Goal: Ask a question: Seek information or help from site administrators or community

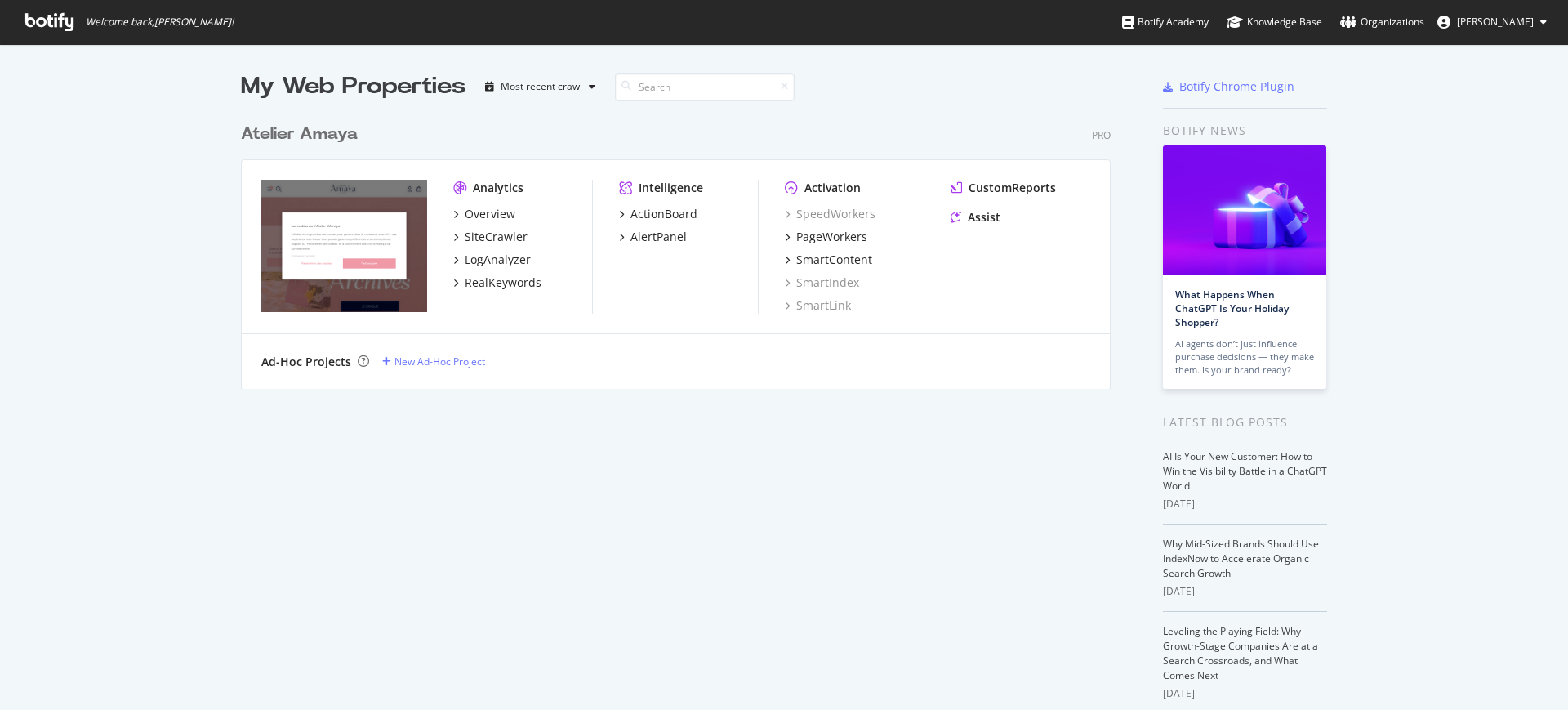
scroll to position [695, 1537]
click at [993, 220] on div "Assist" at bounding box center [1021, 217] width 140 height 16
click at [984, 220] on div "Assist" at bounding box center [984, 217] width 32 height 16
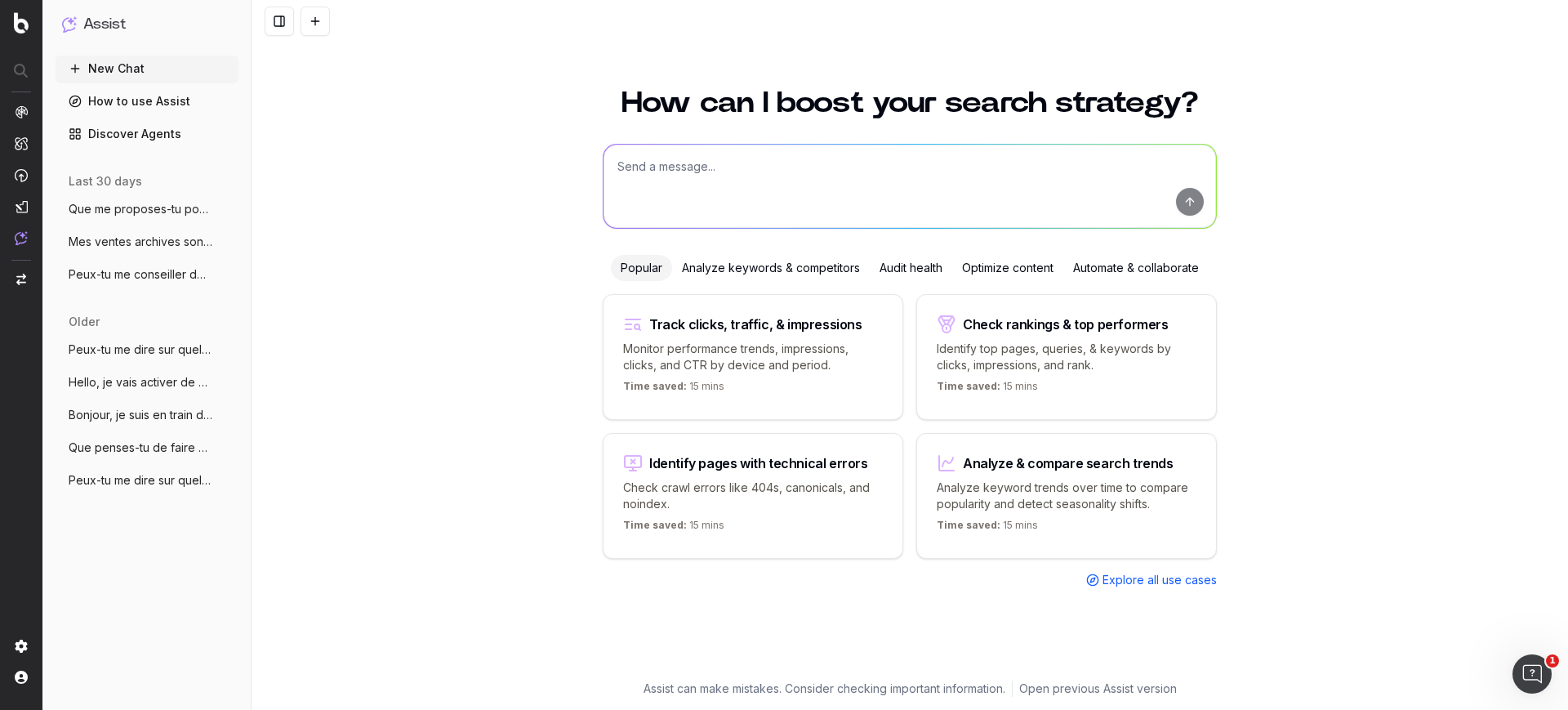
click at [834, 143] on div at bounding box center [909, 186] width 614 height 85
click at [723, 185] on textarea at bounding box center [909, 186] width 612 height 83
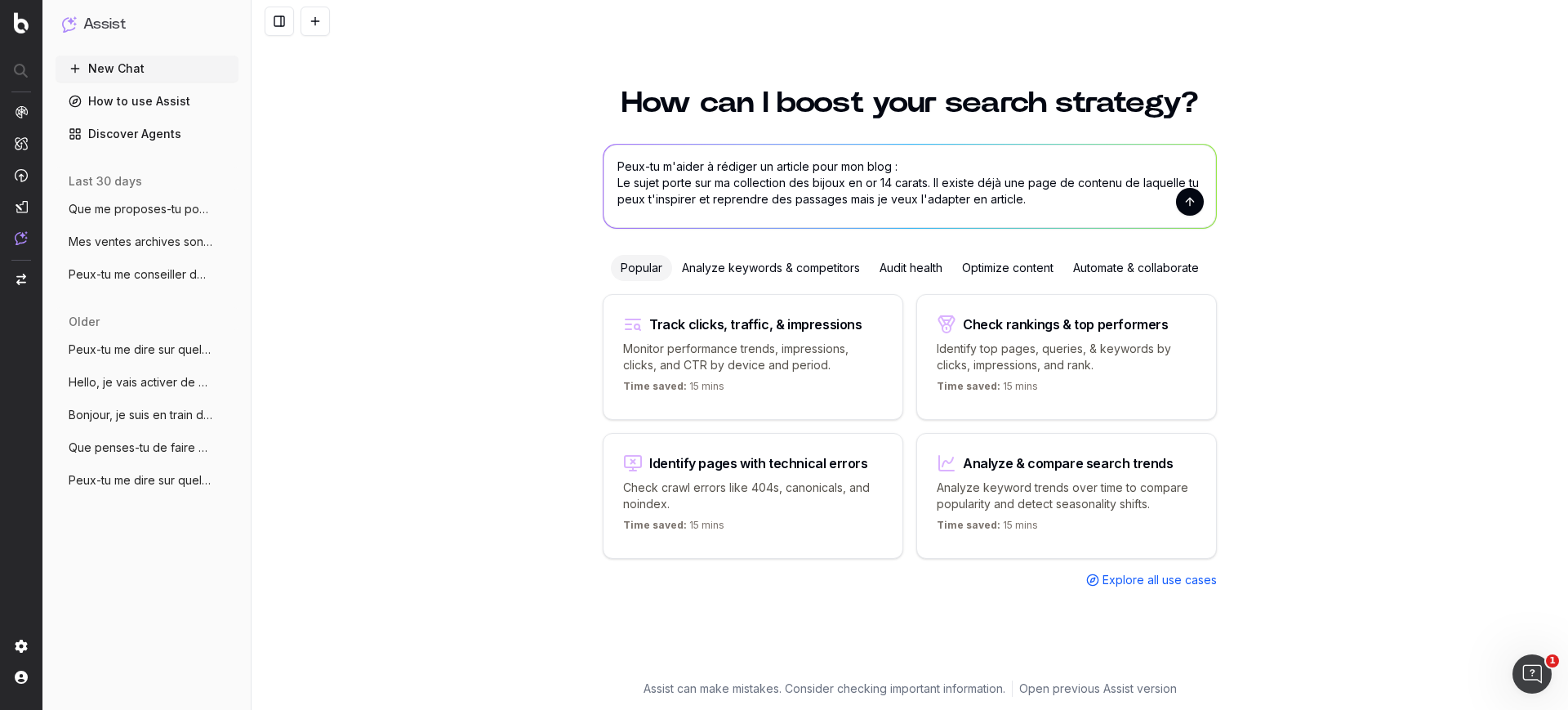
click at [930, 188] on textarea "Peux-tu m'aider à rédiger un article pour mon blog : Le sujet porte sur ma coll…" at bounding box center [909, 186] width 612 height 83
click at [1123, 184] on textarea "Peux-tu m'aider à rédiger un article pour mon blog : Le sujet porte sur ma coll…" at bounding box center [909, 186] width 612 height 83
paste textarea "[URL][DOMAIN_NAME]"
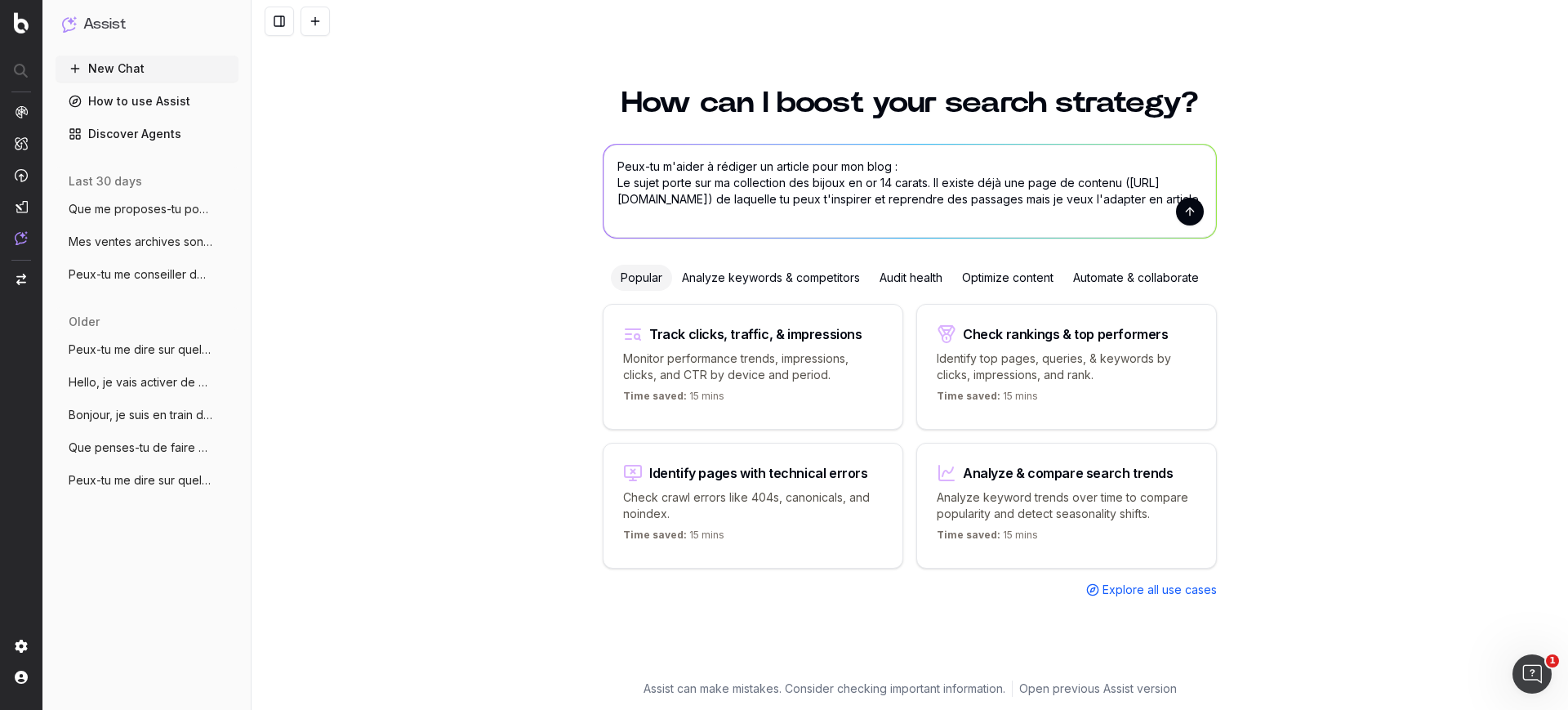
click at [963, 162] on textarea "Peux-tu m'aider à rédiger un article pour mon blog : Le sujet porte sur ma coll…" at bounding box center [909, 191] width 612 height 93
paste textarea "[URL][DOMAIN_NAME]"
click at [854, 212] on textarea "Peux-tu m'aider à rédiger un article pour mon blog : [URL][DOMAIN_NAME] Le suje…" at bounding box center [909, 191] width 612 height 93
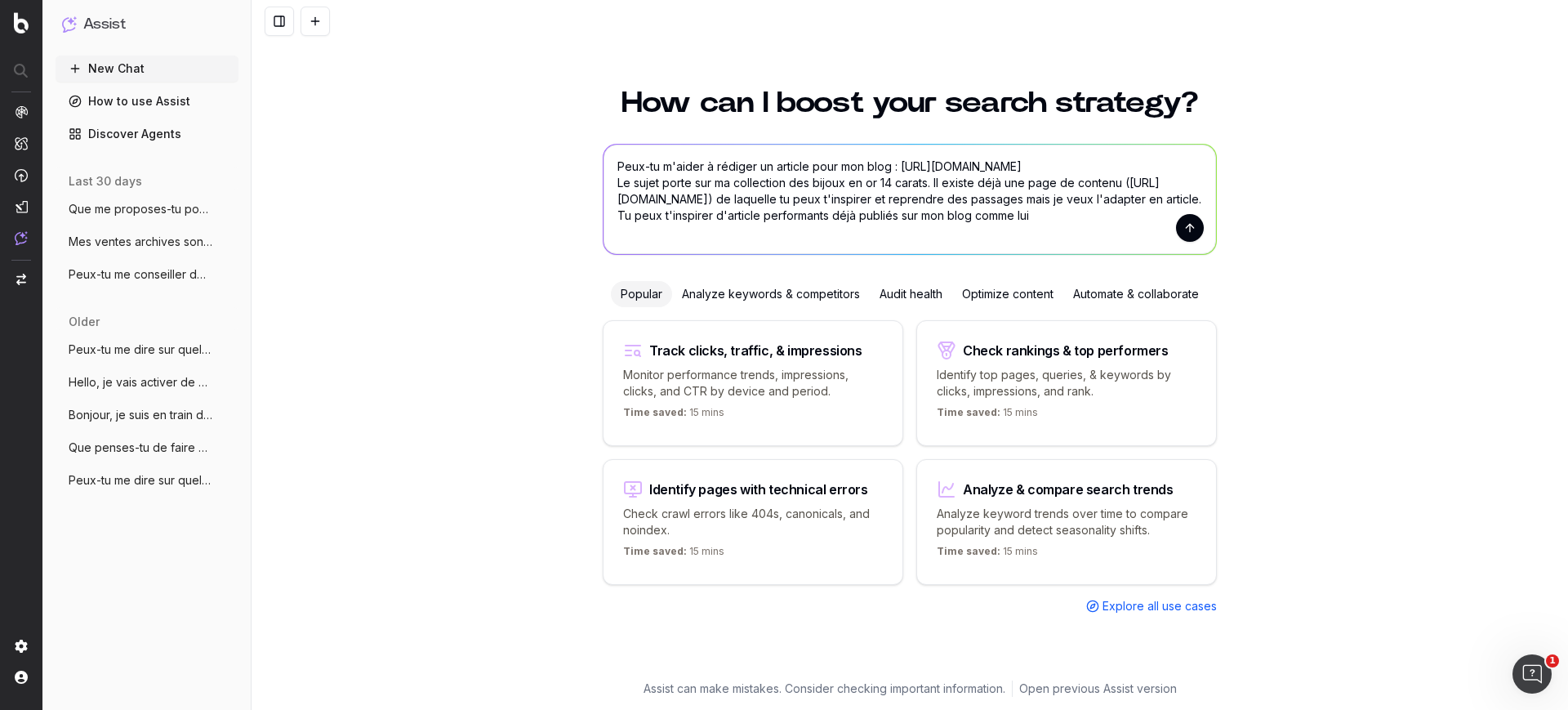
paste textarea "[URL][DOMAIN_NAME]"
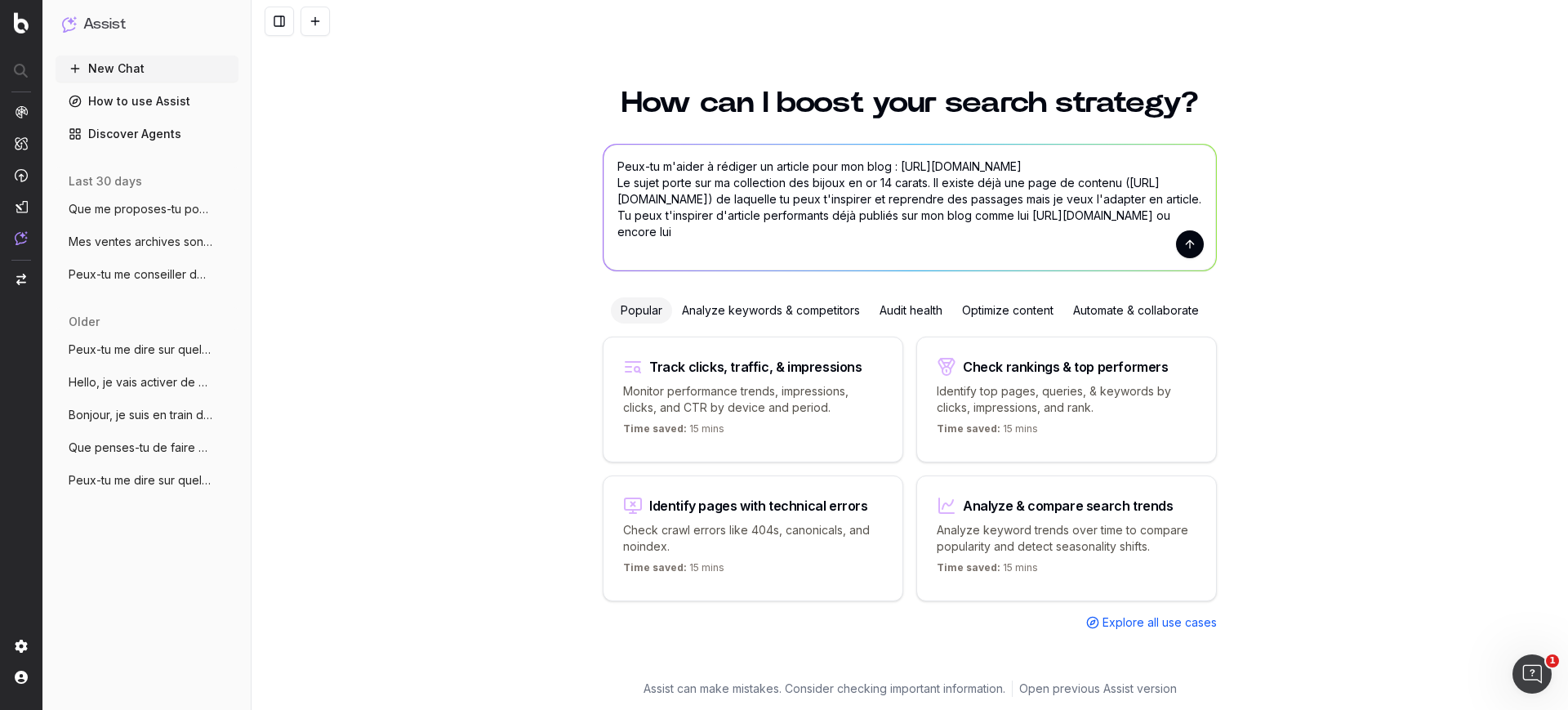
paste textarea "[URL][DOMAIN_NAME]"
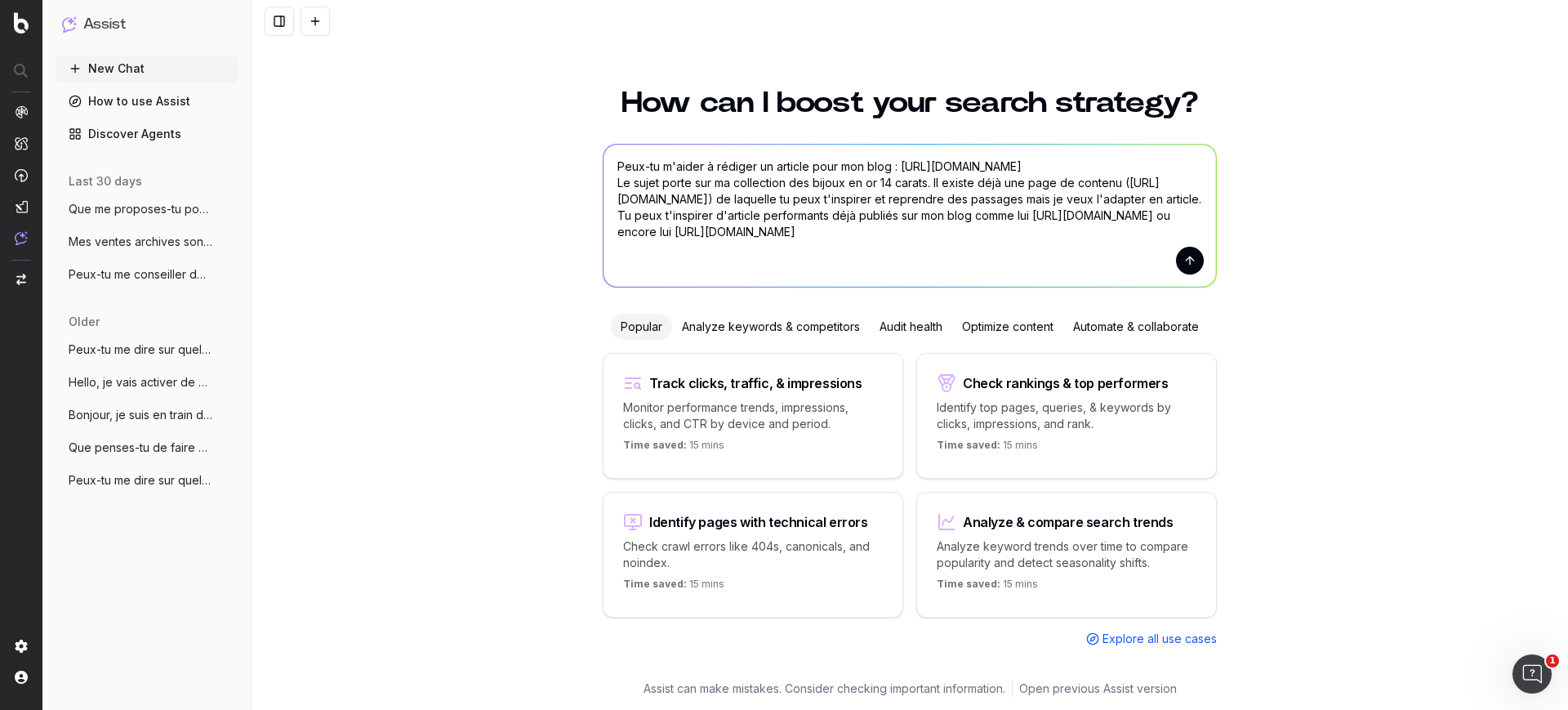
scroll to position [2, 0]
click at [808, 185] on textarea "Peux-tu m'aider à rédiger un article pour mon blog : [URL][DOMAIN_NAME] Le suje…" at bounding box center [909, 215] width 612 height 143
click at [790, 262] on textarea "Peux-tu m'aider à rédiger un article pour mon blog : [URL][DOMAIN_NAME] Le suje…" at bounding box center [909, 215] width 612 height 143
click at [762, 274] on textarea "Peux-tu m'aider à rédiger un article pour mon blog : [URL][DOMAIN_NAME] Le suje…" at bounding box center [909, 215] width 612 height 143
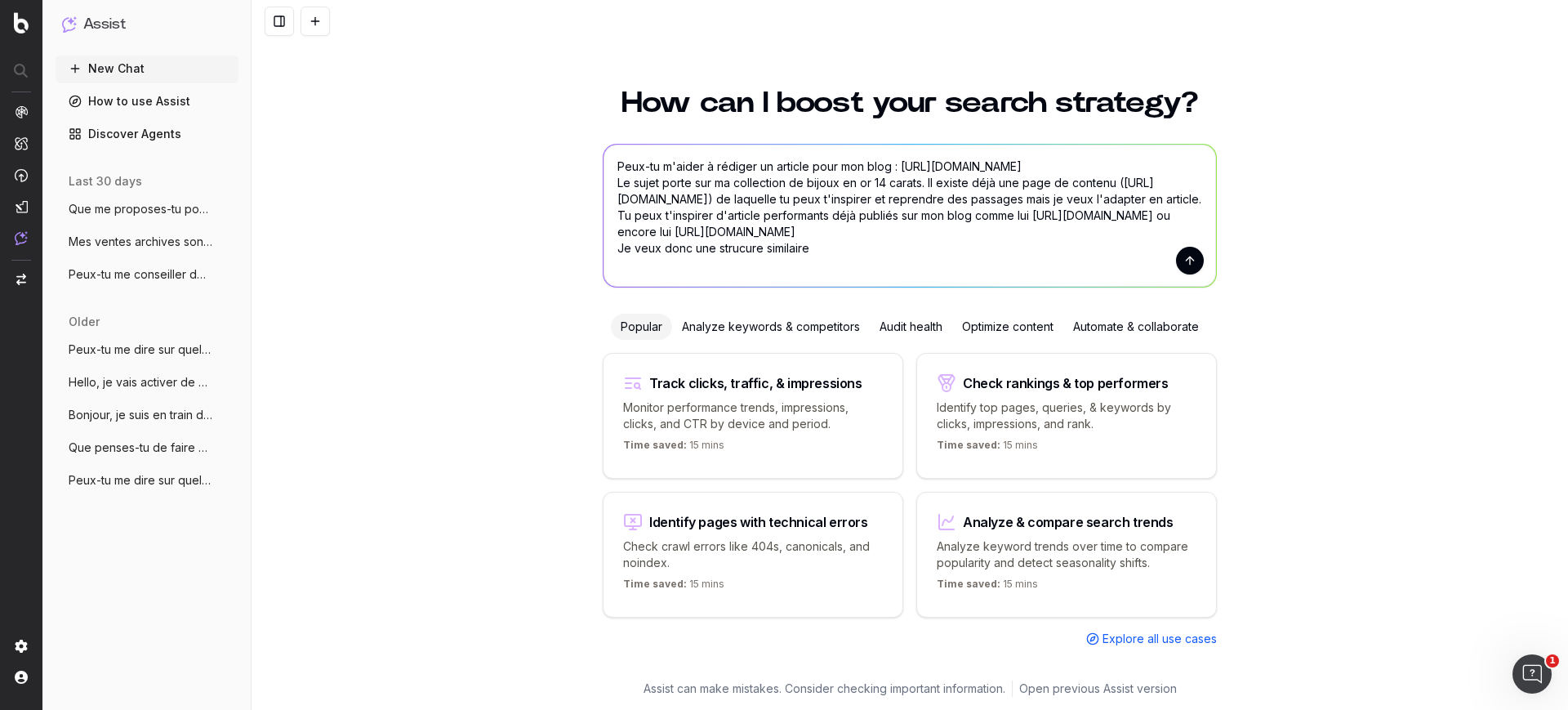
click at [743, 278] on textarea "Peux-tu m'aider à rédiger un article pour mon blog : [URL][DOMAIN_NAME] Le suje…" at bounding box center [909, 215] width 612 height 143
click at [886, 273] on textarea "Peux-tu m'aider à rédiger un article pour mon blog : [URL][DOMAIN_NAME] Le suje…" at bounding box center [909, 215] width 612 height 143
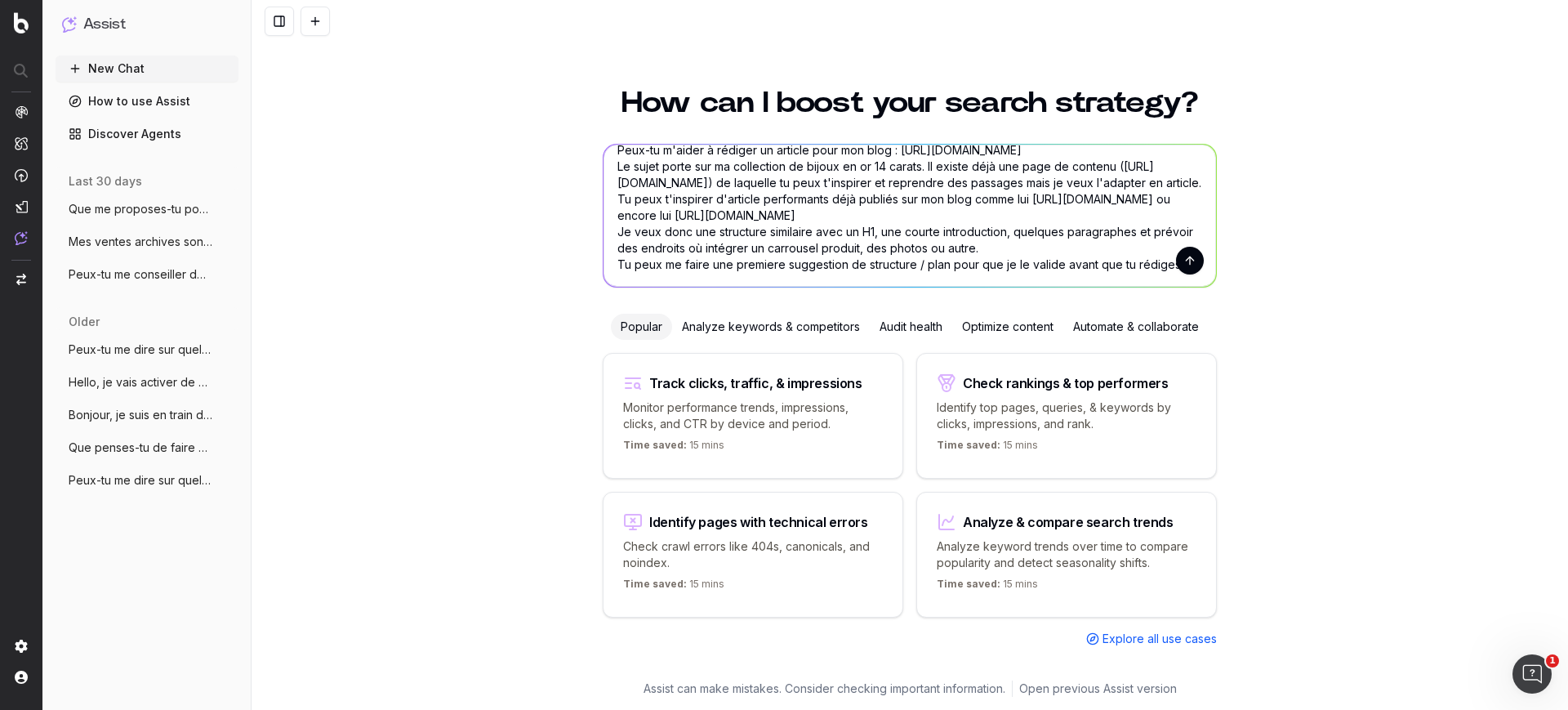
scroll to position [51, 0]
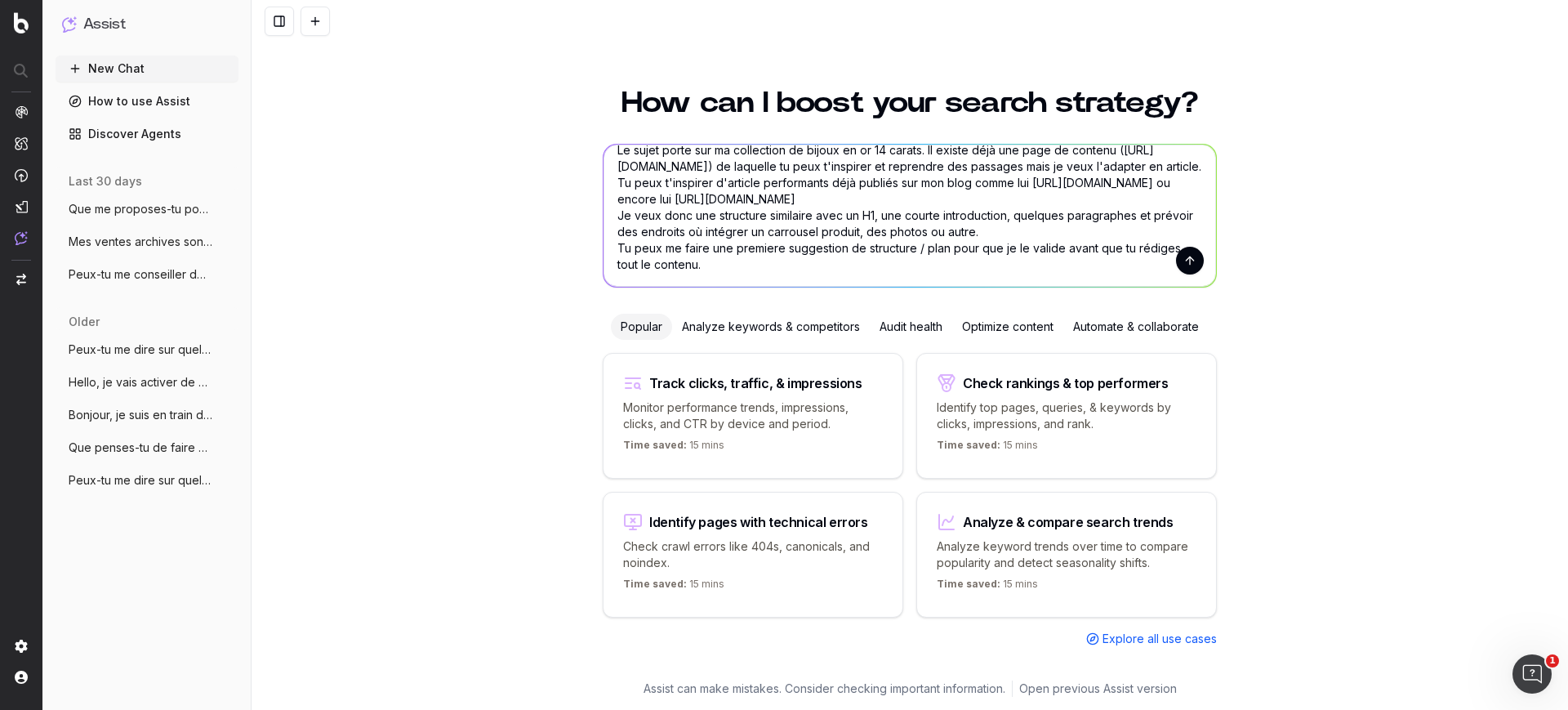
click at [766, 269] on textarea "Peux-tu m'aider à rédiger un article pour mon blog : [URL][DOMAIN_NAME] Le suje…" at bounding box center [909, 215] width 612 height 143
click at [723, 262] on textarea "Peux-tu m'aider à rédiger un article pour mon blog : [URL][DOMAIN_NAME] Le suje…" at bounding box center [909, 215] width 612 height 143
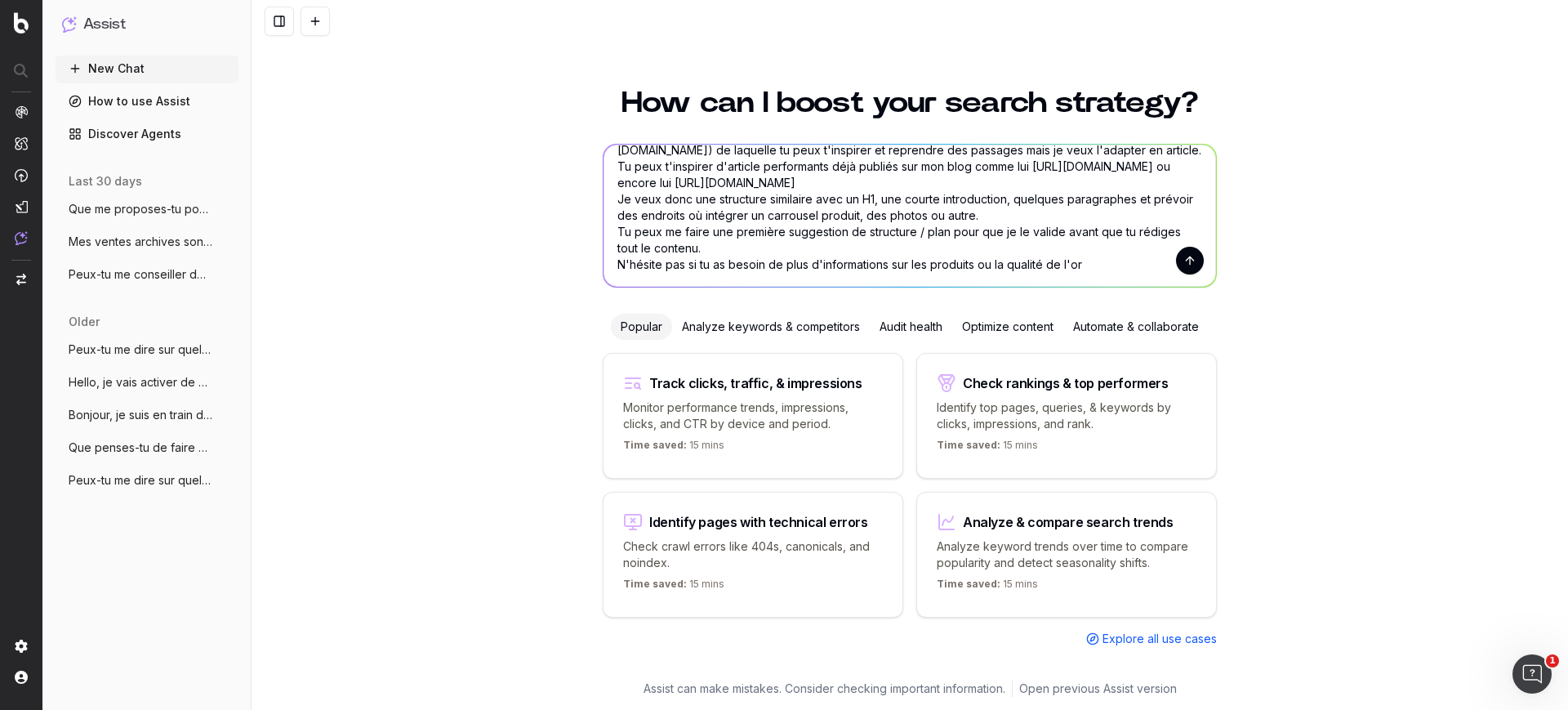
type textarea "Peux-tu m'aider à rédiger un article pour mon blog : [URL][DOMAIN_NAME] Le suje…"
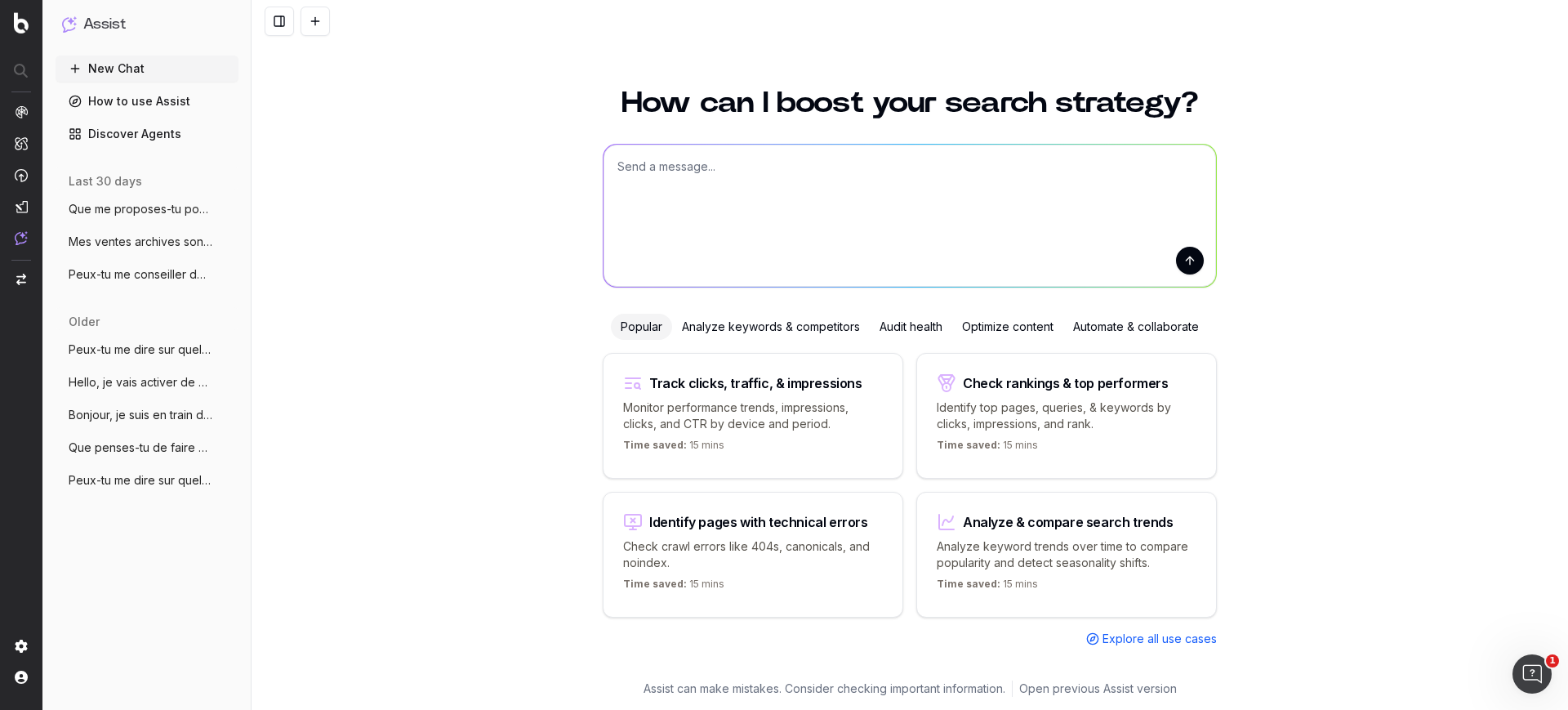
scroll to position [0, 0]
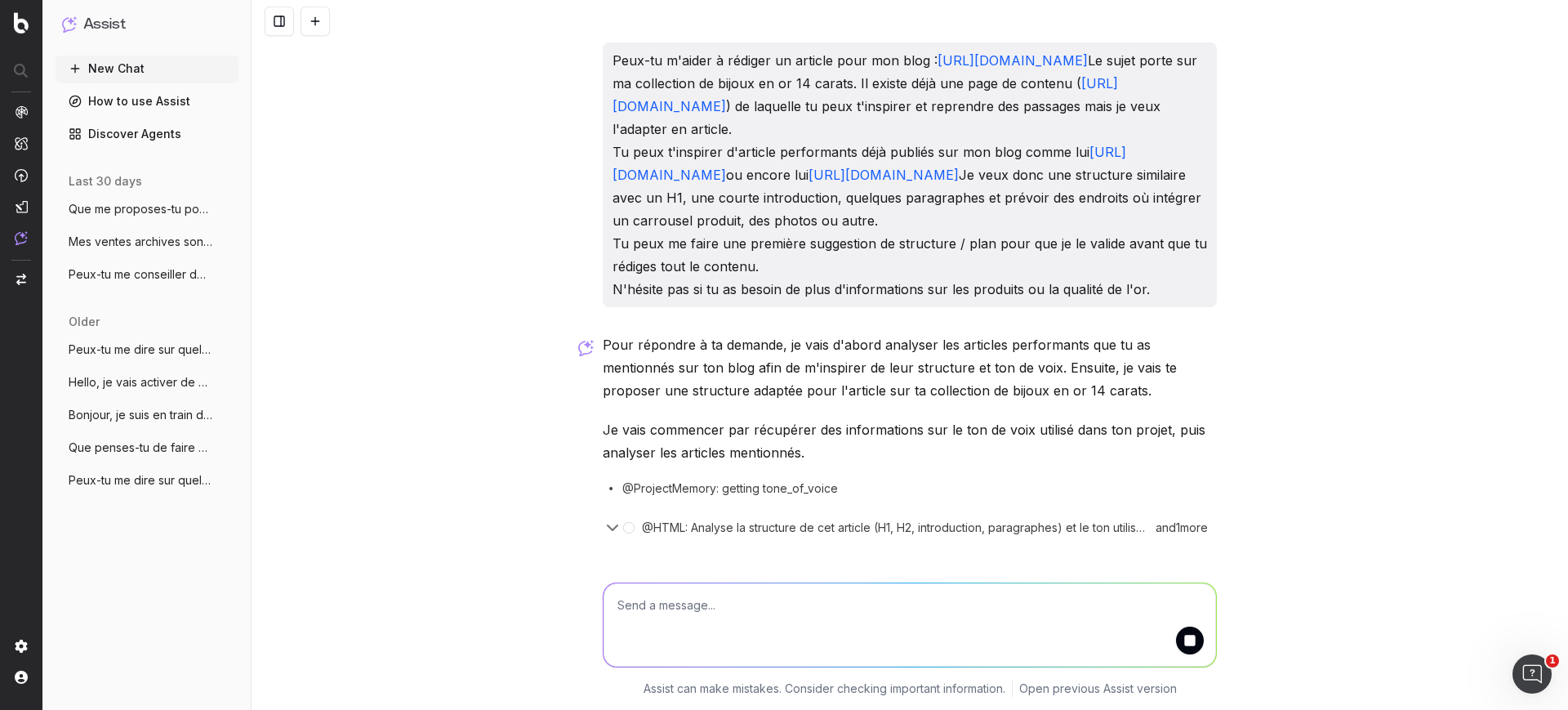
click at [962, 464] on p "Je vais commencer par récupérer des informations sur le ton de voix utilisé dan…" at bounding box center [909, 441] width 614 height 46
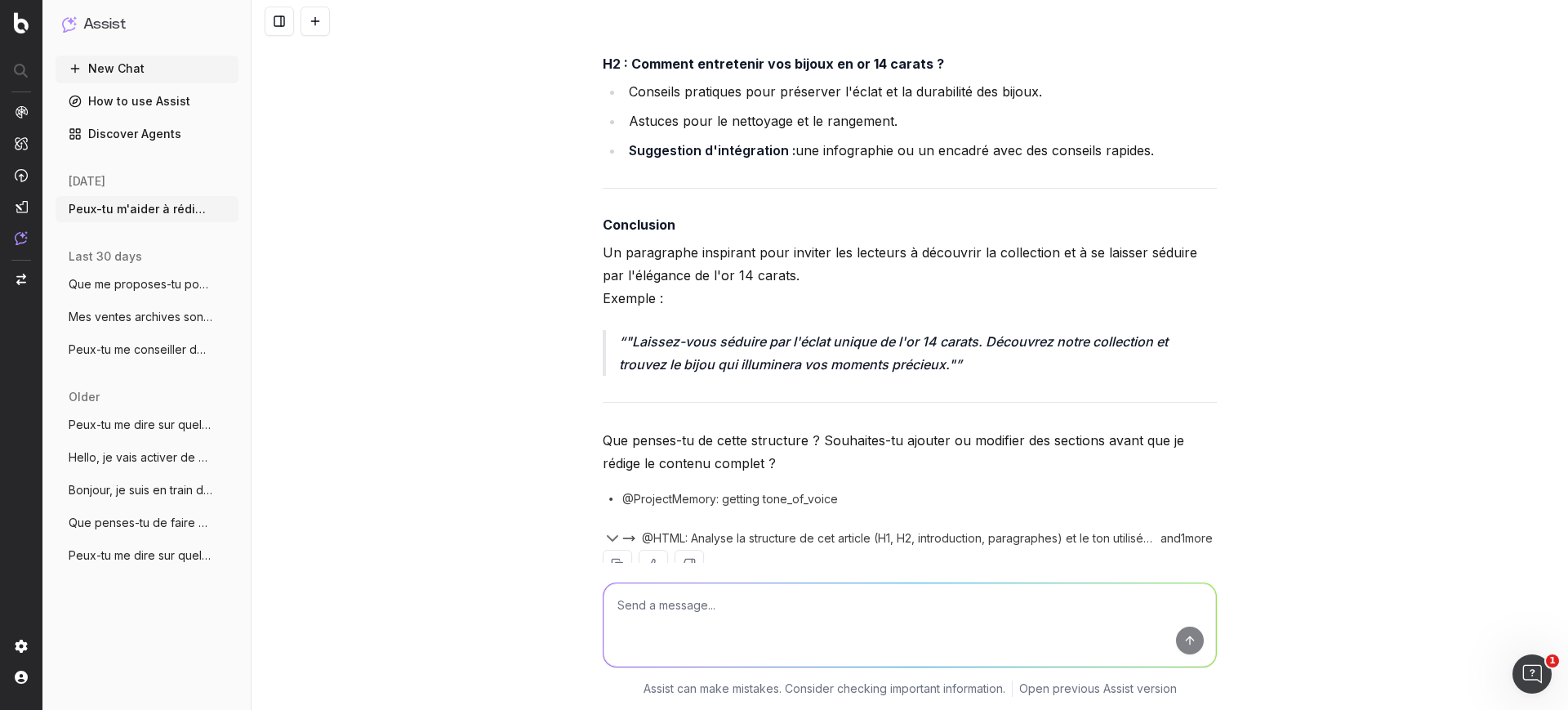
scroll to position [1598, 0]
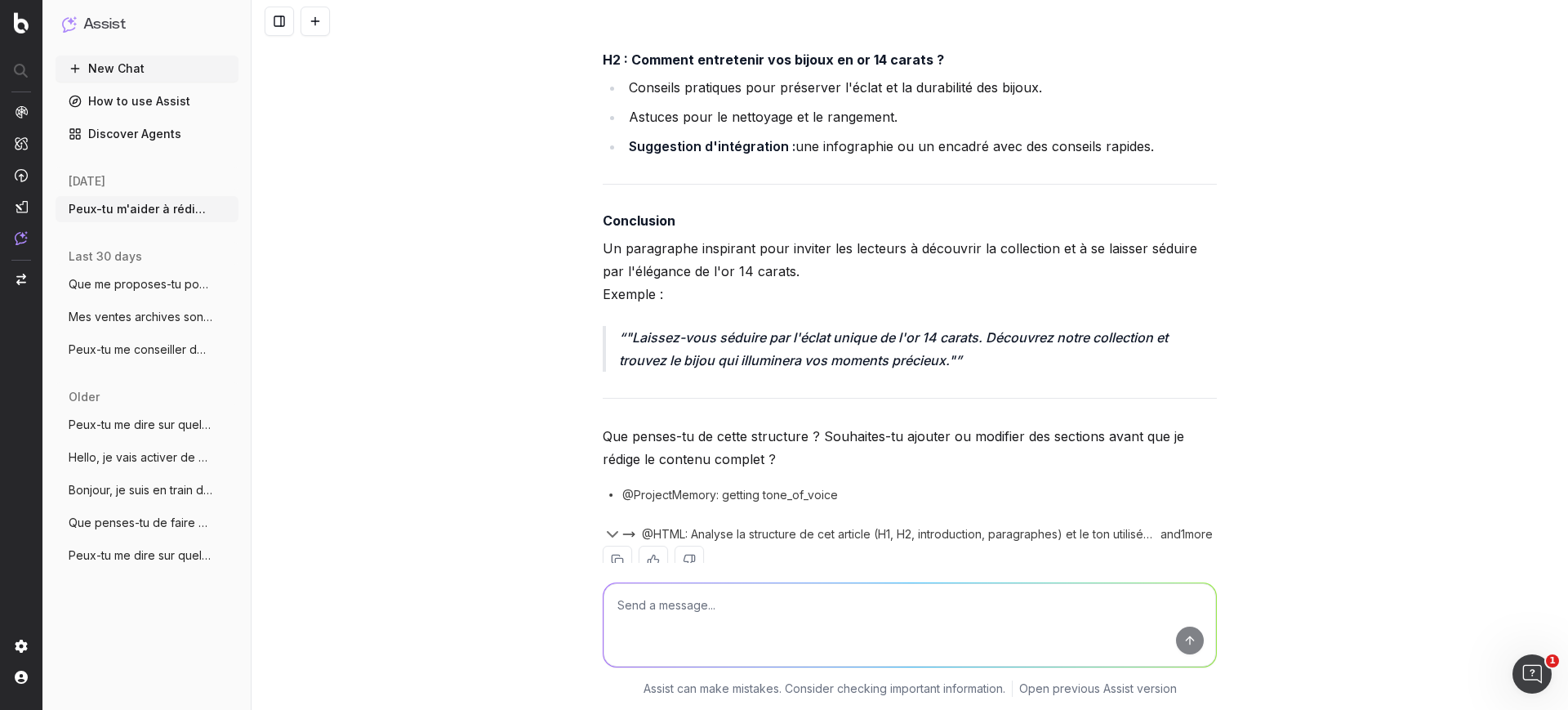
click at [695, 621] on textarea at bounding box center [909, 625] width 612 height 83
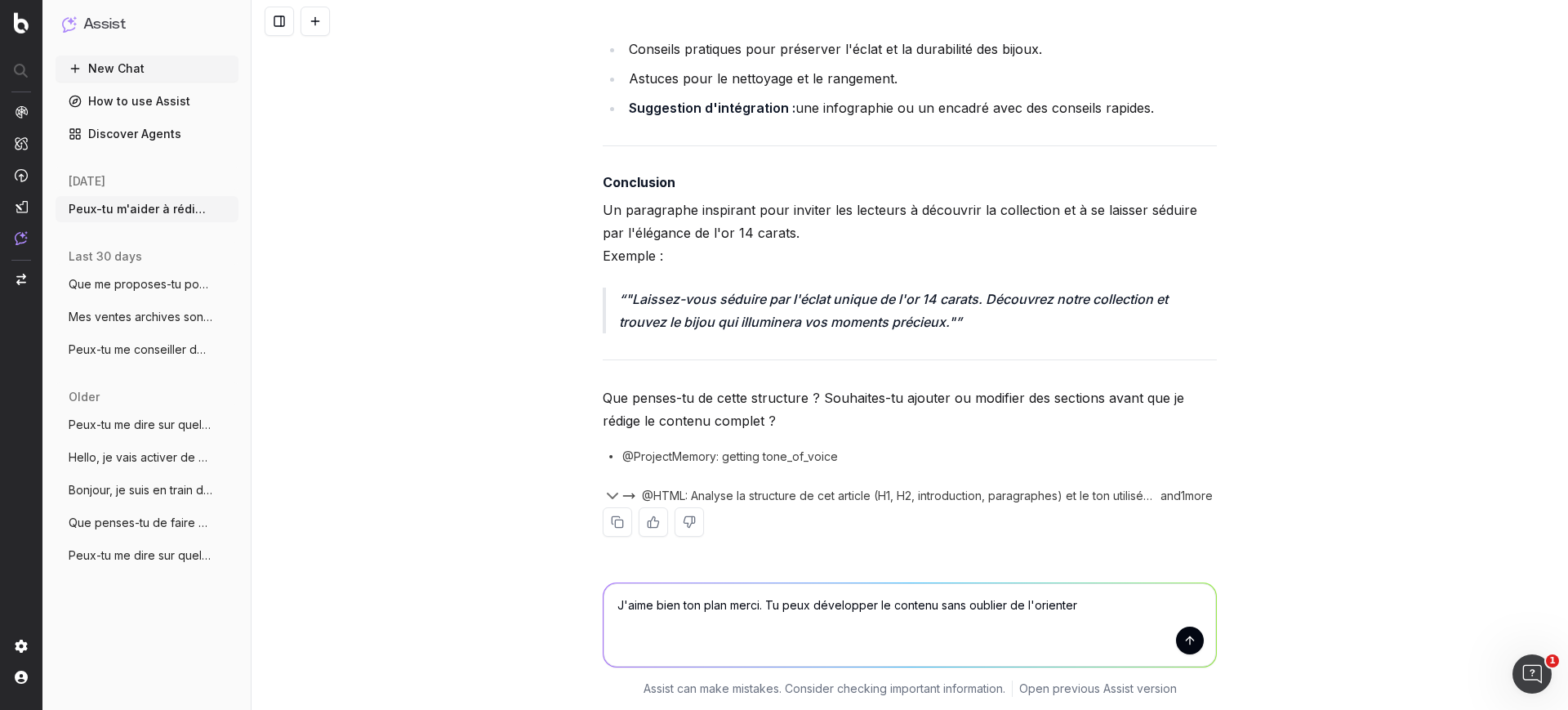
scroll to position [1659, 0]
type textarea "J'aime bien ton plan merci. Tu peux développer le contenu sans oublier de l'ori…"
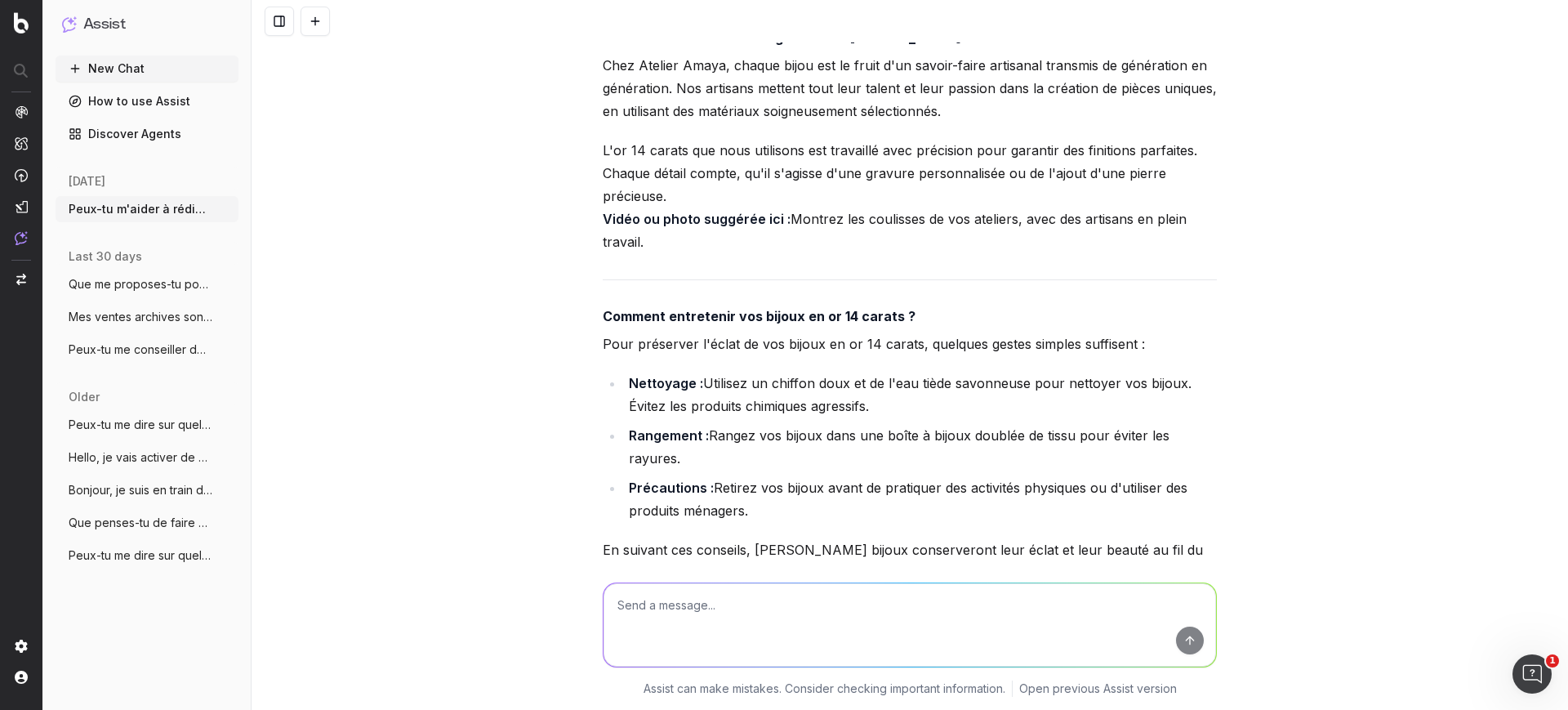
scroll to position [3980, 0]
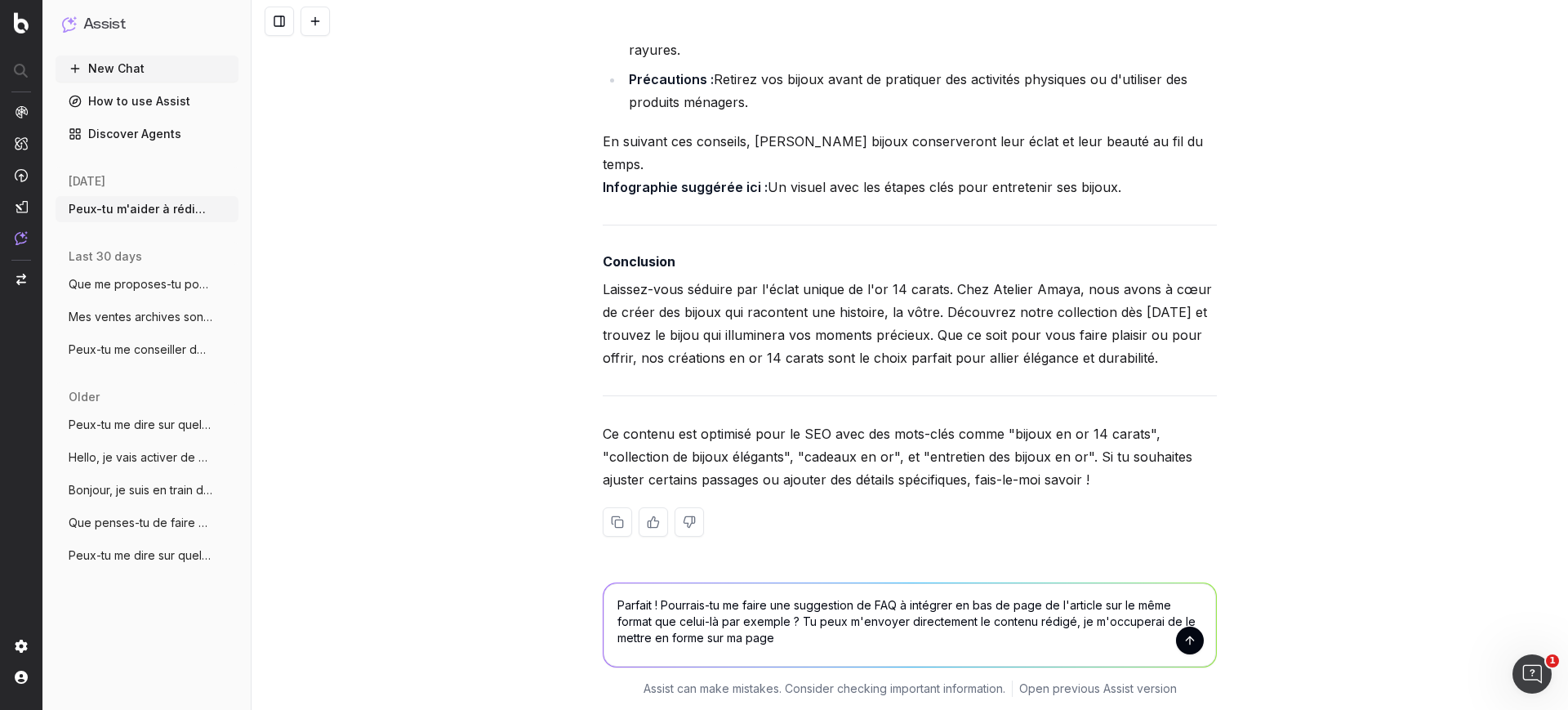
click at [810, 634] on textarea "Parfait ! Pourrais-tu me faire une suggestion de FAQ à intégrer en bas de page …" at bounding box center [909, 625] width 612 height 83
click at [787, 636] on textarea "Parfait ! Pourrais-tu me faire une suggestion de FAQ à intégrer en bas de page …" at bounding box center [909, 625] width 612 height 83
drag, startPoint x: 787, startPoint y: 636, endPoint x: 773, endPoint y: 640, distance: 14.6
click at [773, 640] on textarea "Parfait ! Pourrais-tu me faire une suggestion de FAQ à intégrer en bas de page …" at bounding box center [909, 625] width 612 height 83
click at [866, 637] on textarea "Parfait ! Pourrais-tu me faire une suggestion de FAQ à intégrer en bas de page …" at bounding box center [909, 625] width 612 height 83
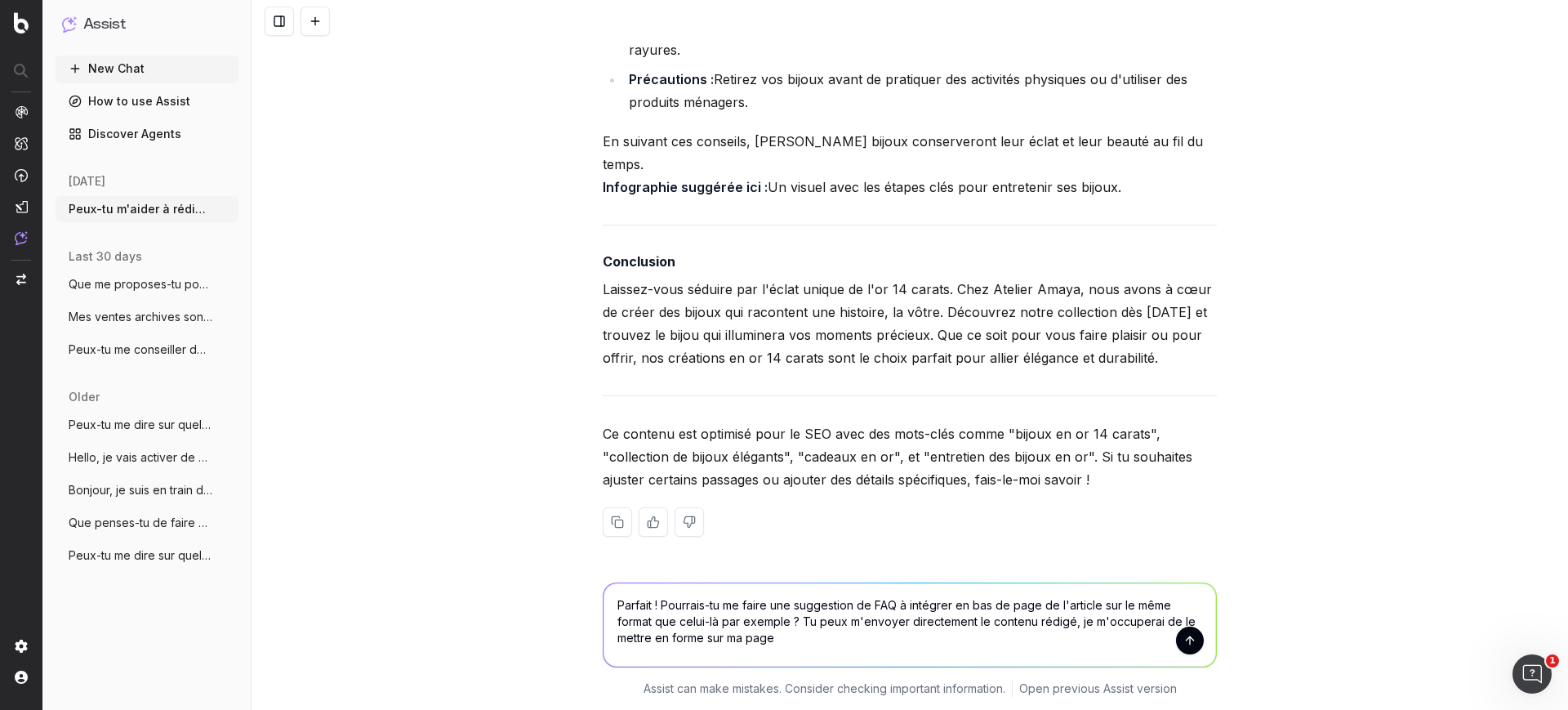
click at [801, 643] on textarea "Parfait ! Pourrais-tu me faire une suggestion de FAQ à intégrer en bas de page …" at bounding box center [909, 625] width 612 height 83
click at [788, 601] on textarea "Parfait ! Pourrais-tu me faire une suggestion de FAQ à intégrer en bas de page …" at bounding box center [909, 625] width 612 height 83
click at [736, 611] on textarea "Parfait ! Pourrais-tu me faire une suggestion de FAQ à intégrer en bas de page …" at bounding box center [909, 625] width 612 height 83
click at [817, 637] on textarea "Parfait ! Pourrais-tu me faire une suggestion de FAQ à intégrer en bas de page …" at bounding box center [909, 625] width 612 height 83
click at [819, 629] on textarea "Parfait ! Pourrais-tu me faire une suggestion de FAQ à intégrer en bas de page …" at bounding box center [909, 625] width 612 height 83
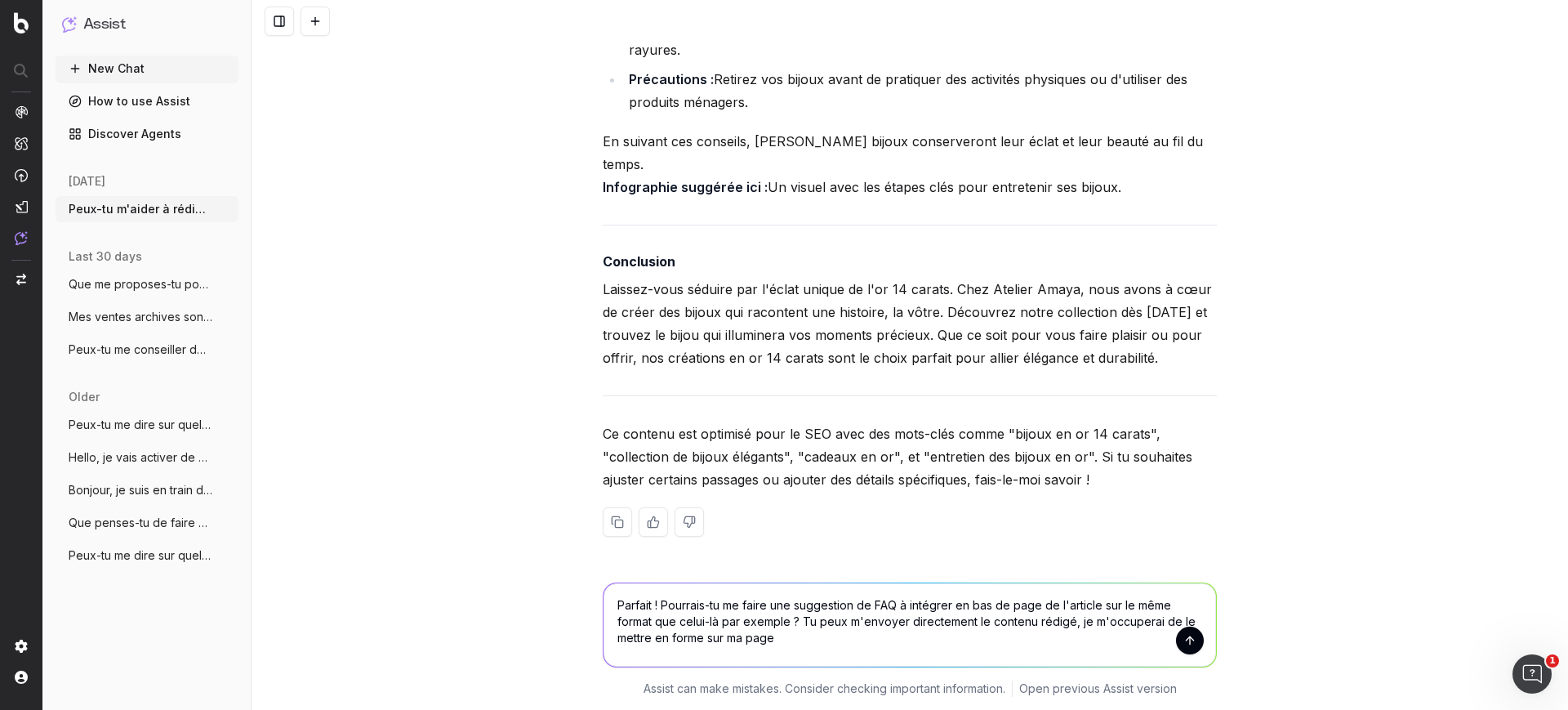
click at [813, 634] on textarea "Parfait ! Pourrais-tu me faire une suggestion de FAQ à intégrer en bas de page …" at bounding box center [909, 625] width 612 height 83
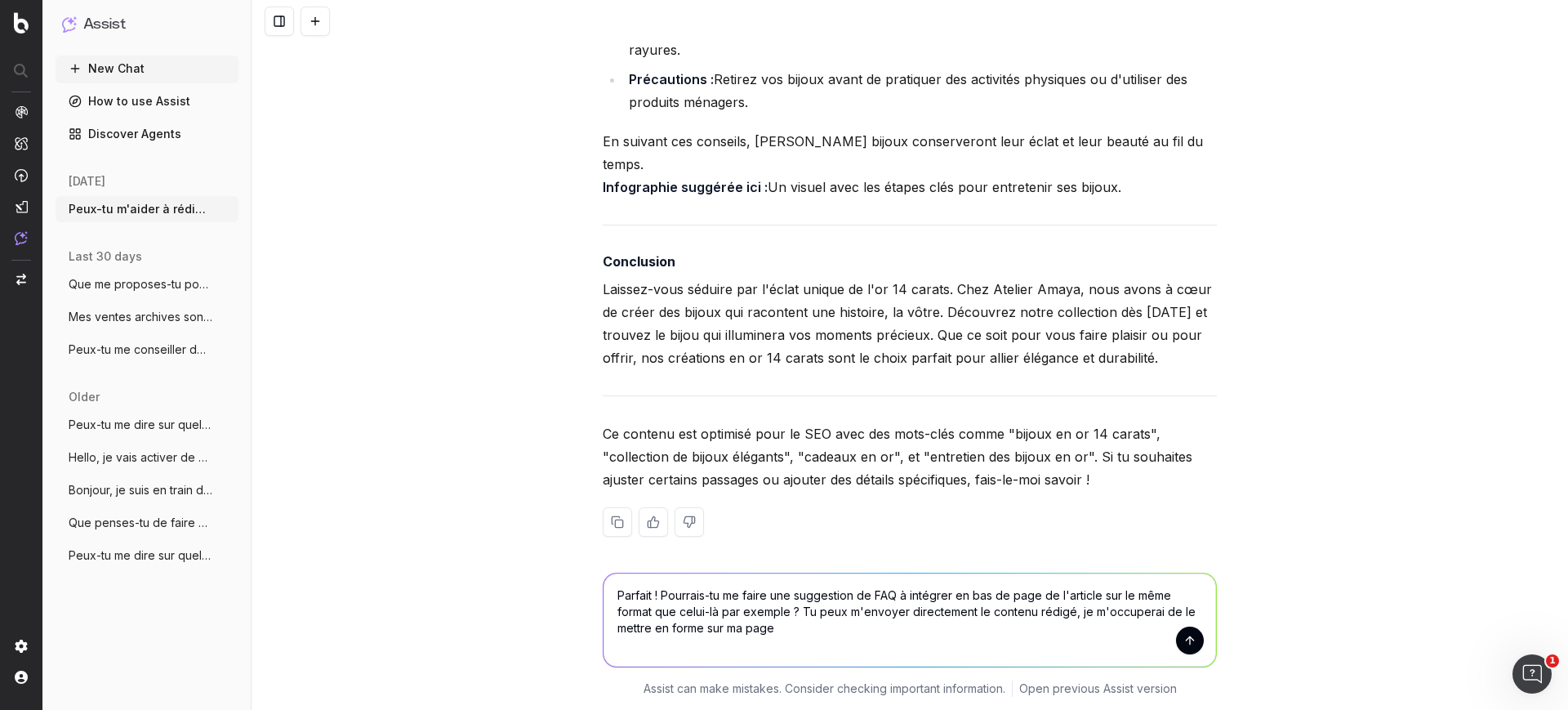
scroll to position [3990, 0]
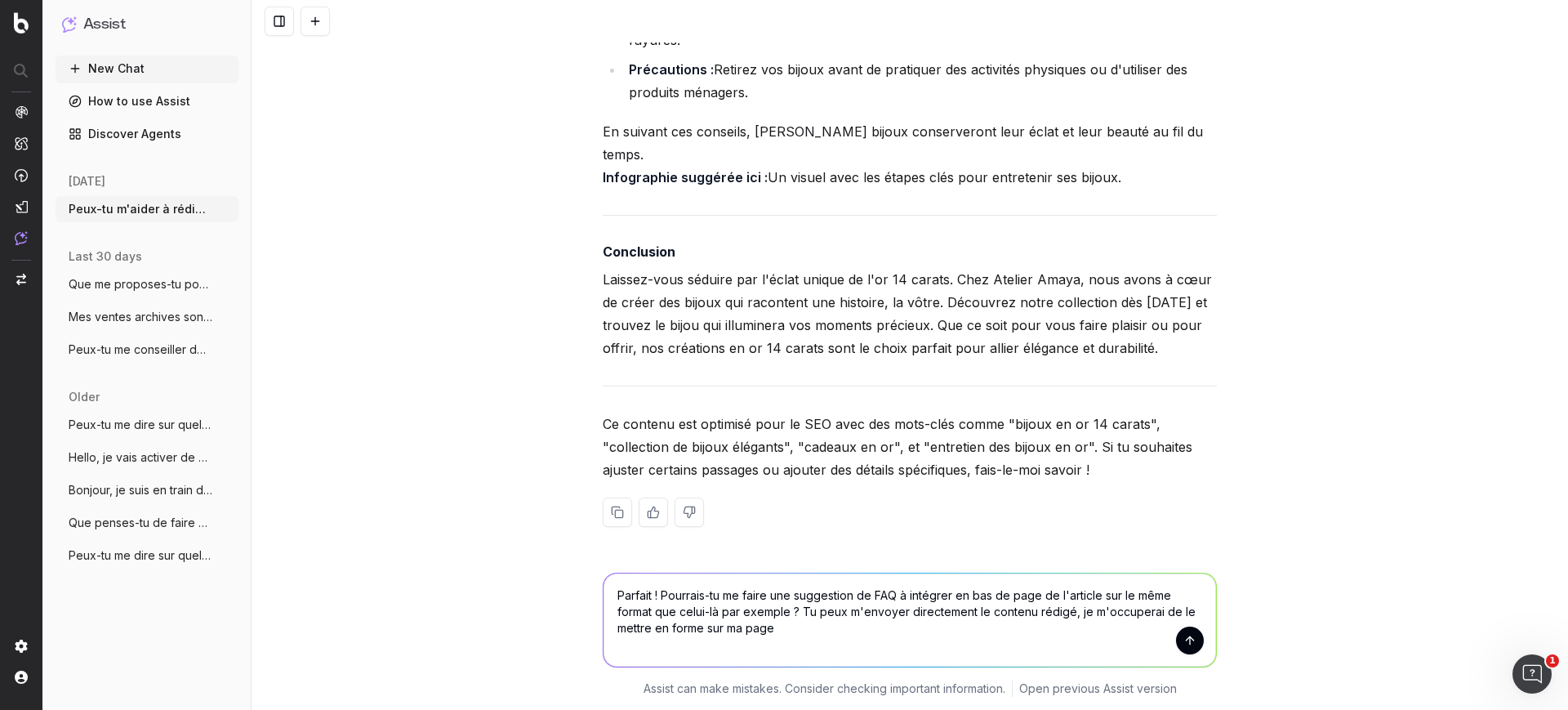
paste textarea "v"
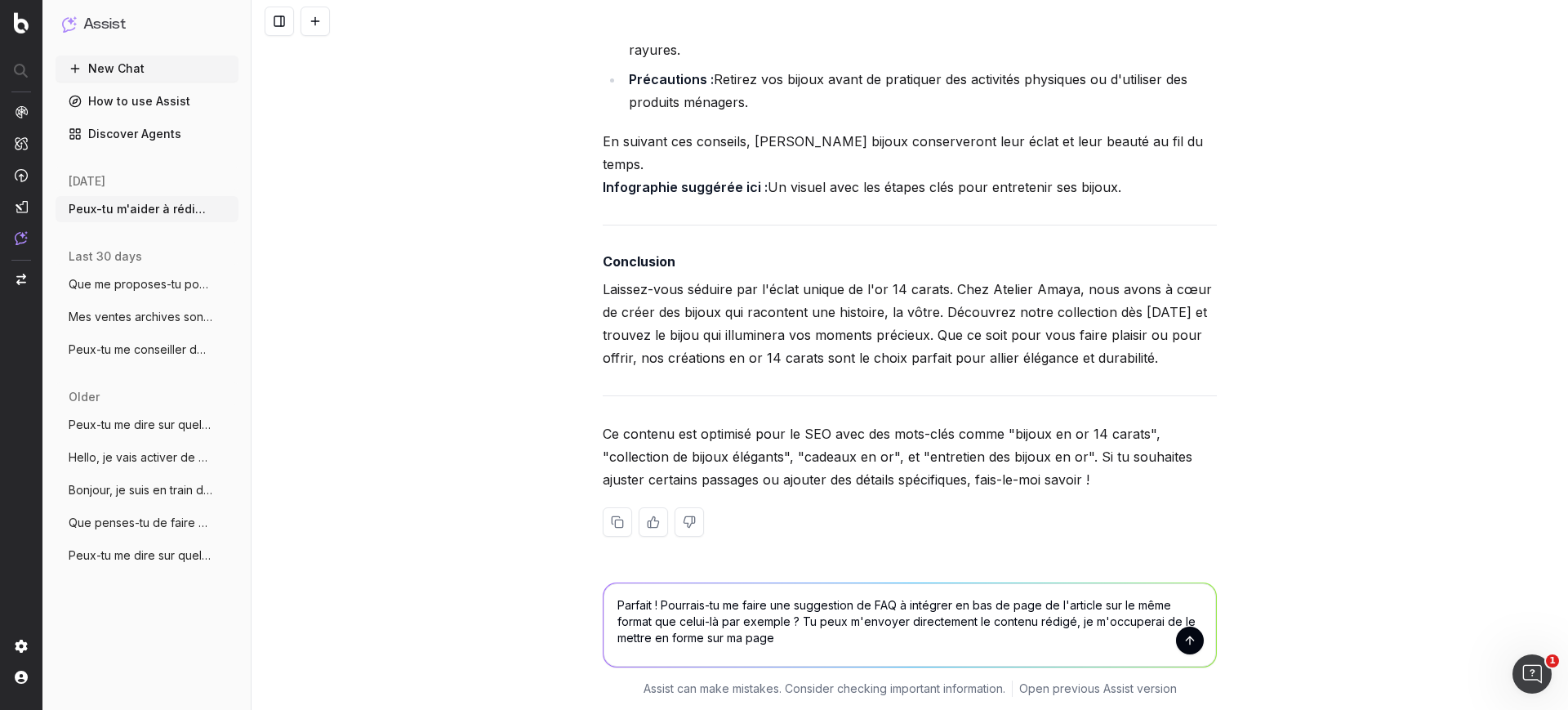
click at [889, 602] on textarea "Parfait ! Pourrais-tu me faire une suggestion de FAQ à intégrer en bas de page …" at bounding box center [909, 625] width 612 height 83
drag, startPoint x: 980, startPoint y: 621, endPoint x: 735, endPoint y: 622, distance: 245.0
click at [735, 622] on textarea "Parfait ! Pourrais-tu me faire une suggestion de FAQ avec des questions / répon…" at bounding box center [909, 625] width 612 height 83
type textarea "Parfait ! Pourrais-tu me faire une suggestion de FAQ avec des questions / répon…"
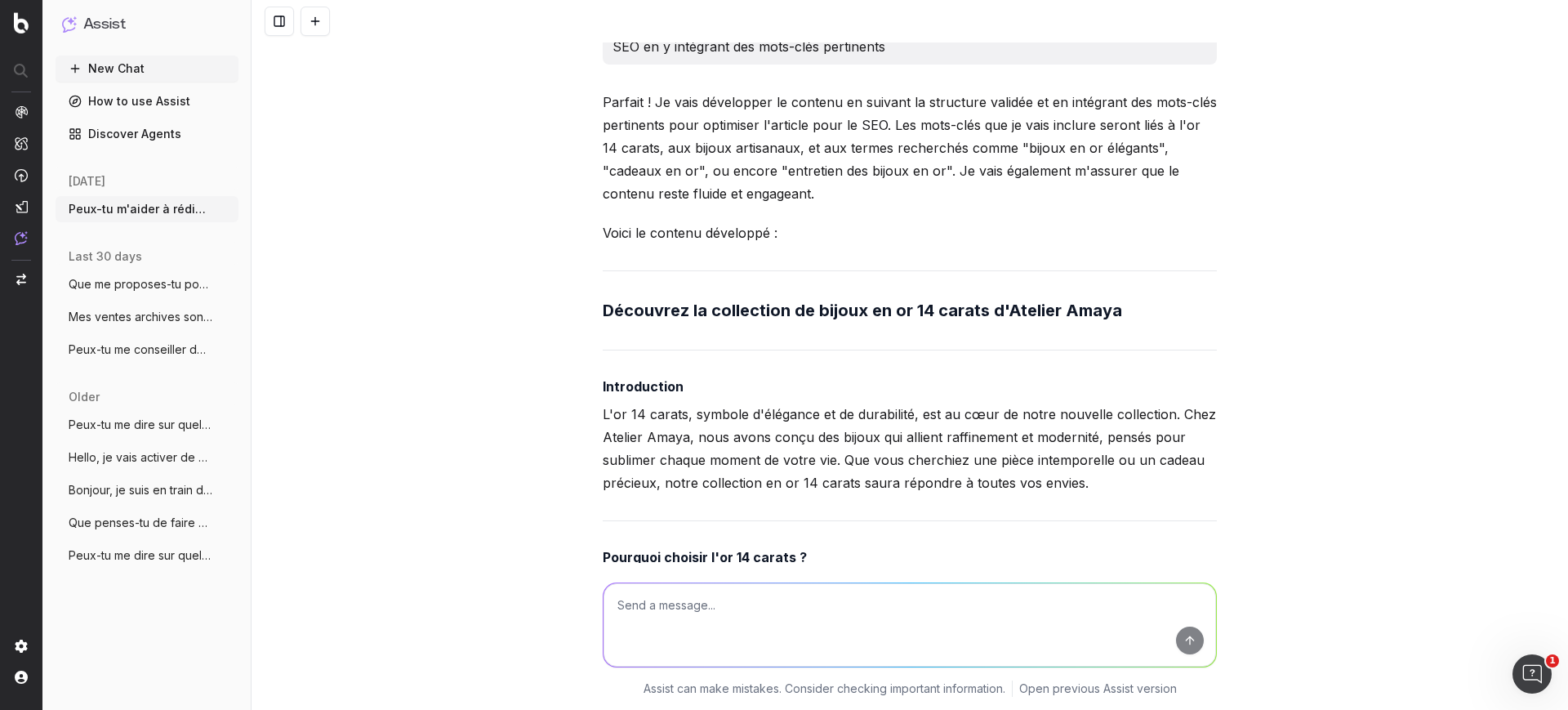
scroll to position [2190, 0]
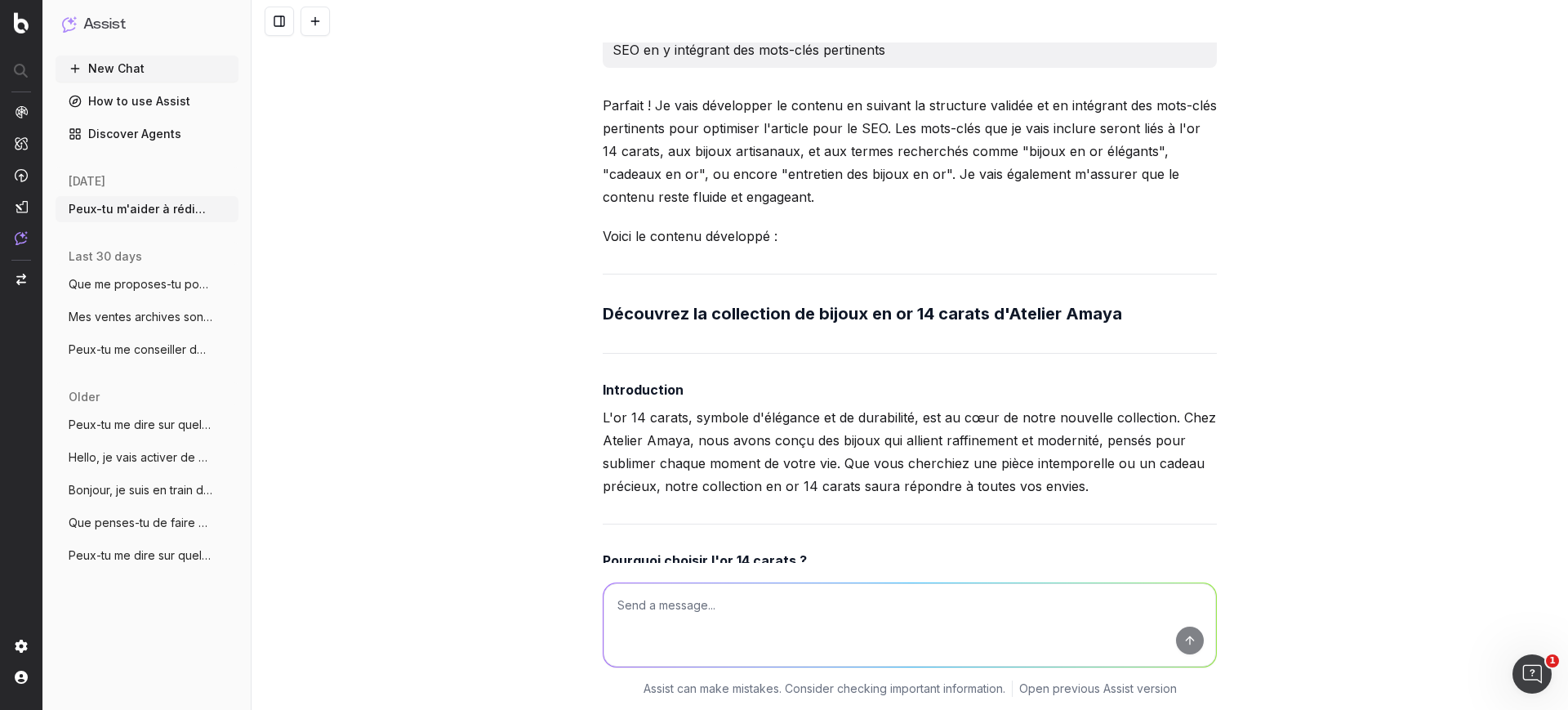
click at [724, 324] on strong "Découvrez la collection de bijoux en or 14 carats d'Atelier Amaya" at bounding box center [863, 314] width 520 height 20
copy strong
click at [825, 624] on textarea at bounding box center [909, 625] width 612 height 83
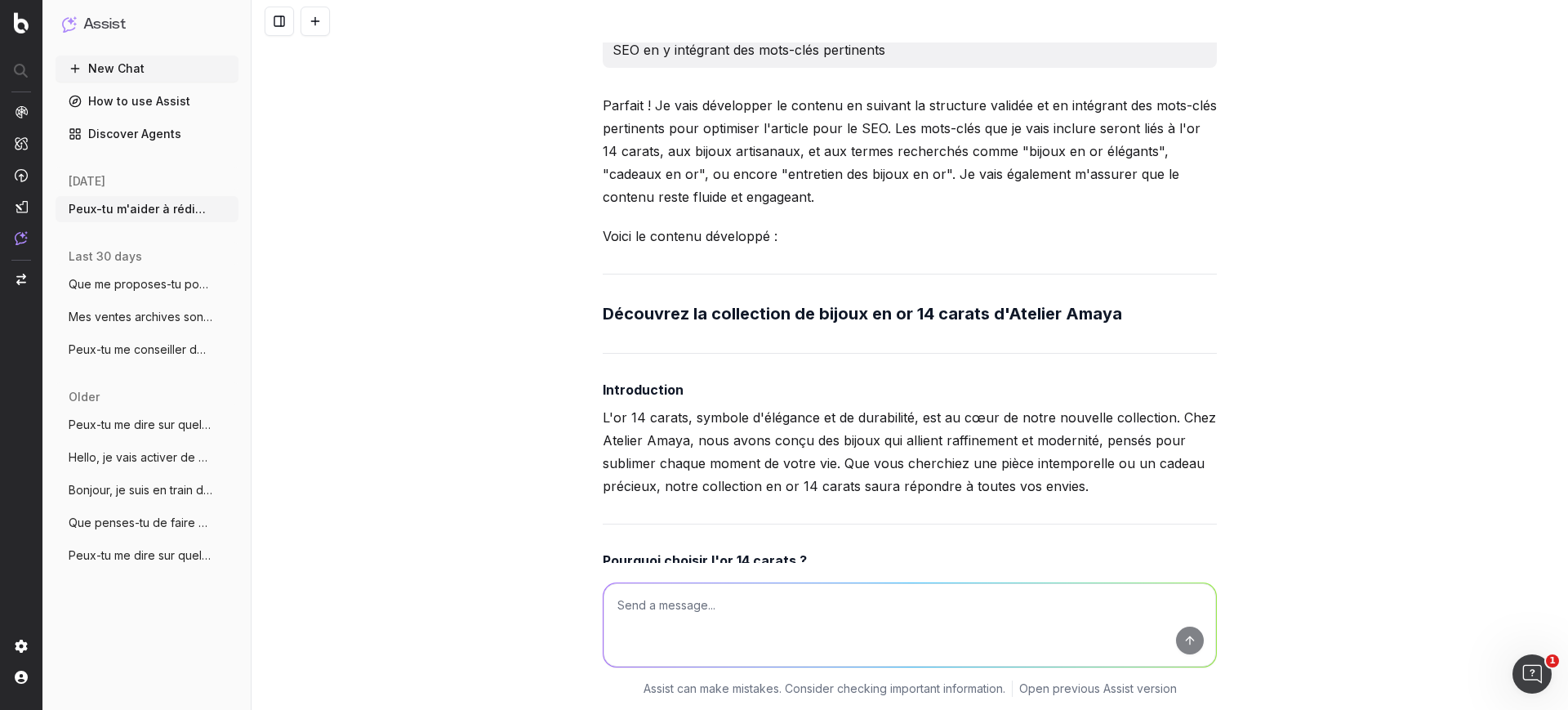
type textarea "A"
paste textarea "Découvrez la collection de bijoux en or 14 carats d'Atelier Amaya"
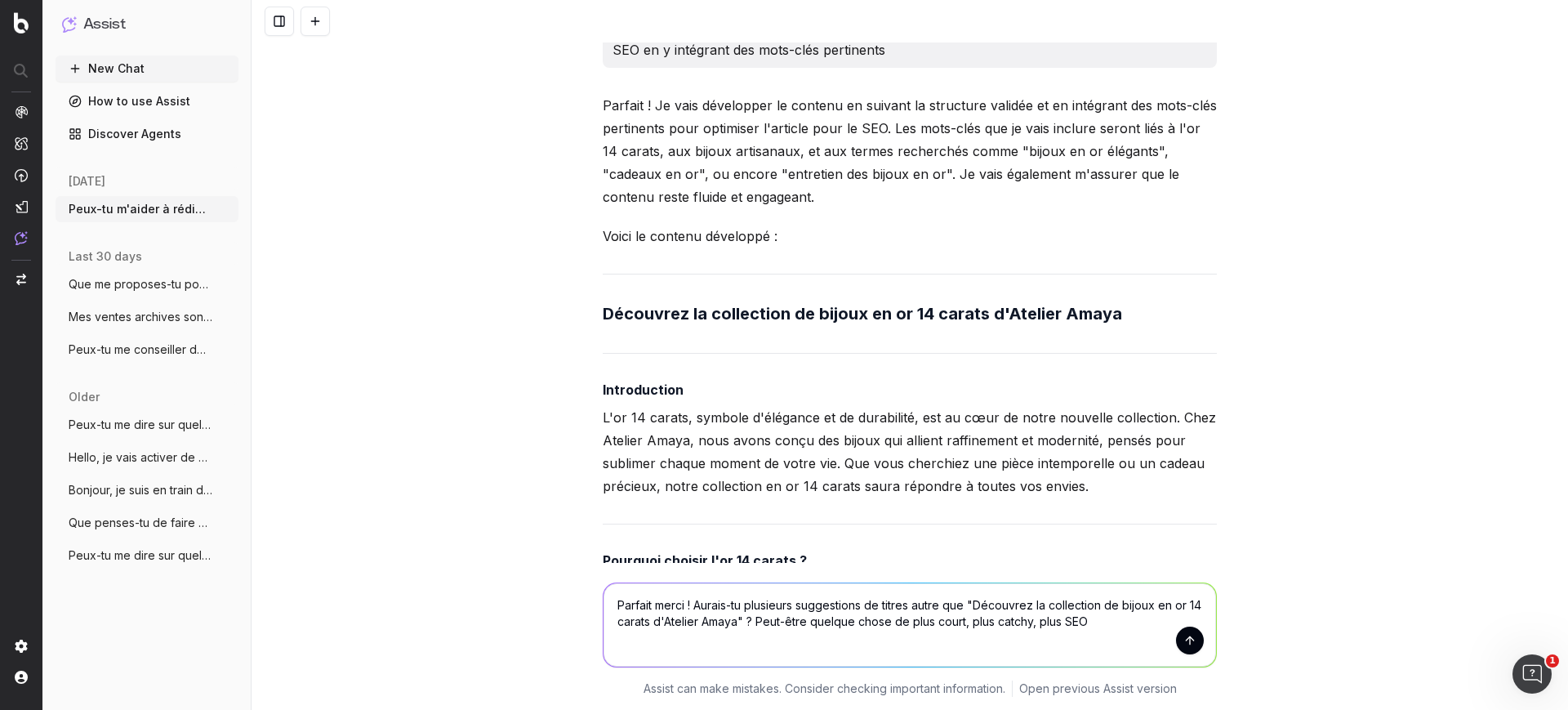
type textarea "Parfait merci ! Aurais-tu plusieurs suggestions de titres autre que "Découvrez …"
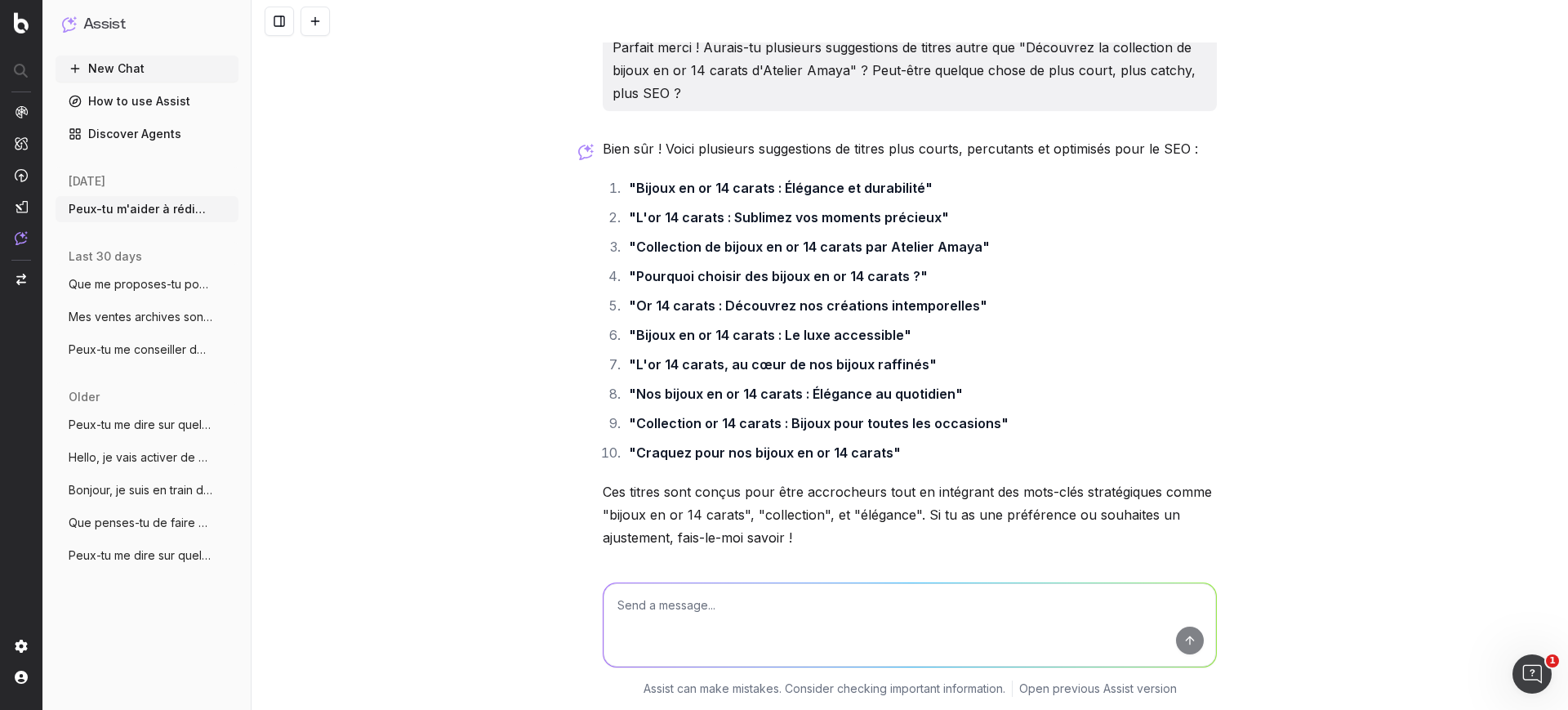
scroll to position [5641, 0]
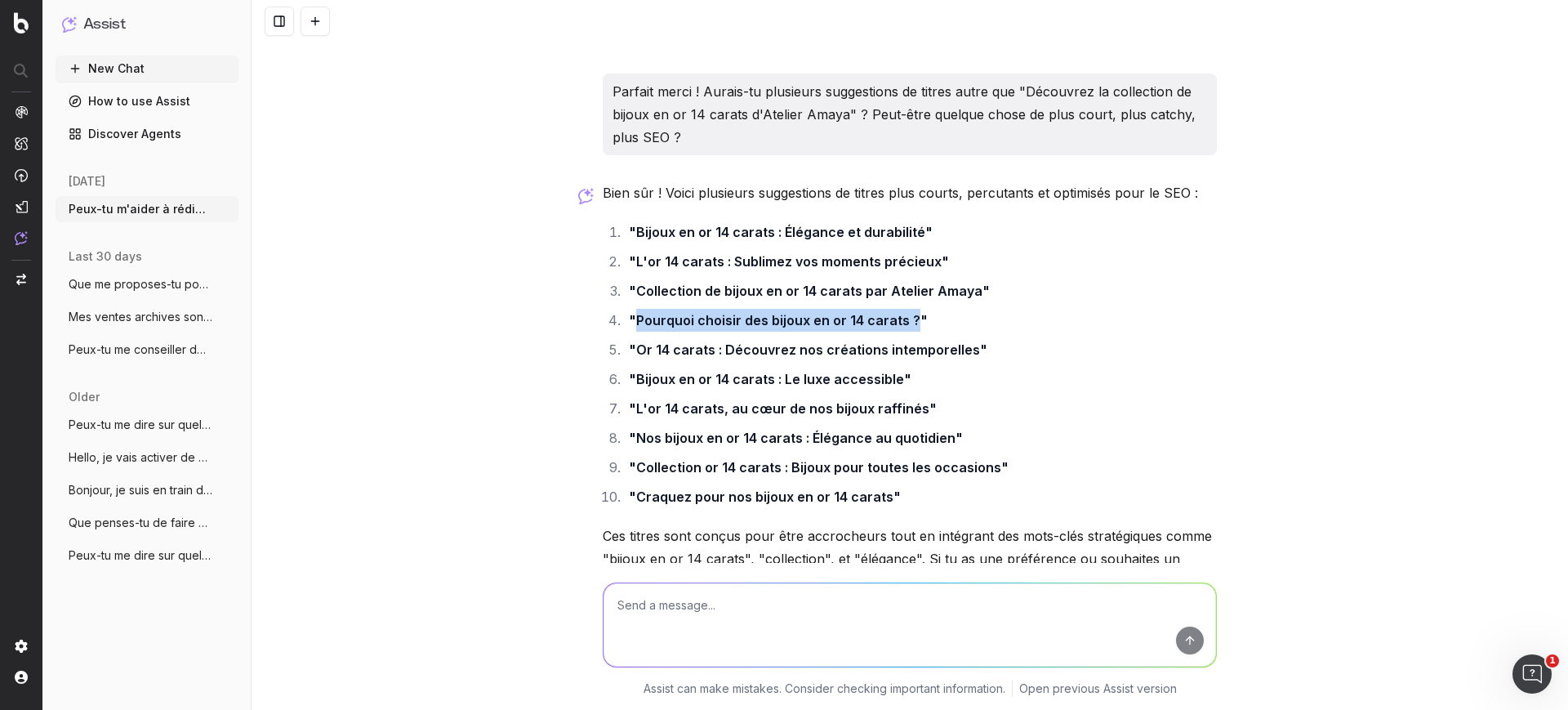
drag, startPoint x: 630, startPoint y: 322, endPoint x: 906, endPoint y: 327, distance: 276.0
click at [906, 327] on strong ""Pourquoi choisir des bijoux en or 14 carats ?"" at bounding box center [779, 320] width 299 height 16
copy strong "Pourquoi choisir des bijoux en or 14 carats ?"
click at [962, 411] on li ""L'or 14 carats, au cœur de nos bijoux raffinés"" at bounding box center [920, 409] width 593 height 23
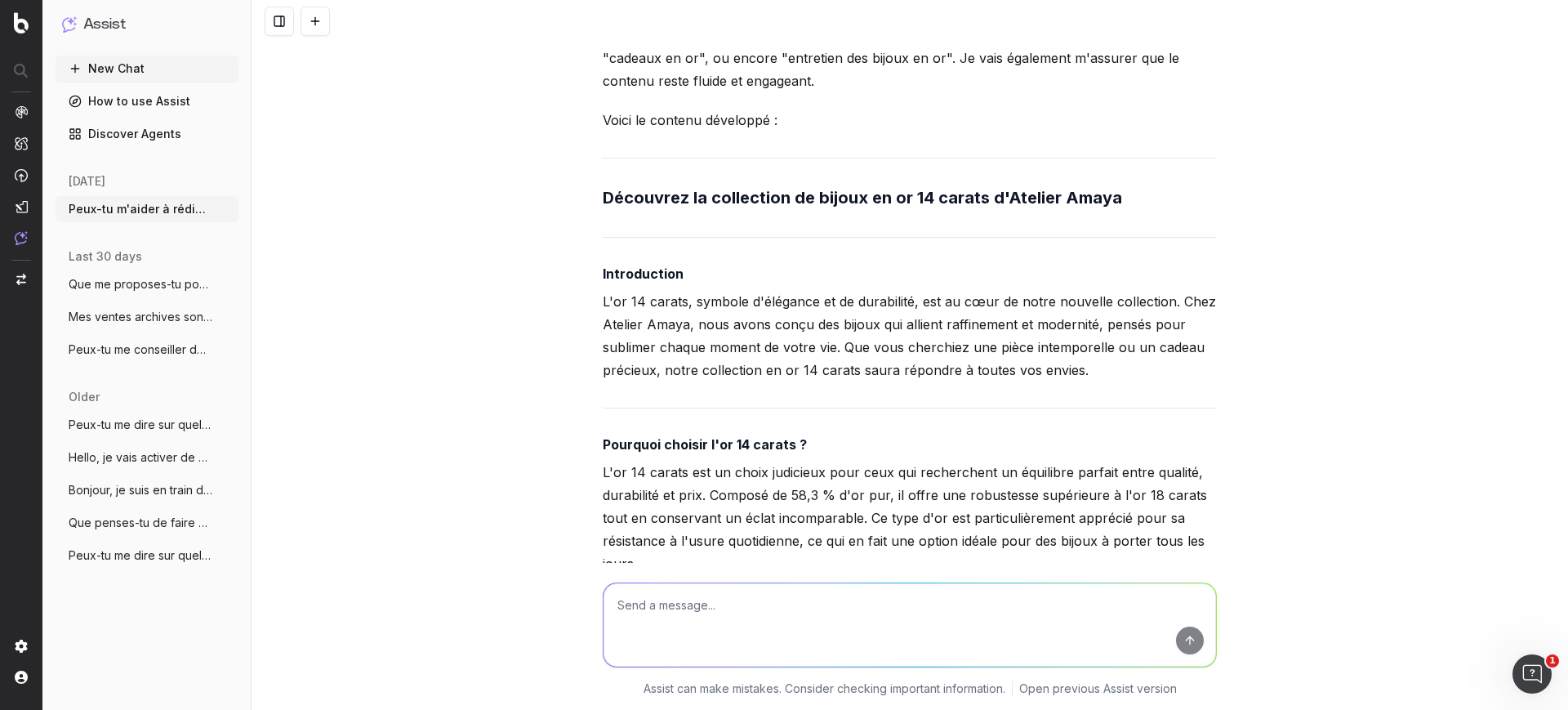
scroll to position [2271, 0]
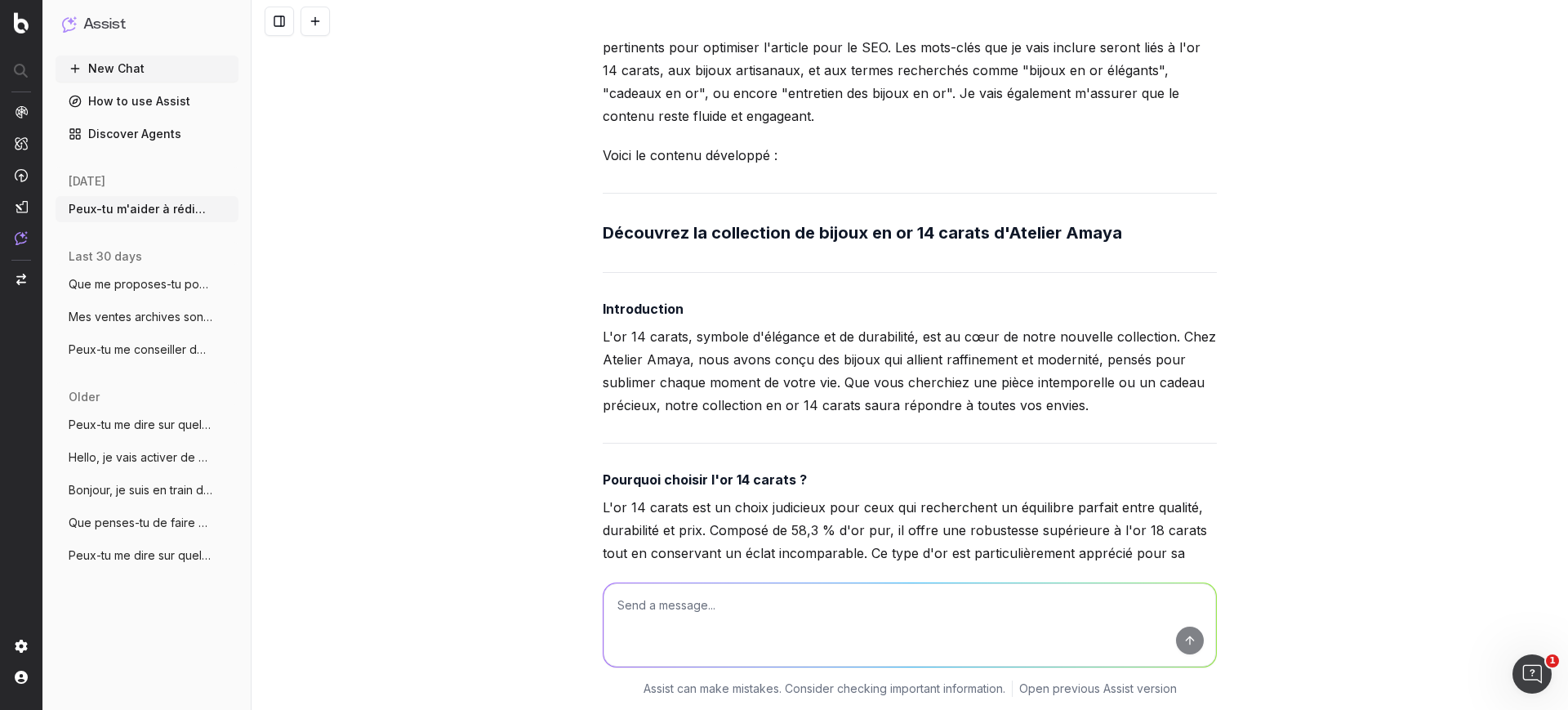
click at [672, 362] on p "L'or 14 carats, symbole d'élégance et de durabilité, est au cœur de notre nouve…" at bounding box center [909, 371] width 614 height 91
click at [672, 360] on p "L'or 14 carats, symbole d'élégance et de durabilité, est au cœur de notre nouve…" at bounding box center [909, 371] width 614 height 91
copy p "carats"
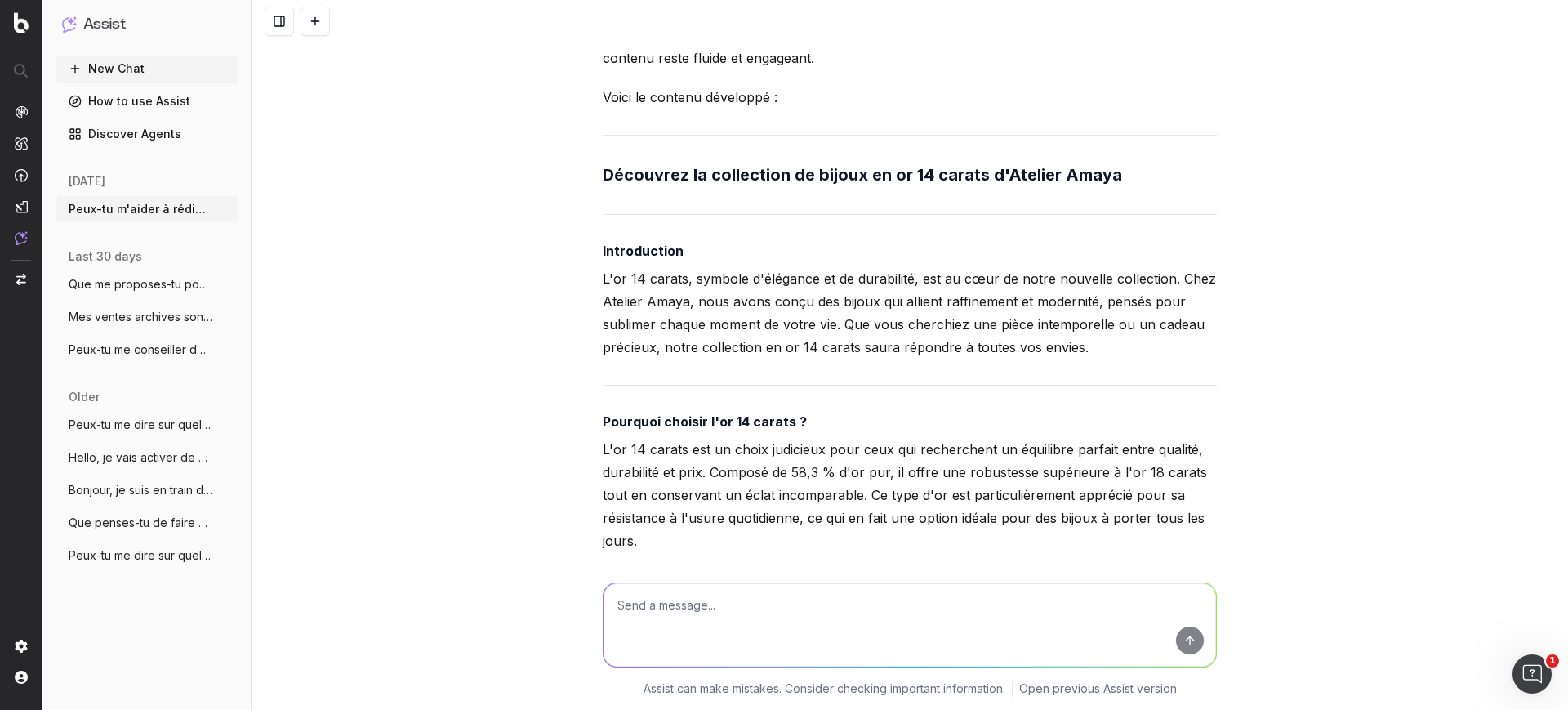
scroll to position [2373, 0]
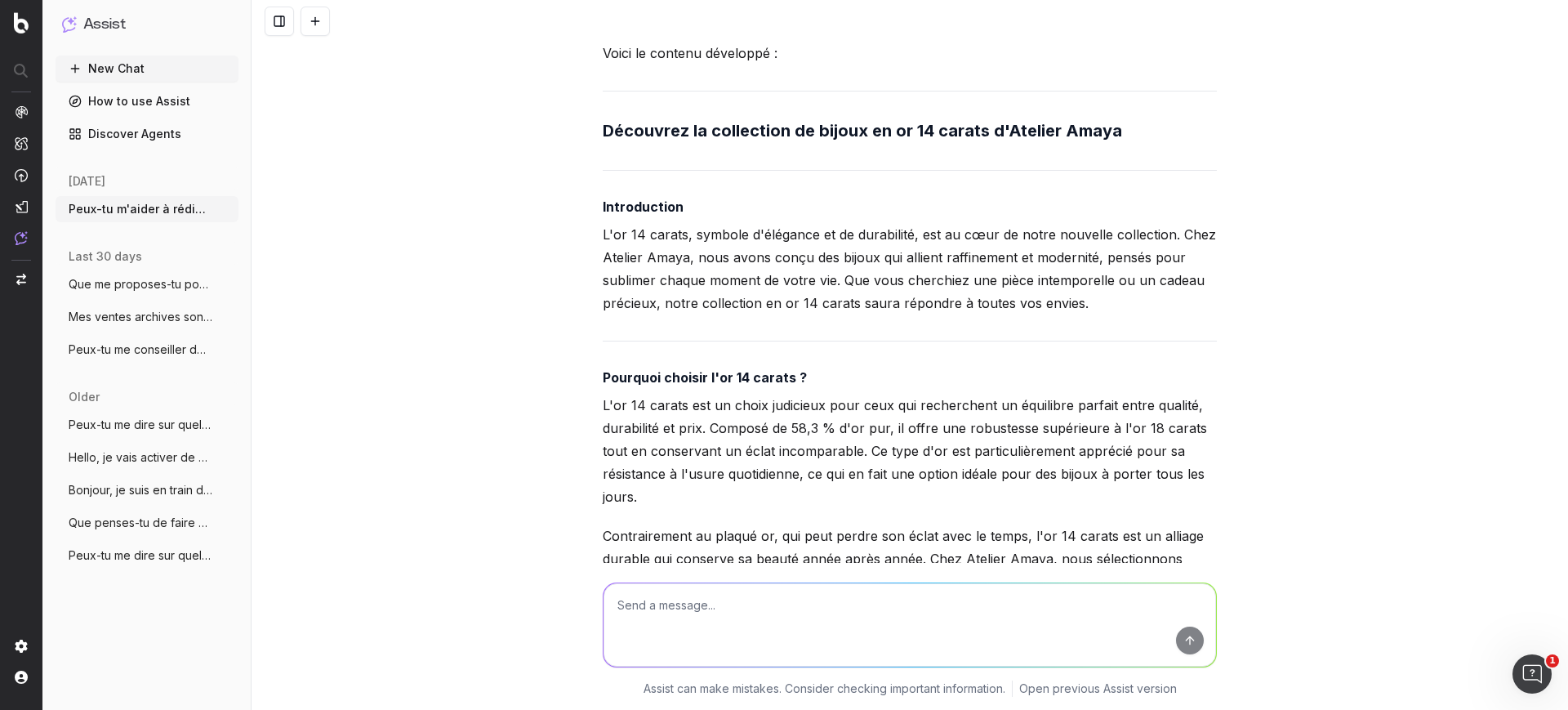
click at [737, 385] on strong "Pourquoi choisir l'or 14 carats ?" at bounding box center [705, 377] width 204 height 16
copy strong "Pourquoi choisir l'or 14 carats ?"
click at [732, 385] on strong "Pourquoi choisir l'or 14 carats ?" at bounding box center [705, 377] width 204 height 16
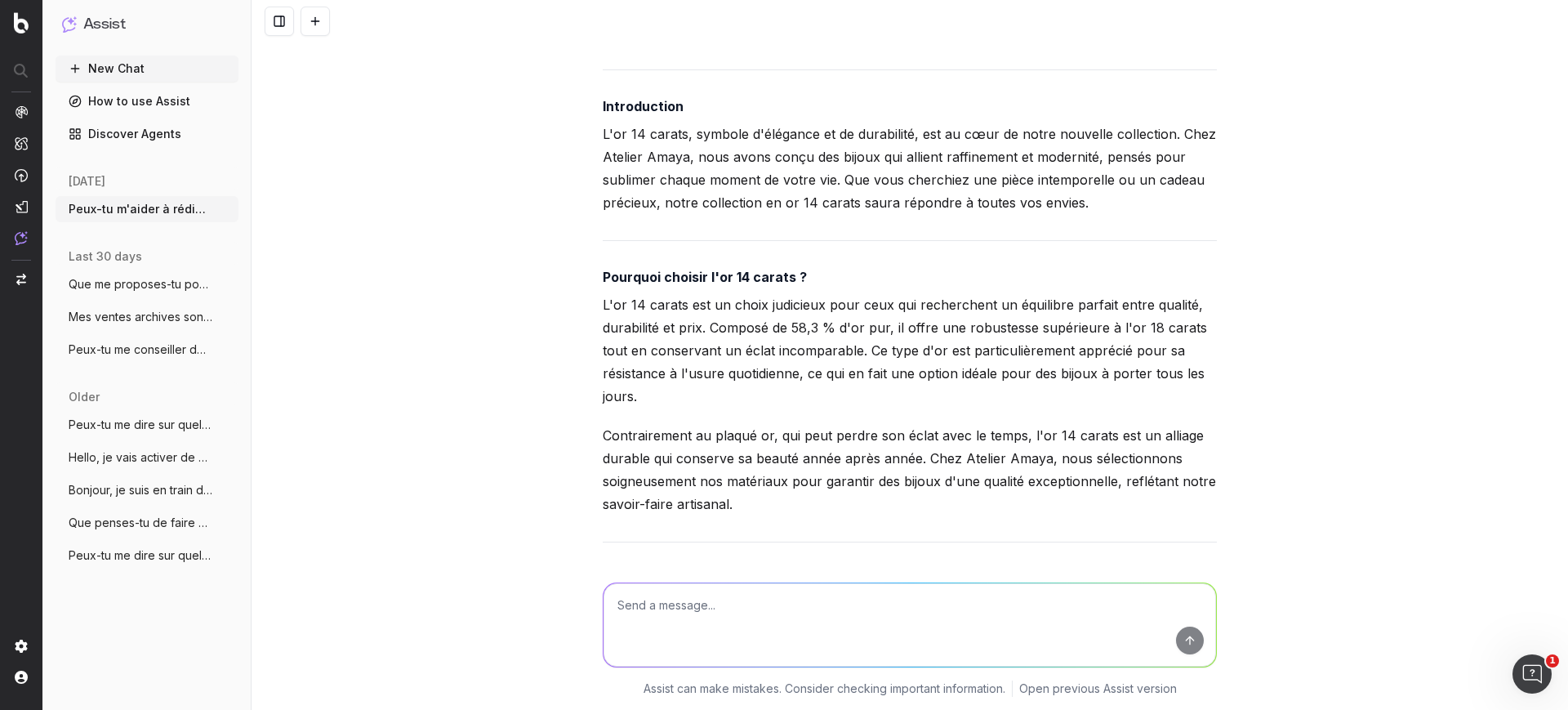
scroll to position [2577, 0]
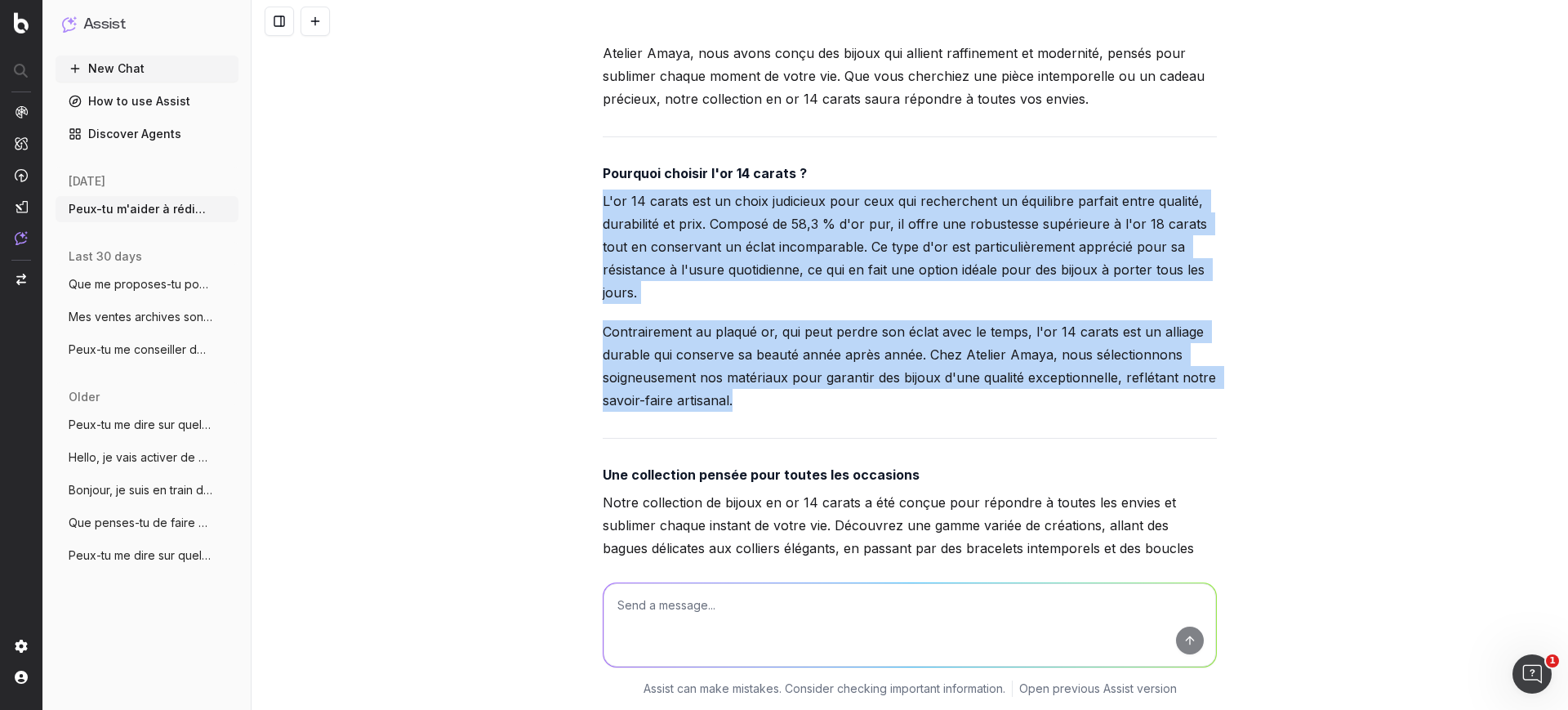
drag, startPoint x: 590, startPoint y: 225, endPoint x: 764, endPoint y: 427, distance: 266.6
click at [764, 427] on div "Peux-tu m'aider à rédiger un article pour mon blog : [URL][DOMAIN_NAME] Le suje…" at bounding box center [909, 596] width 627 height 6264
copy div "L'or 14 carats est un choix judicieux pour ceux qui recherchent un équilibre pa…"
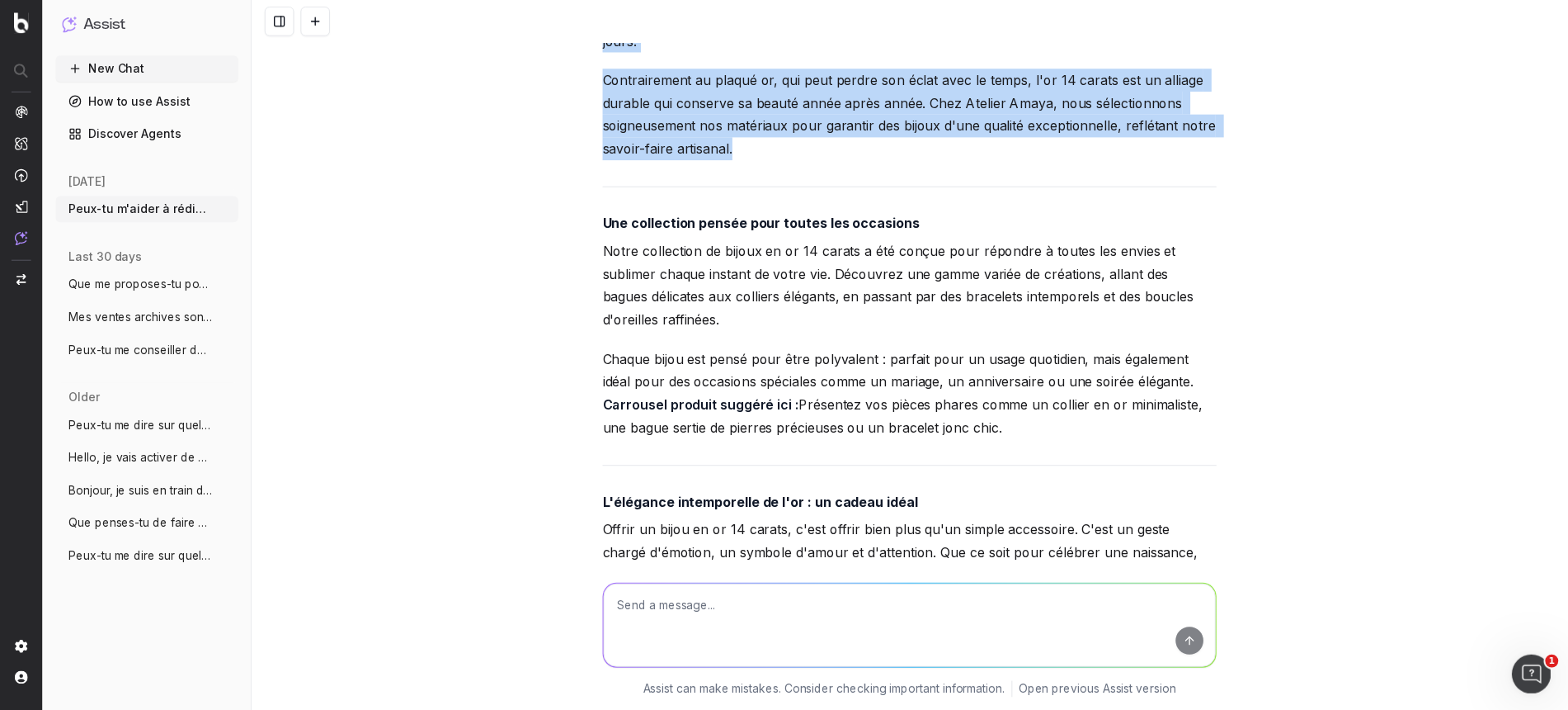
scroll to position [2913, 0]
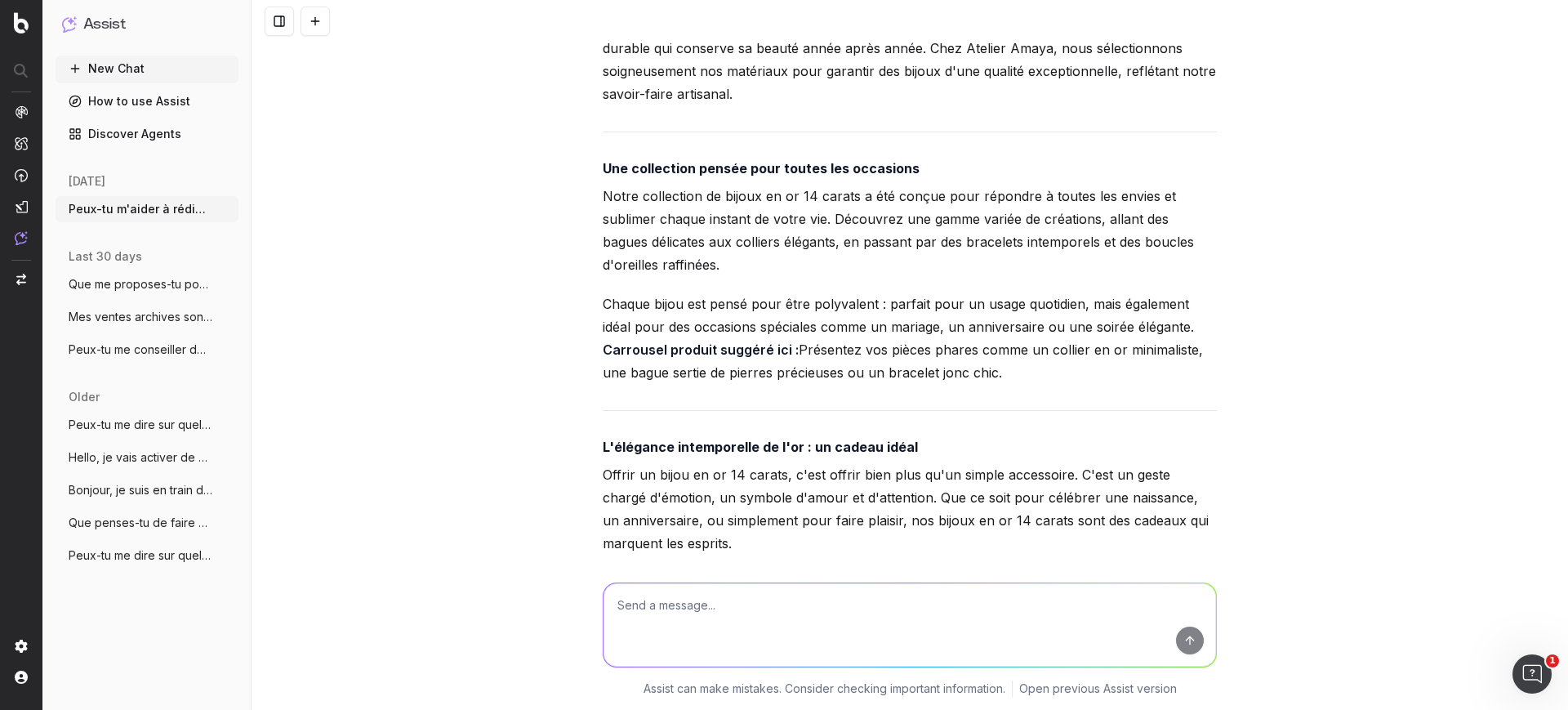
click at [683, 177] on strong "Une collection pensée pour toutes les occasions" at bounding box center [762, 169] width 317 height 16
copy strong "Une collection pensée pour toutes les occasions"
drag, startPoint x: 723, startPoint y: 257, endPoint x: 597, endPoint y: 238, distance: 127.4
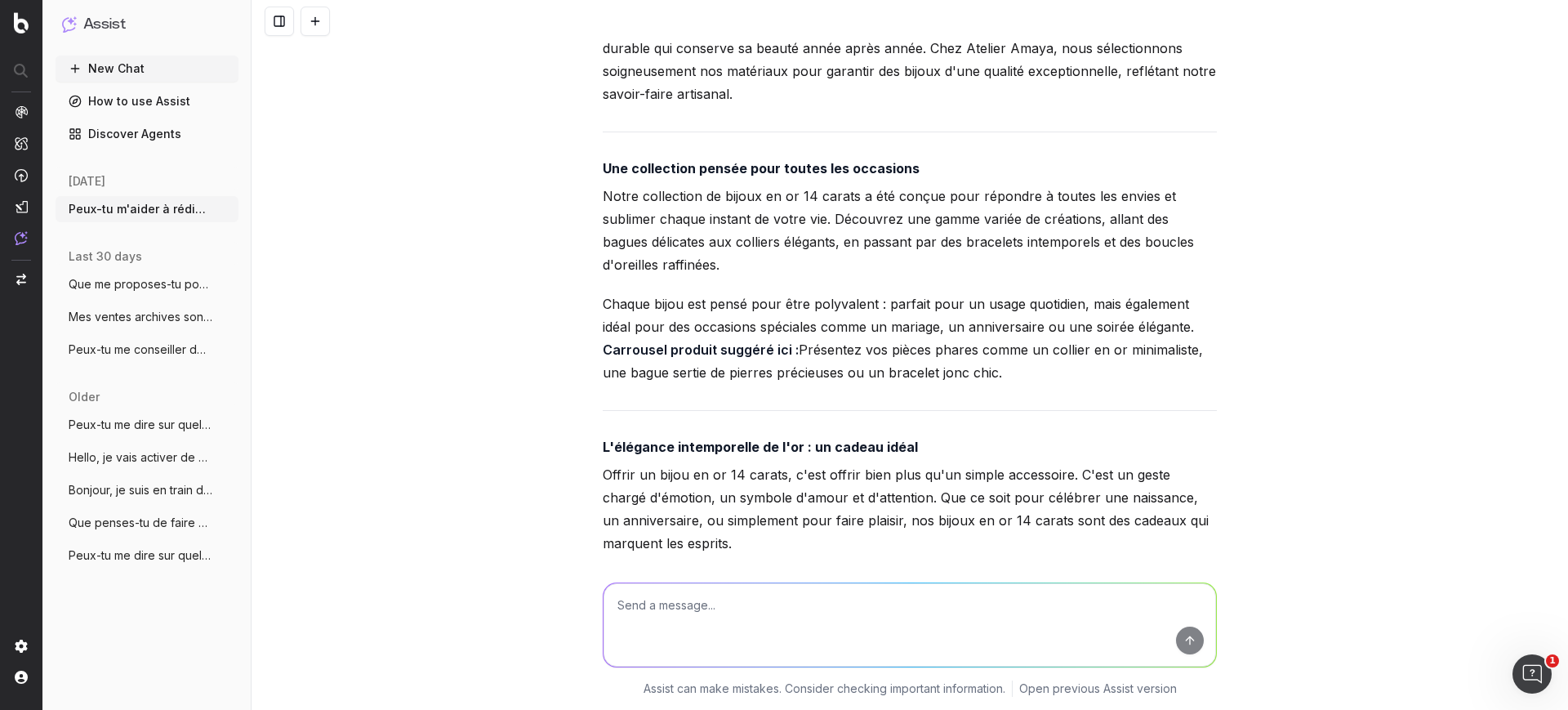
click at [717, 254] on p "Notre collection de bijoux en or 14 carats a été conçue pour répondre à toutes …" at bounding box center [909, 230] width 614 height 91
click at [586, 221] on div "Peux-tu m'aider à rédiger un article pour mon blog : [URL][DOMAIN_NAME] Le suje…" at bounding box center [909, 355] width 1316 height 710
drag, startPoint x: 593, startPoint y: 216, endPoint x: 791, endPoint y: 22, distance: 277.2
click at [1065, 385] on div "Peux-tu m'aider à rédiger un article pour mon blog : [URL][DOMAIN_NAME] Le suje…" at bounding box center [909, 290] width 627 height 6264
copy div "Notre collection de bijoux en or 14 carats a été conçue pour répondre à toutes …"
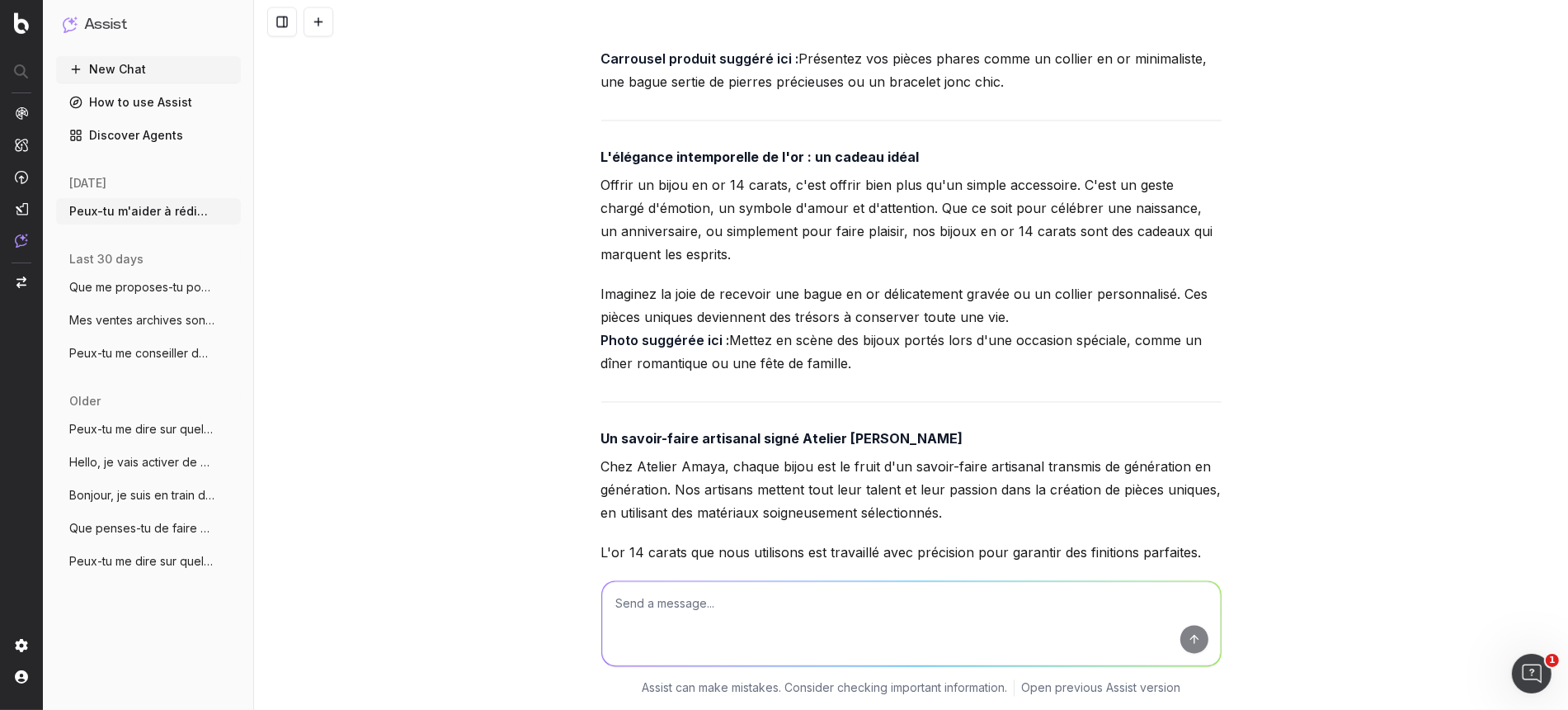
scroll to position [3223, 0]
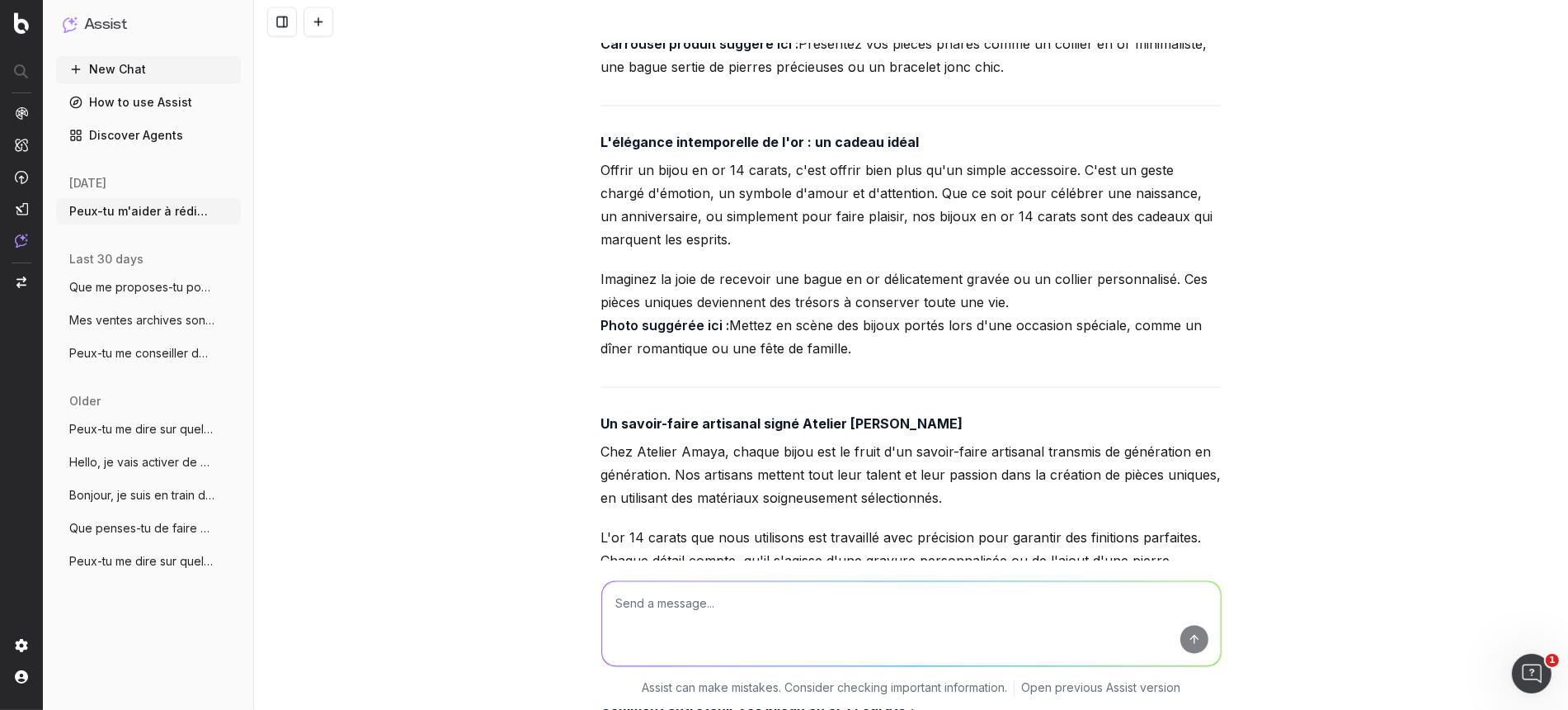
click at [703, 150] on strong "L'élégance intemporelle de l'or : un cadeau idéal" at bounding box center [760, 142] width 319 height 16
click at [724, 150] on strong "L'élégance intemporelle de l'or : un cadeau idéal" at bounding box center [760, 142] width 319 height 16
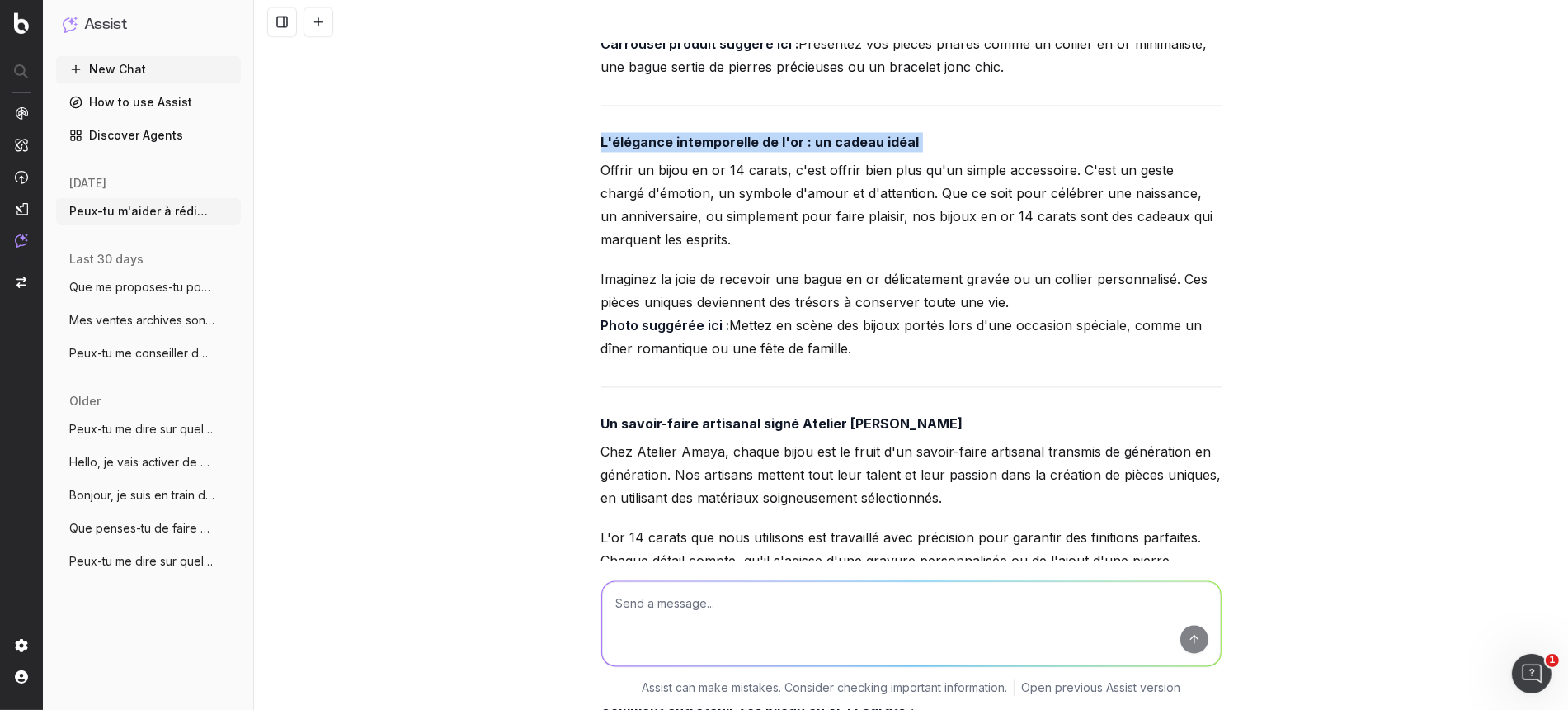
click at [724, 150] on strong "L'élégance intemporelle de l'or : un cadeau idéal" at bounding box center [760, 142] width 319 height 16
click at [837, 360] on p "Imaginez la joie de recevoir une bague en or délicatement gravée ou un collier …" at bounding box center [911, 313] width 620 height 92
drag, startPoint x: 846, startPoint y: 373, endPoint x: 586, endPoint y: 197, distance: 314.0
click at [586, 197] on div "Peux-tu m'aider à rédiger un article pour mon blog : [URL][DOMAIN_NAME] Le suje…" at bounding box center [912, 355] width 1315 height 710
copy div "Offrir un bijou en or 14 carats, c'est offrir bien plus qu'un simple accessoire…"
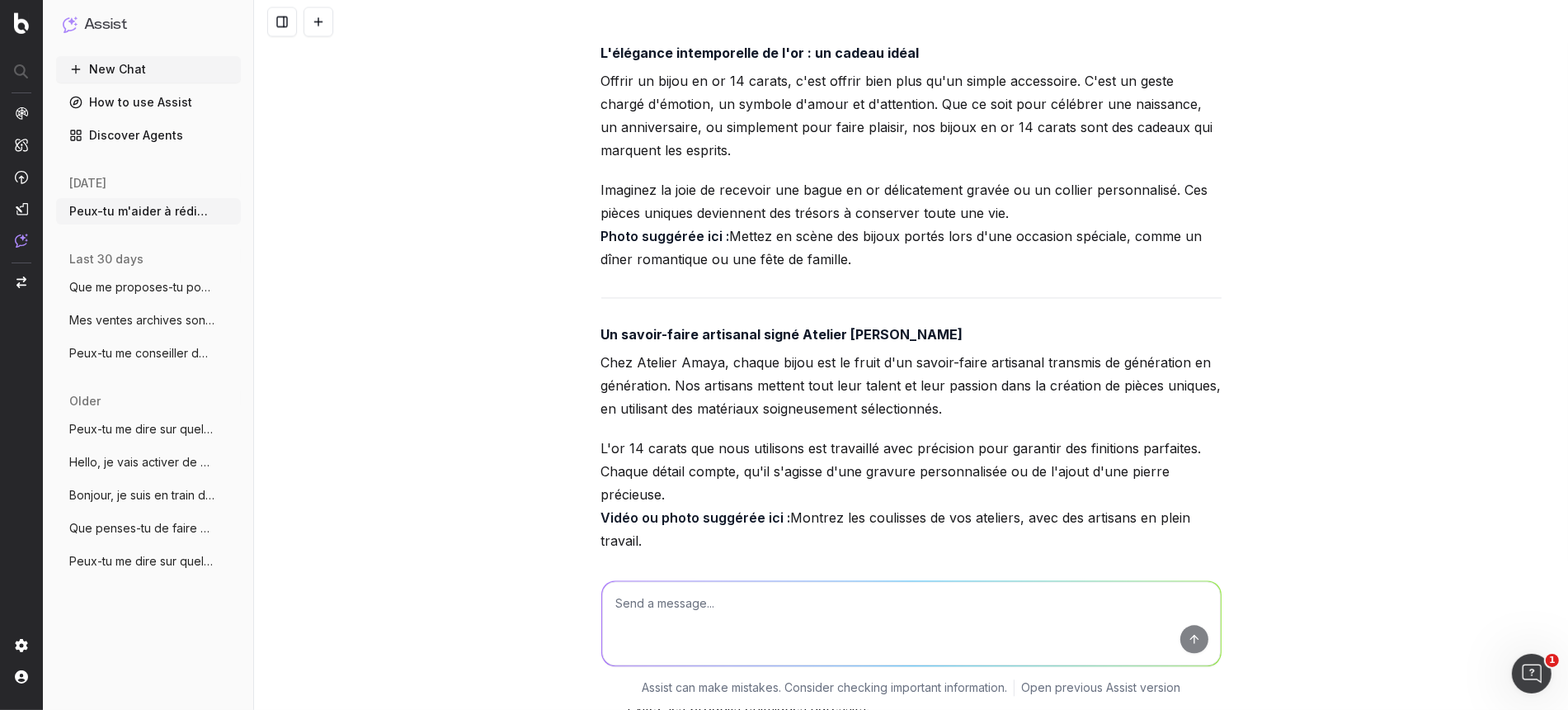
scroll to position [3429, 0]
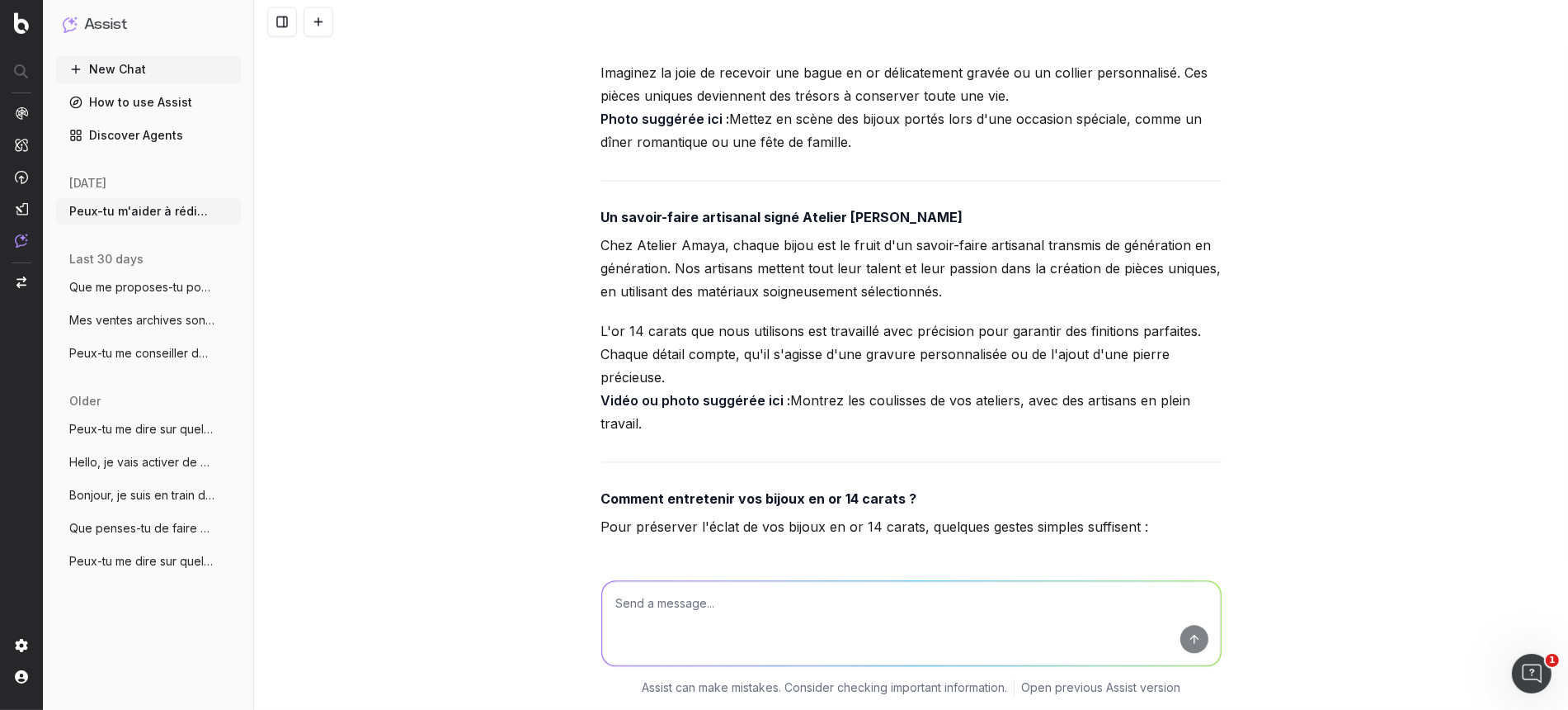
click at [692, 225] on strong "Un savoir-faire artisanal signé Atelier [PERSON_NAME]" at bounding box center [782, 217] width 362 height 16
copy strong "Un savoir-faire artisanal signé Atelier [PERSON_NAME]"
click at [726, 302] on p "Chez Atelier Amaya, chaque bijou est le fruit d'un savoir-faire artisanal trans…" at bounding box center [911, 268] width 620 height 70
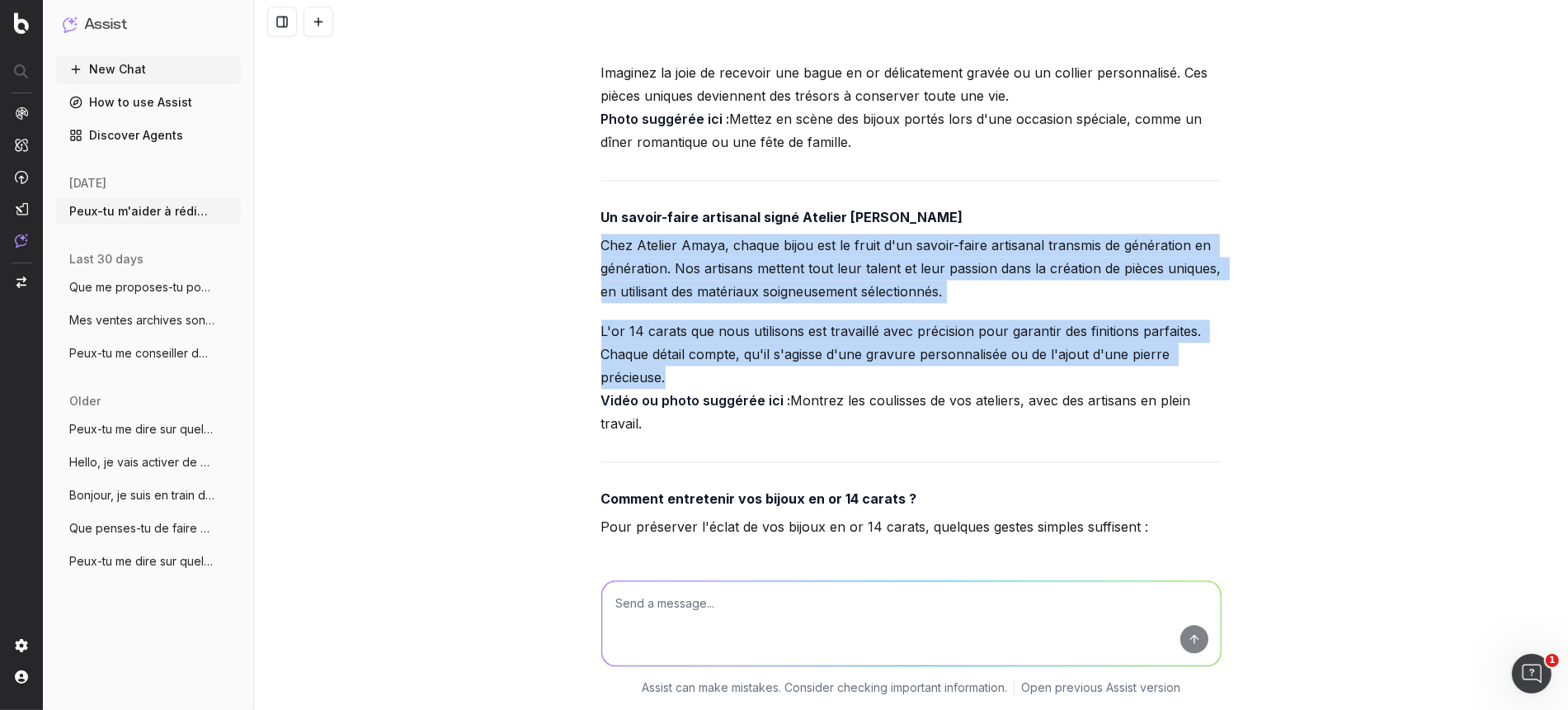
drag, startPoint x: 590, startPoint y: 268, endPoint x: 665, endPoint y: 393, distance: 145.8
copy div "Chez Atelier Amaya, chaque bijou est le fruit d'un savoir-faire artisanal trans…"
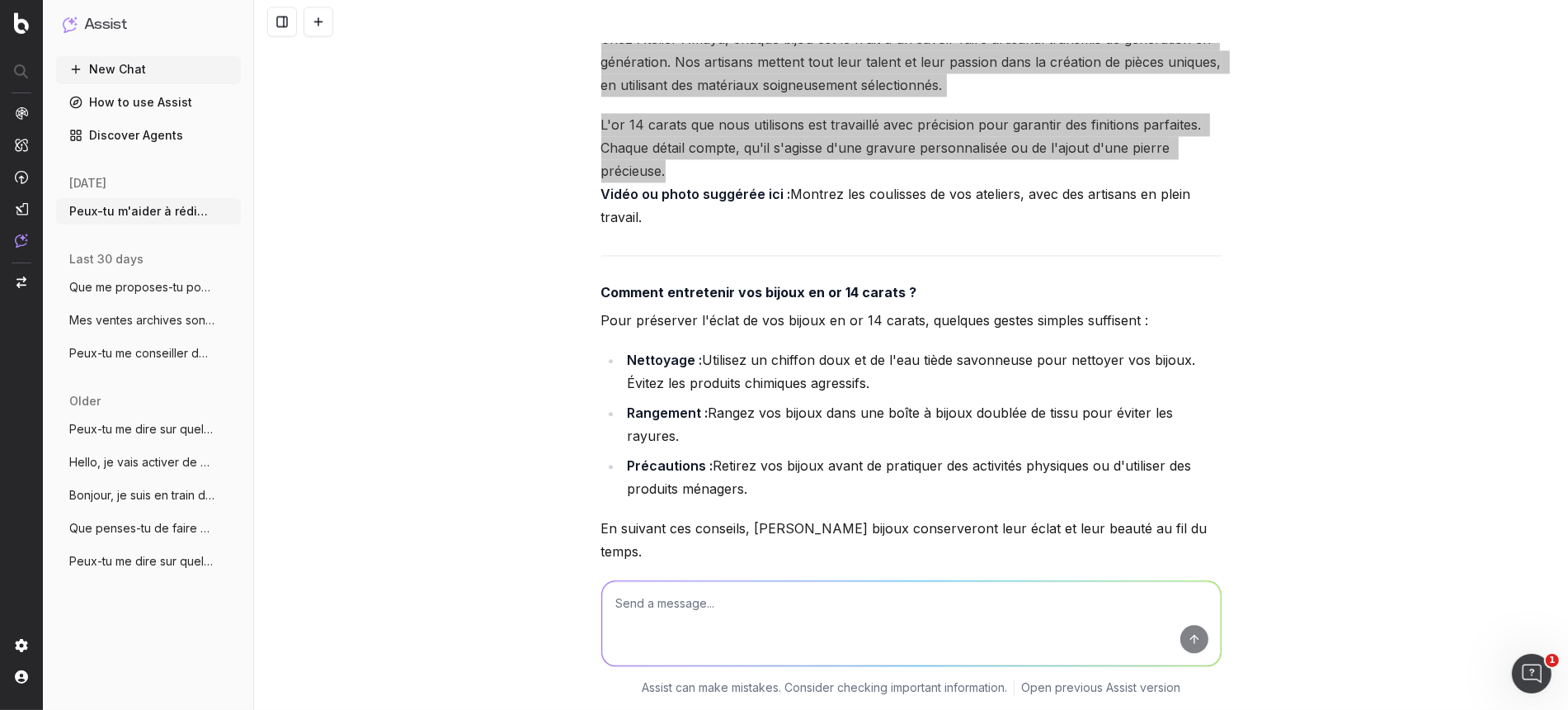
scroll to position [3738, 0]
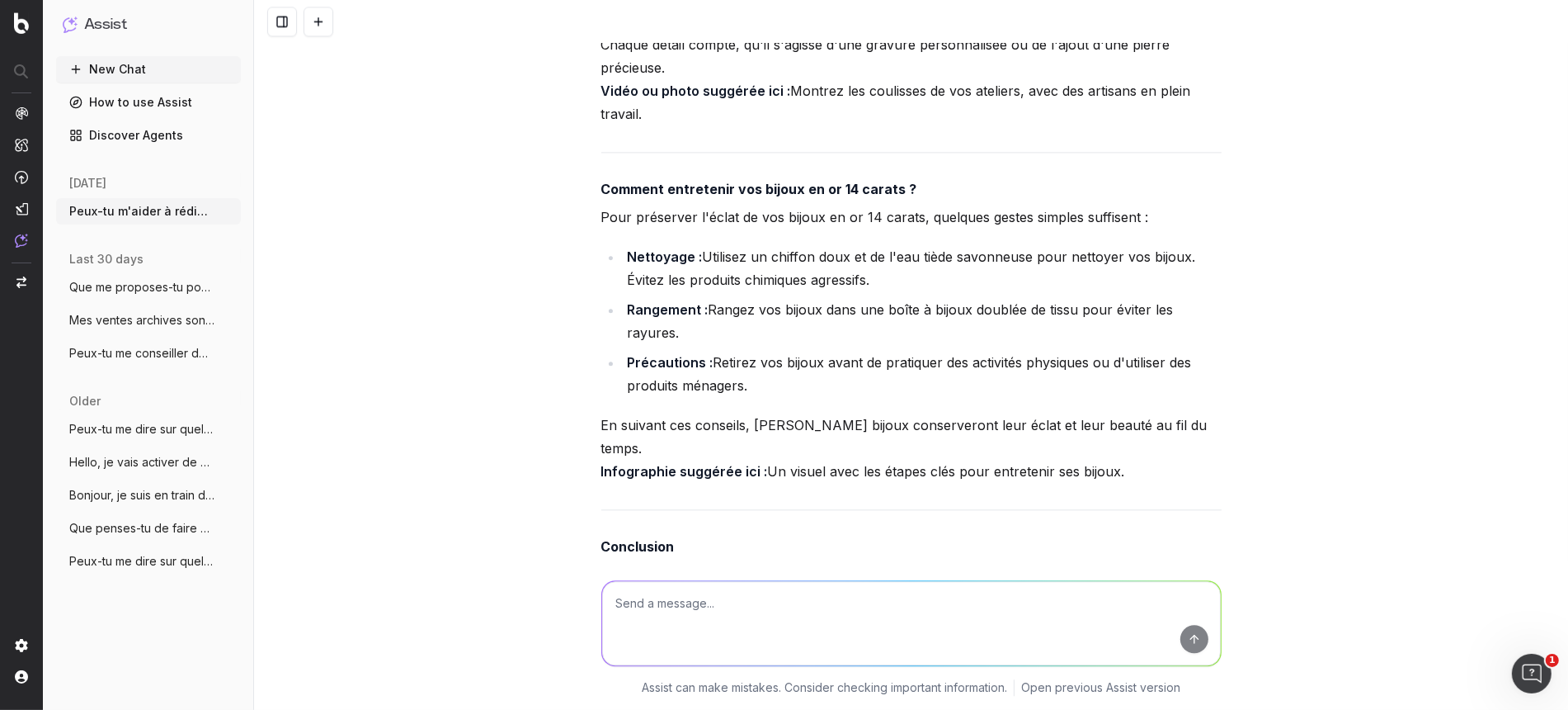
click at [770, 197] on strong "Comment entretenir vos bijoux en or 14 carats ?" at bounding box center [759, 189] width 316 height 16
click at [695, 283] on li "Nettoyage : Utilisez un chiffon doux et de l'eau tiède savonneuse pour nettoyer…" at bounding box center [923, 268] width 599 height 46
drag, startPoint x: 590, startPoint y: 241, endPoint x: 1143, endPoint y: 480, distance: 602.4
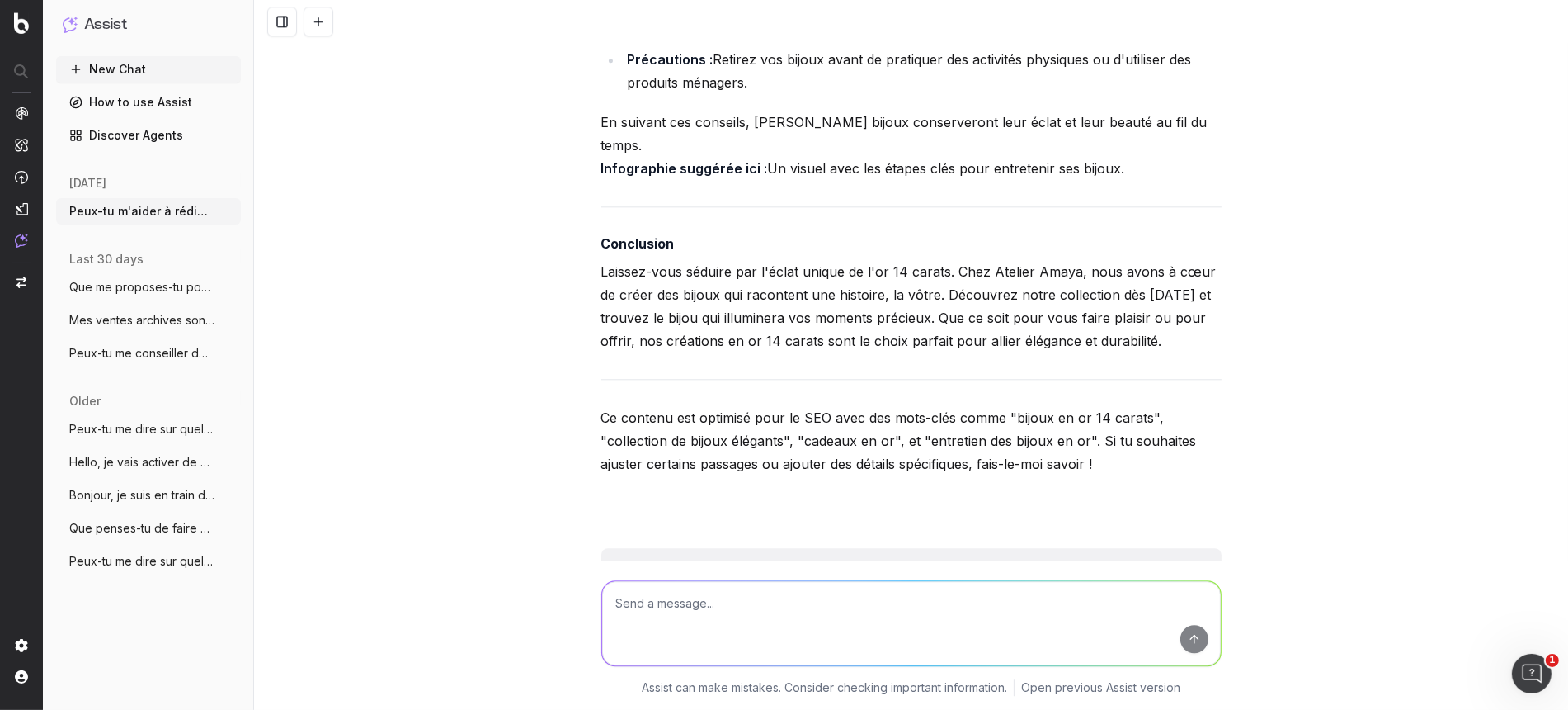
scroll to position [4048, 0]
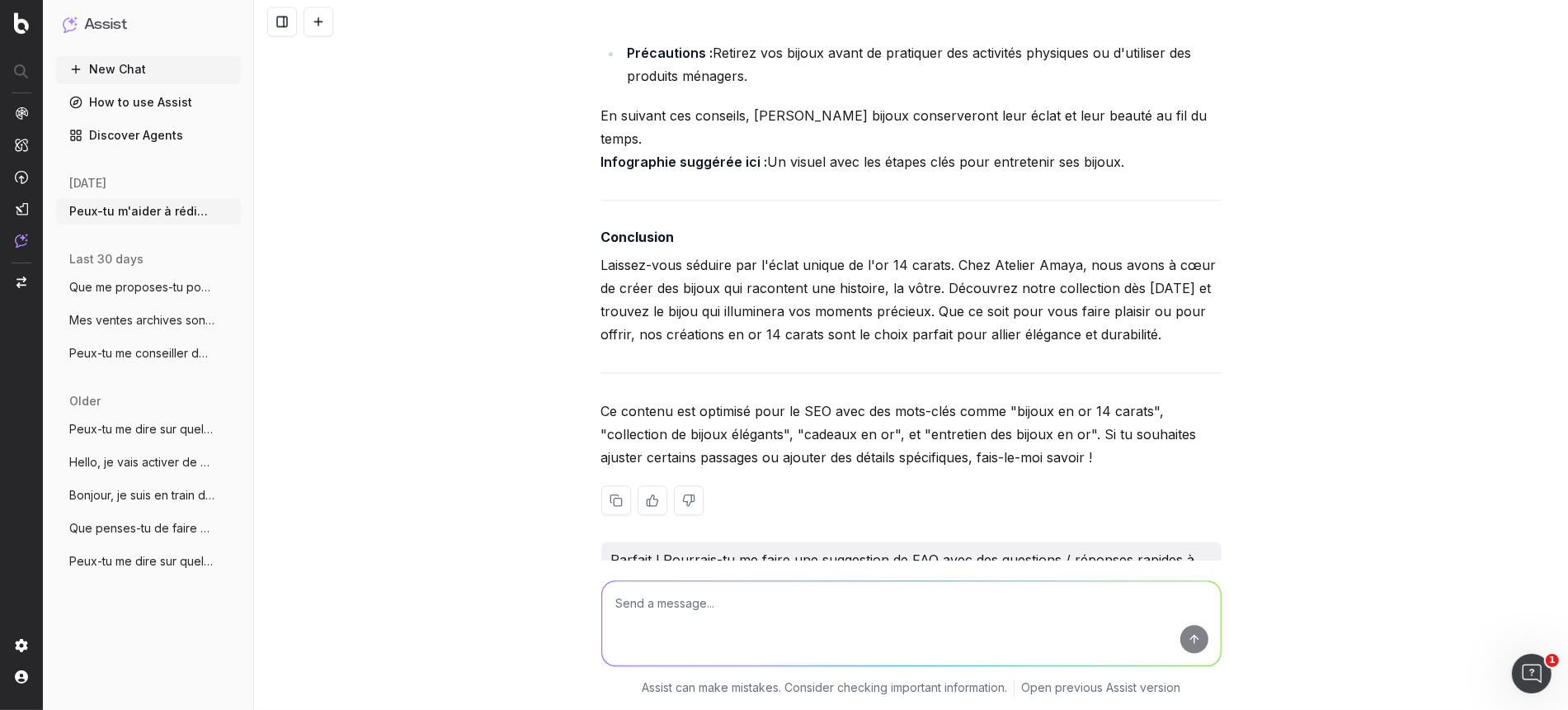
click at [682, 283] on p "Laissez-vous séduire par l'éclat unique de l'or 14 carats. Chez Atelier Amaya, …" at bounding box center [911, 300] width 620 height 92
click at [682, 283] on p "Laissez-vous séduire par l'éclat unique de l'or 14 carats. Chez Atelier Amaya, …" at bounding box center [911, 300] width 620 height 92
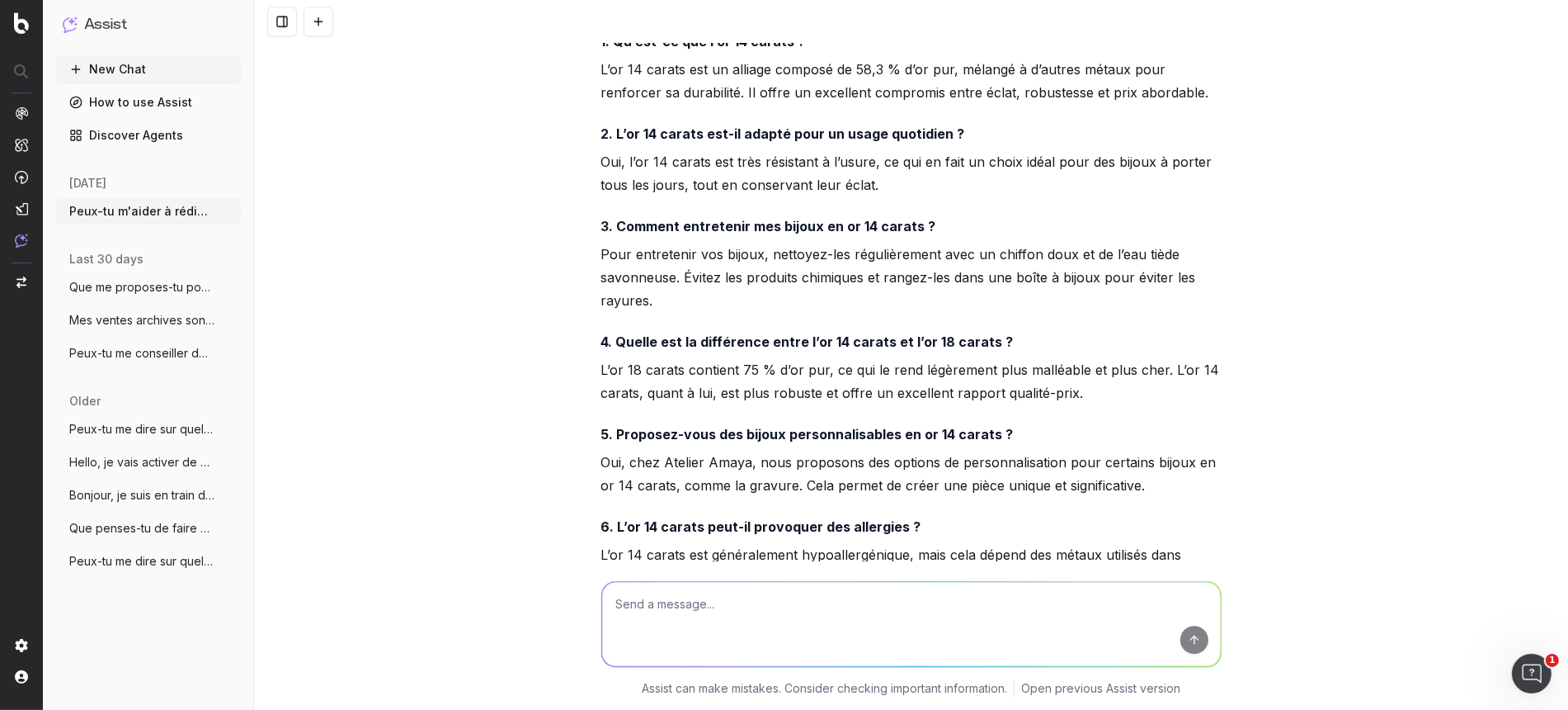
scroll to position [4770, 0]
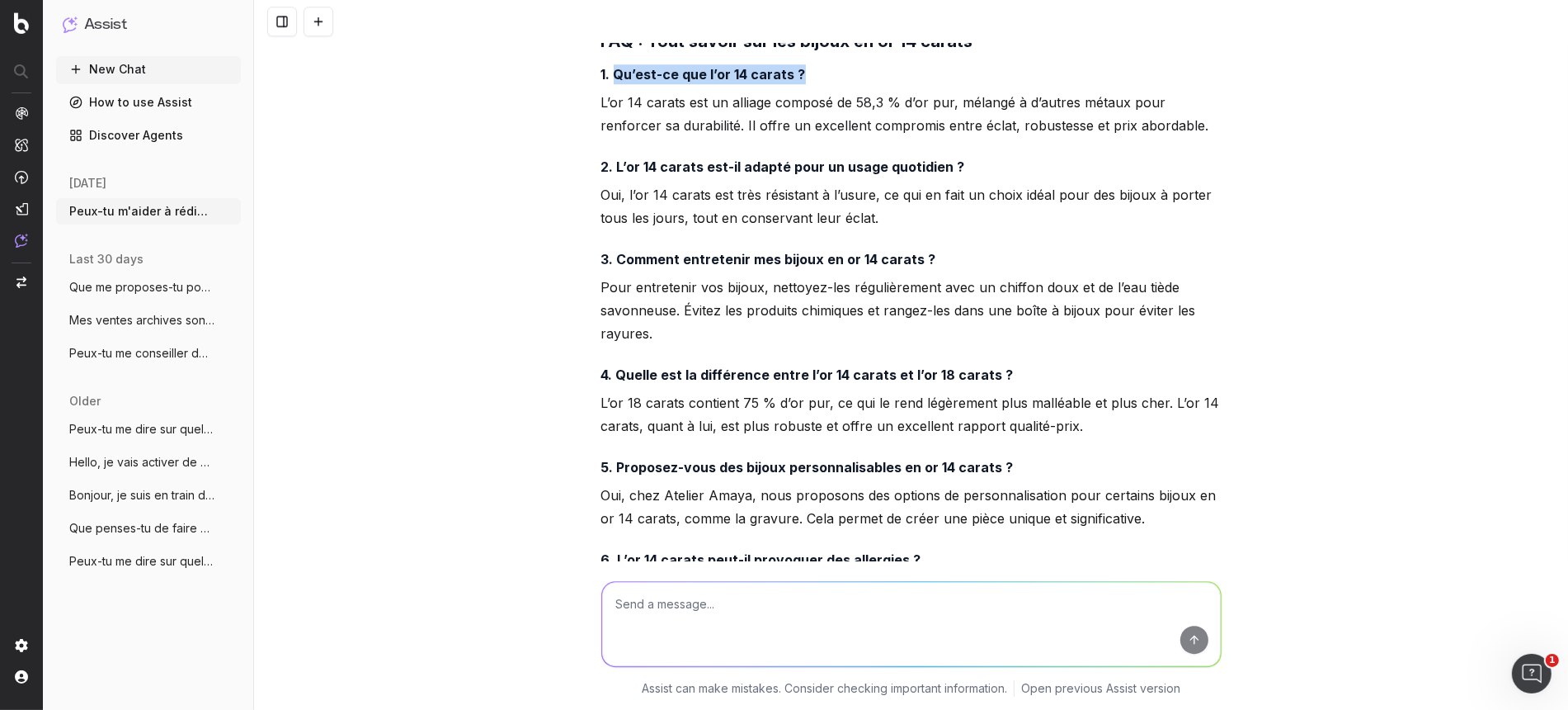
drag, startPoint x: 608, startPoint y: 76, endPoint x: 797, endPoint y: 72, distance: 189.0
click at [797, 72] on h4 "1. Qu’est-ce que l’or 14 carats ?" at bounding box center [911, 74] width 620 height 20
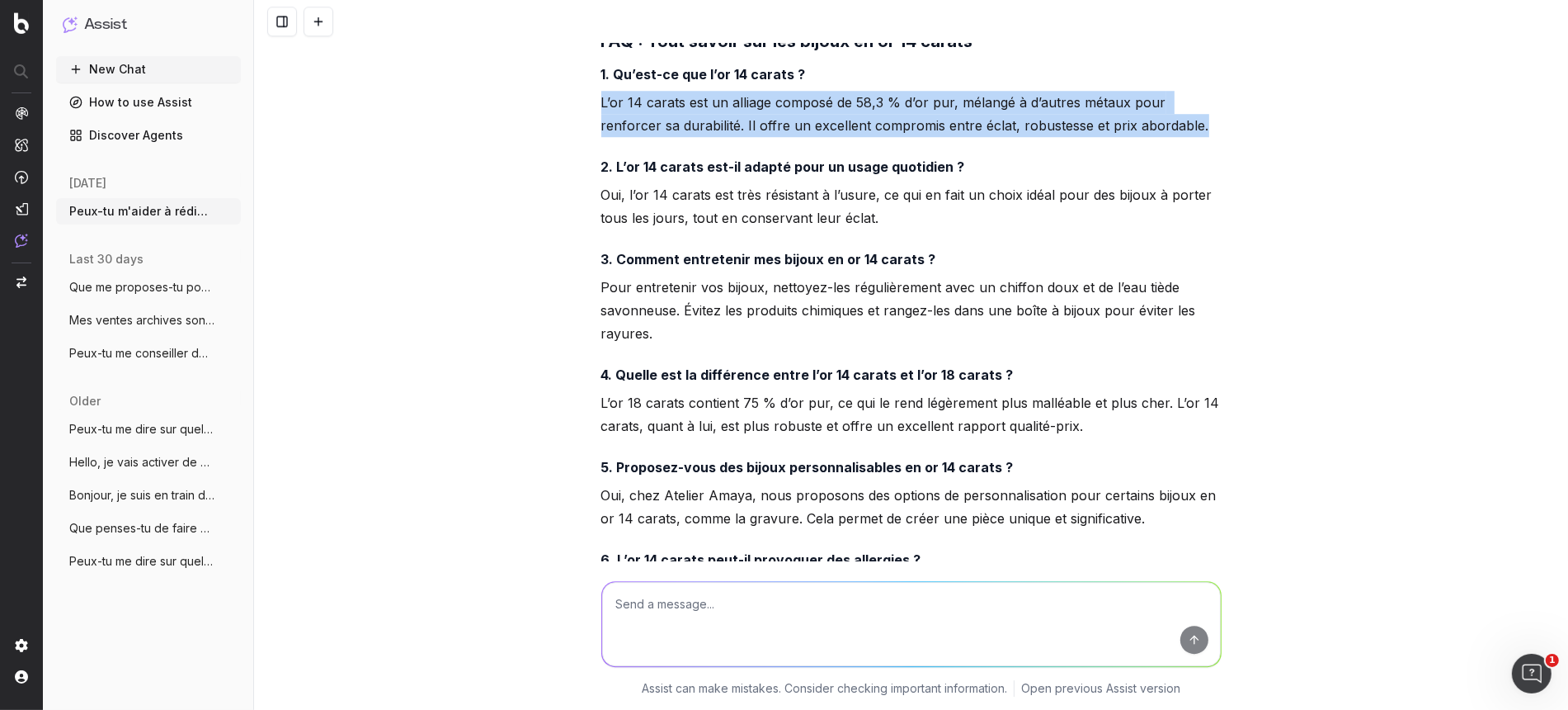
drag, startPoint x: 588, startPoint y: 103, endPoint x: 1139, endPoint y: 118, distance: 551.2
click at [1139, 121] on p "L’or 14 carats est un alliage composé de 58,3 % d’or pur, mélangé à d’autres mé…" at bounding box center [911, 113] width 620 height 46
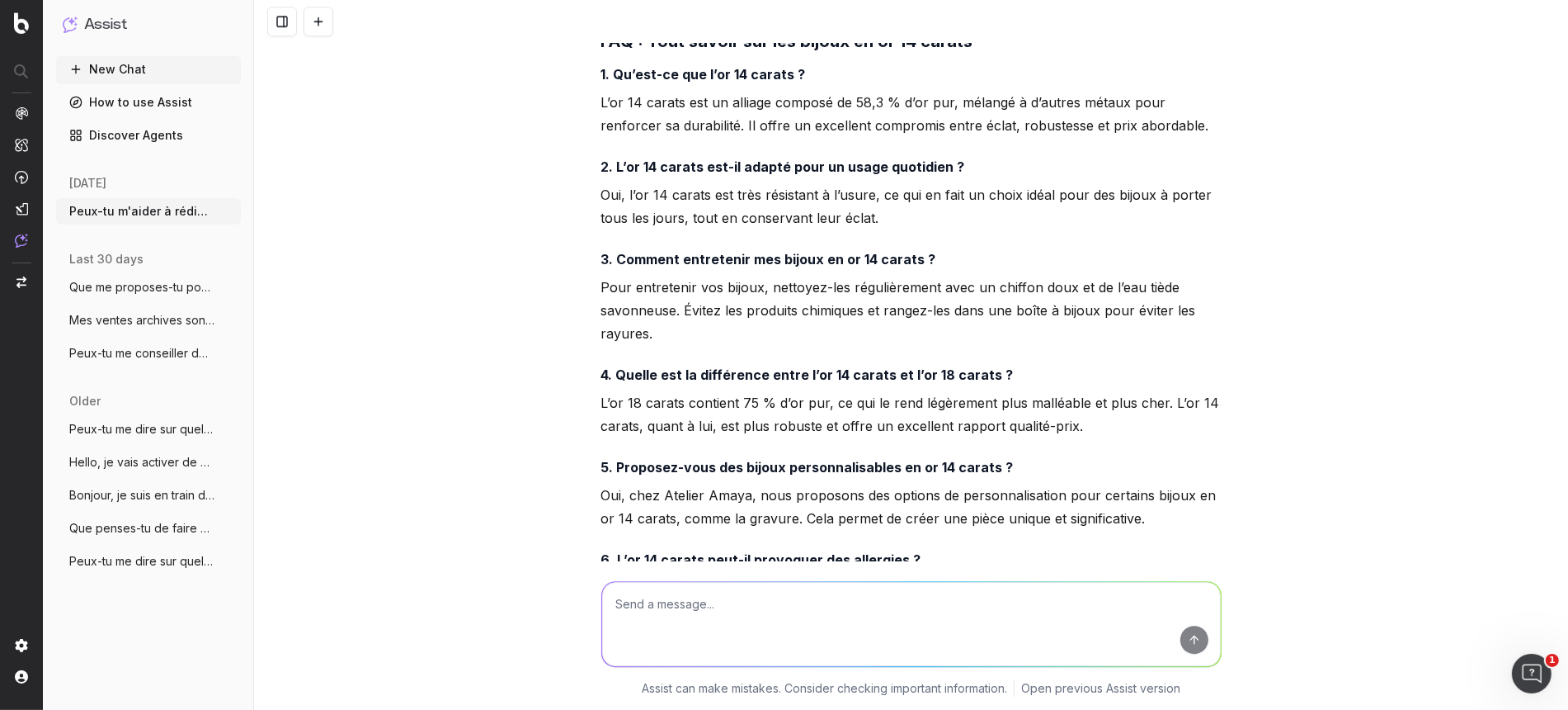
click at [739, 171] on strong "2. L’or 14 carats est-il adapté pour un usage quotidien ?" at bounding box center [783, 167] width 364 height 16
click at [645, 206] on p "Oui, l’or 14 carats est très résistant à l’usure, ce qui en fait un choix idéal…" at bounding box center [911, 206] width 620 height 46
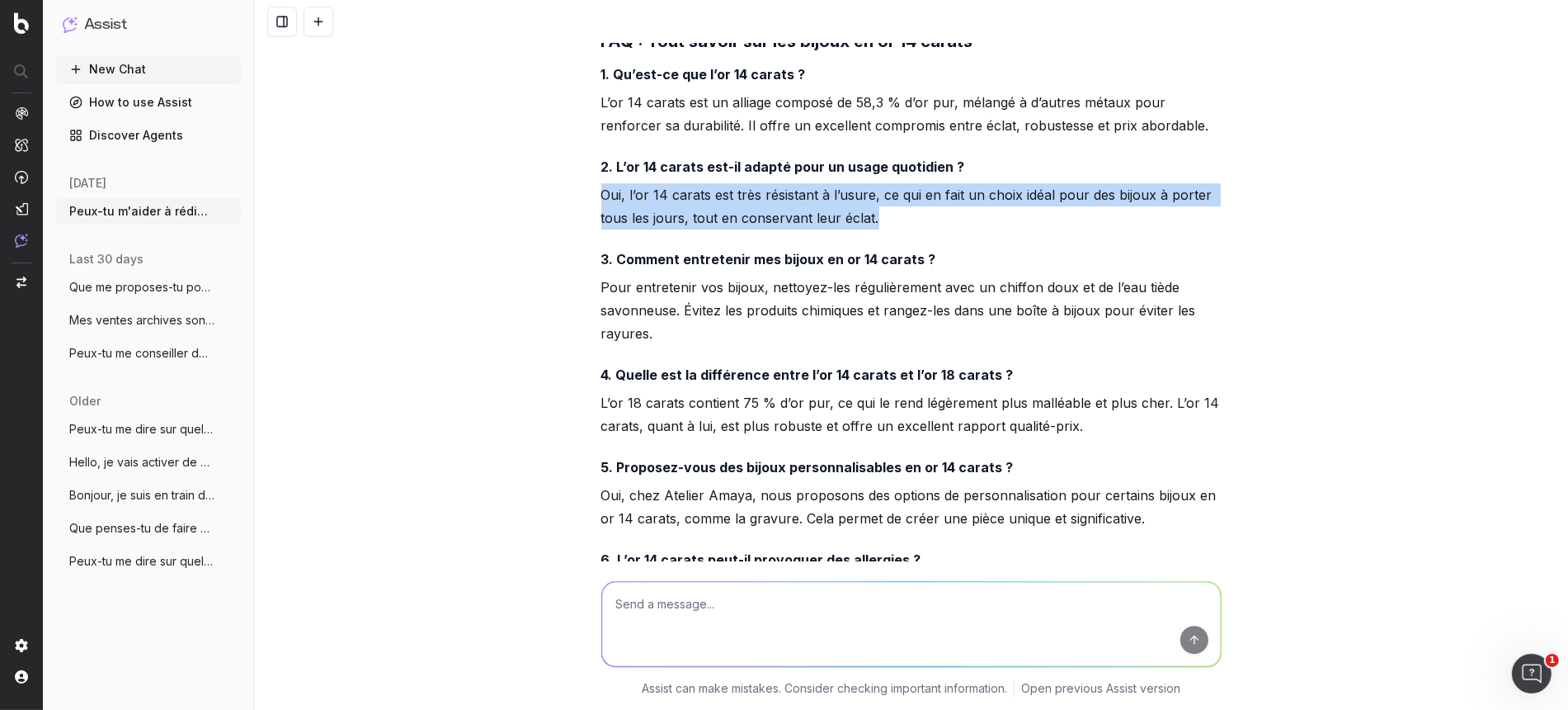
click at [645, 206] on p "Oui, l’or 14 carats est très résistant à l’usure, ce qui en fait un choix idéal…" at bounding box center [911, 206] width 620 height 46
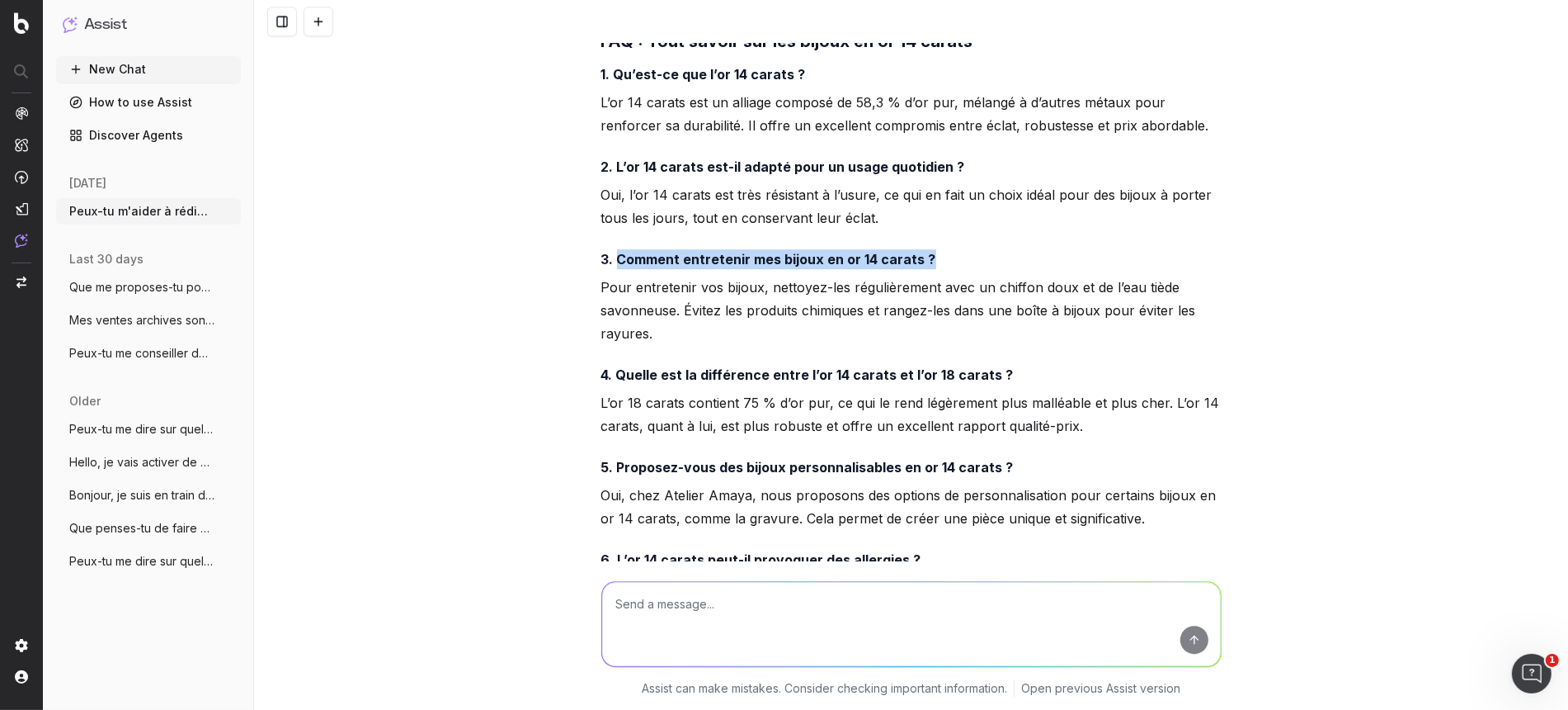
drag, startPoint x: 609, startPoint y: 254, endPoint x: 923, endPoint y: 256, distance: 314.0
click at [923, 256] on h4 "3. Comment entretenir mes bijoux en or 14 carats ?" at bounding box center [911, 259] width 620 height 20
click at [601, 311] on p "Pour entretenir vos bijoux, nettoyez-les régulièrement avec un chiffon doux et …" at bounding box center [911, 310] width 620 height 70
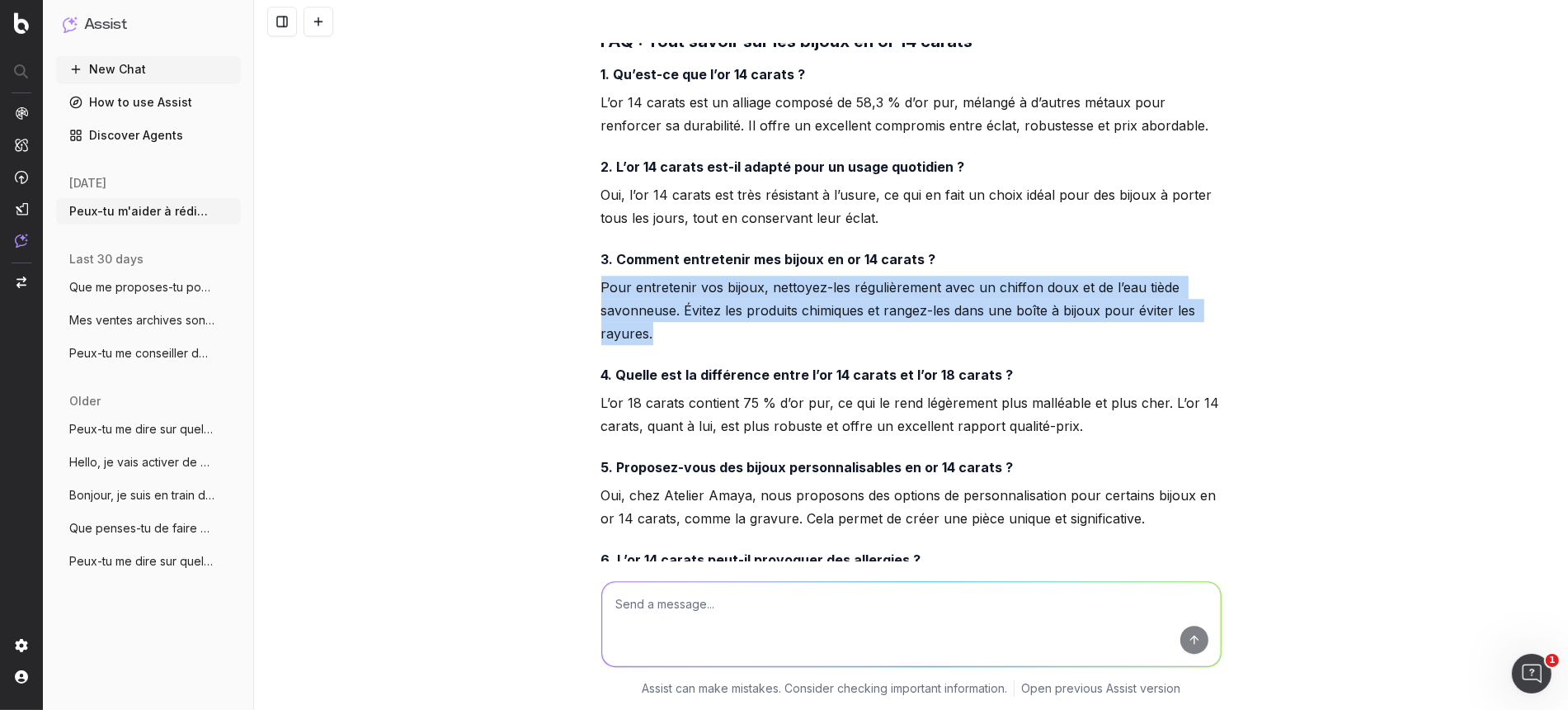
click at [601, 311] on p "Pour entretenir vos bijoux, nettoyez-les régulièrement avec un chiffon doux et …" at bounding box center [911, 310] width 620 height 70
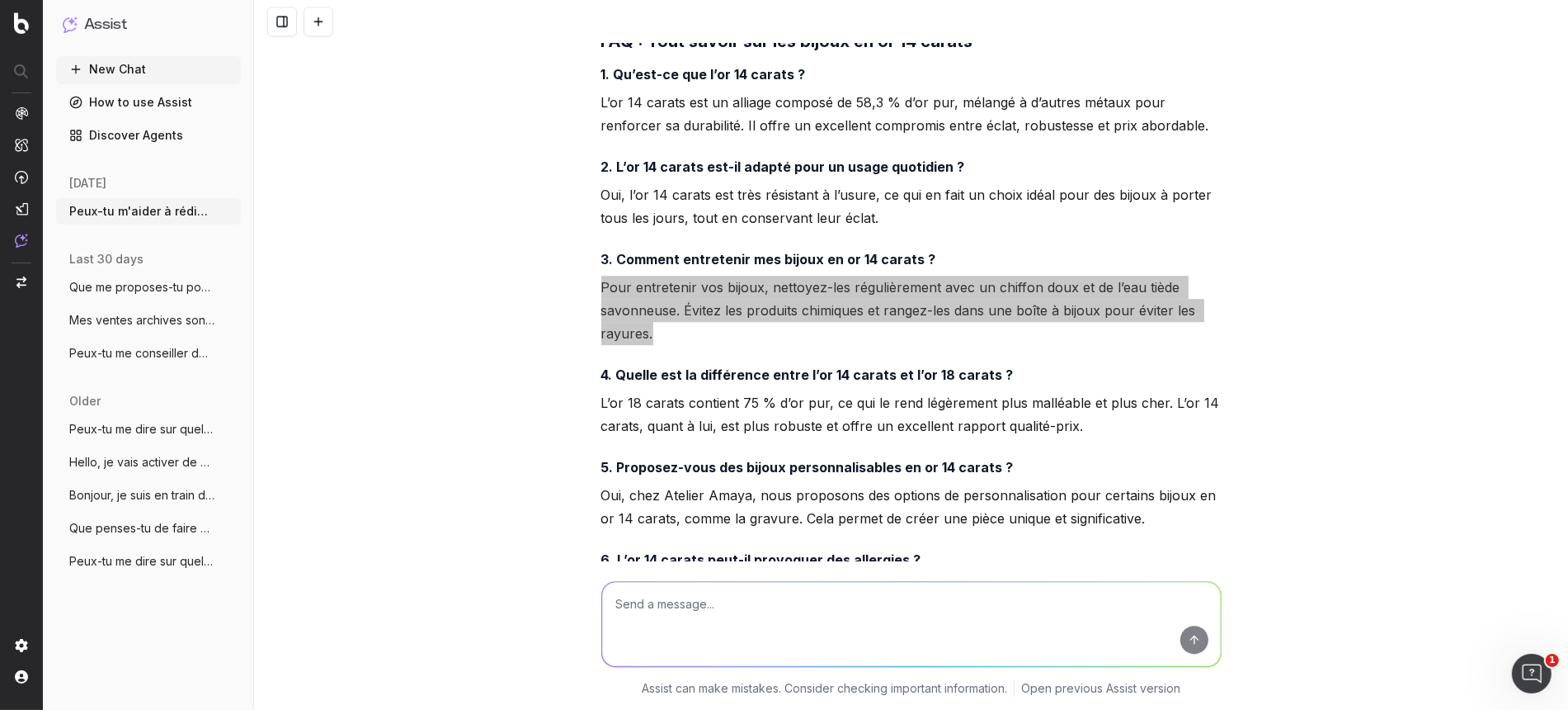
scroll to position [4873, 0]
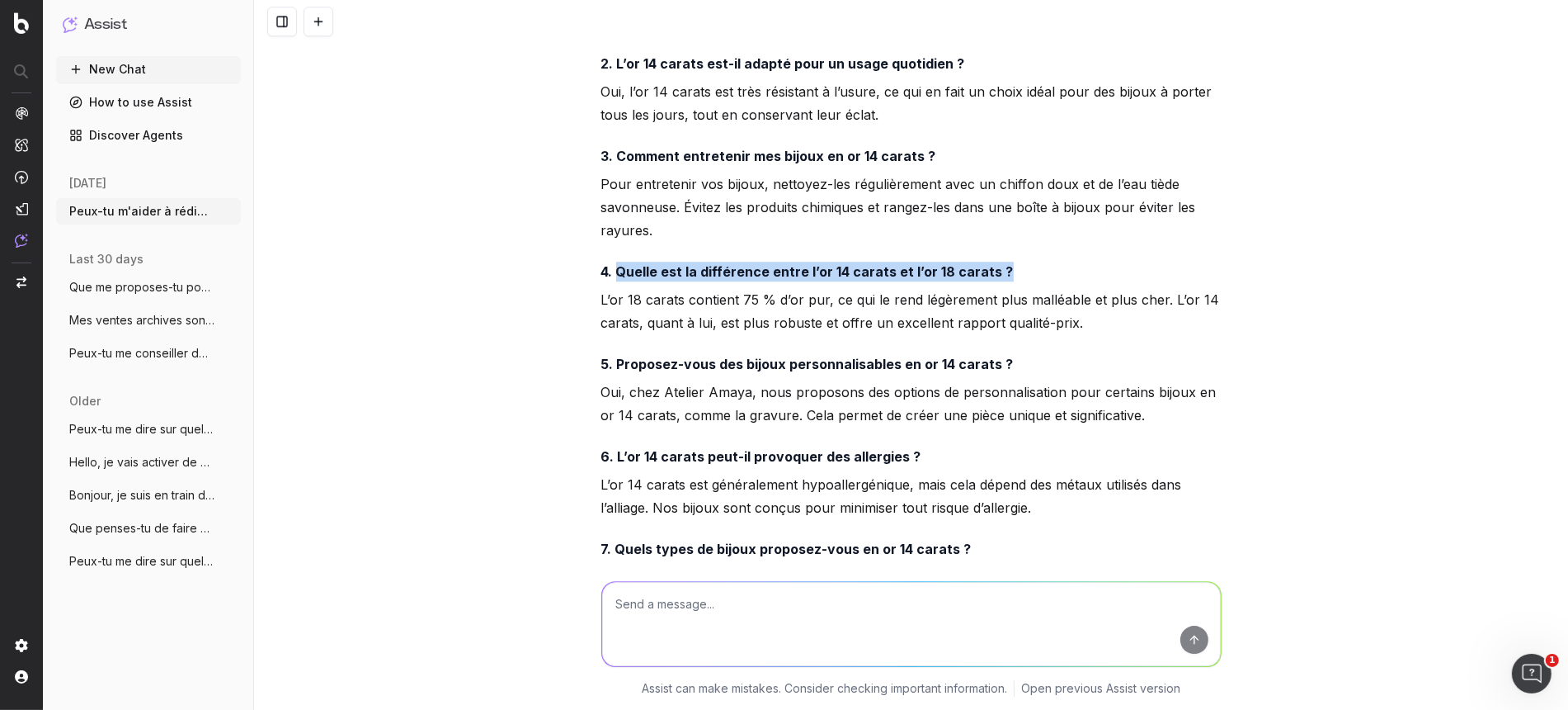
drag, startPoint x: 608, startPoint y: 270, endPoint x: 992, endPoint y: 269, distance: 384.0
click at [992, 269] on h4 "4. Quelle est la différence entre l’or 14 carats et l’or 18 carats ?" at bounding box center [911, 272] width 620 height 20
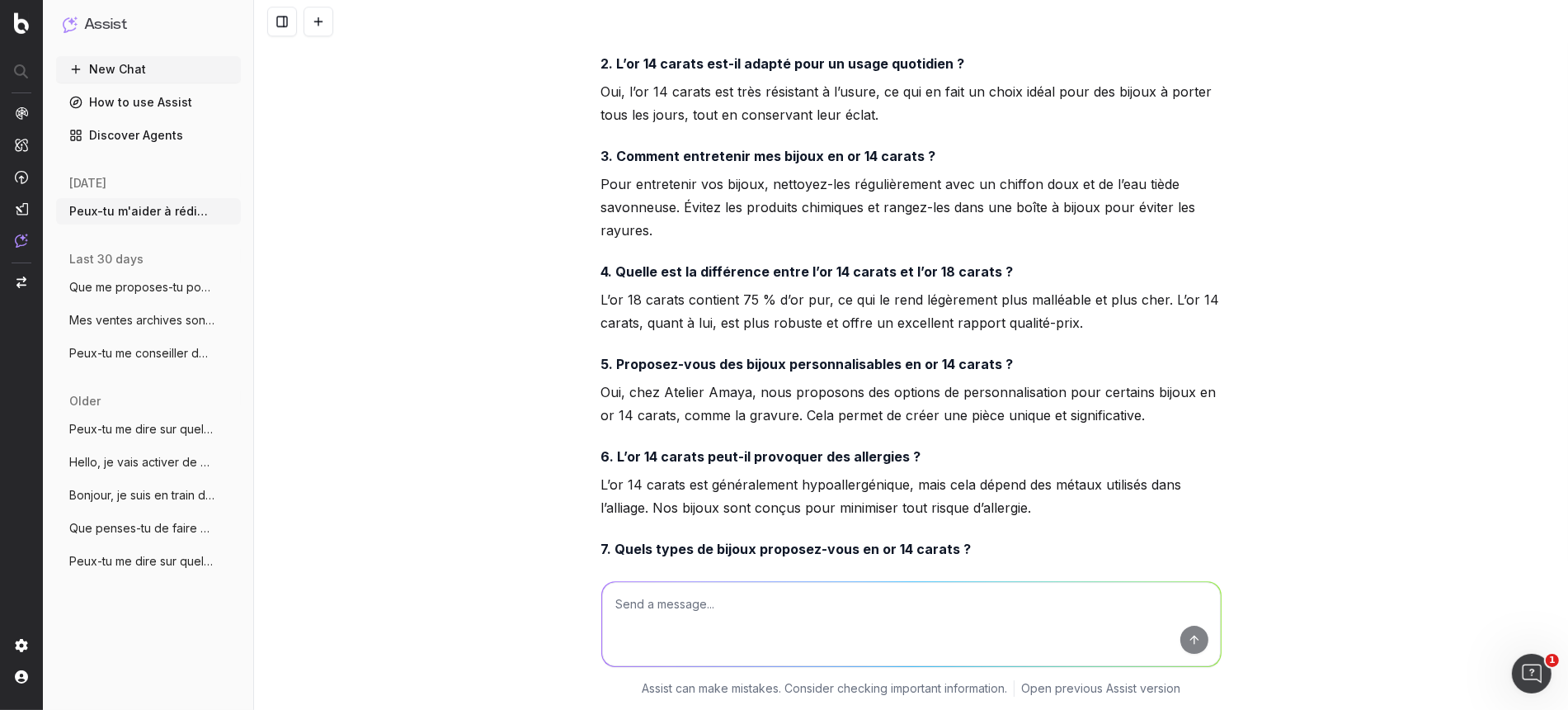
click at [684, 303] on p "L’or 18 carats contient 75 % d’or pur, ce qui le rend légèrement plus malléable…" at bounding box center [911, 311] width 620 height 46
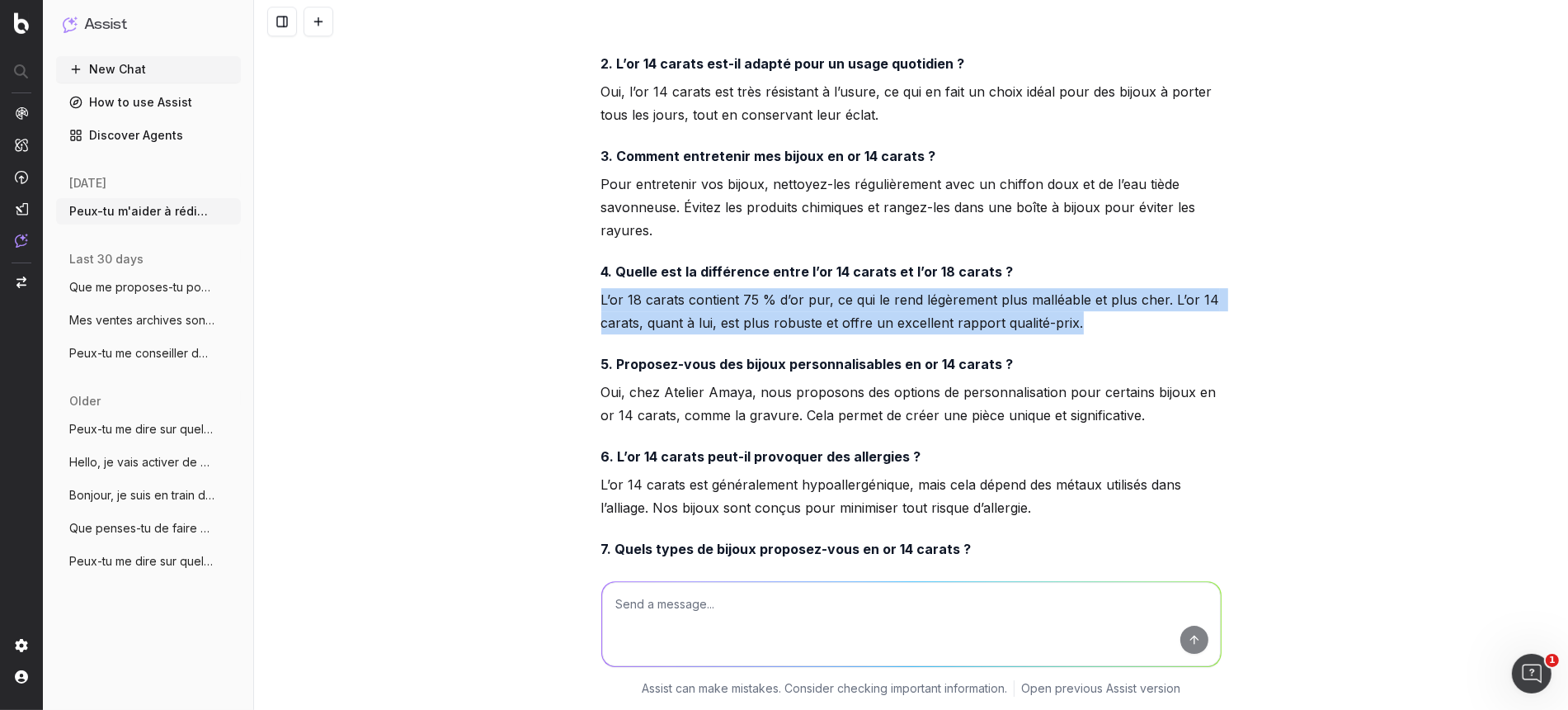
click at [684, 303] on p "L’or 18 carats contient 75 % d’or pur, ce qui le rend légèrement plus malléable…" at bounding box center [911, 311] width 620 height 46
click at [679, 305] on p "L’or 18 carats contient 75 % d’or pur, ce qui le rend légèrement plus malléable…" at bounding box center [911, 311] width 620 height 46
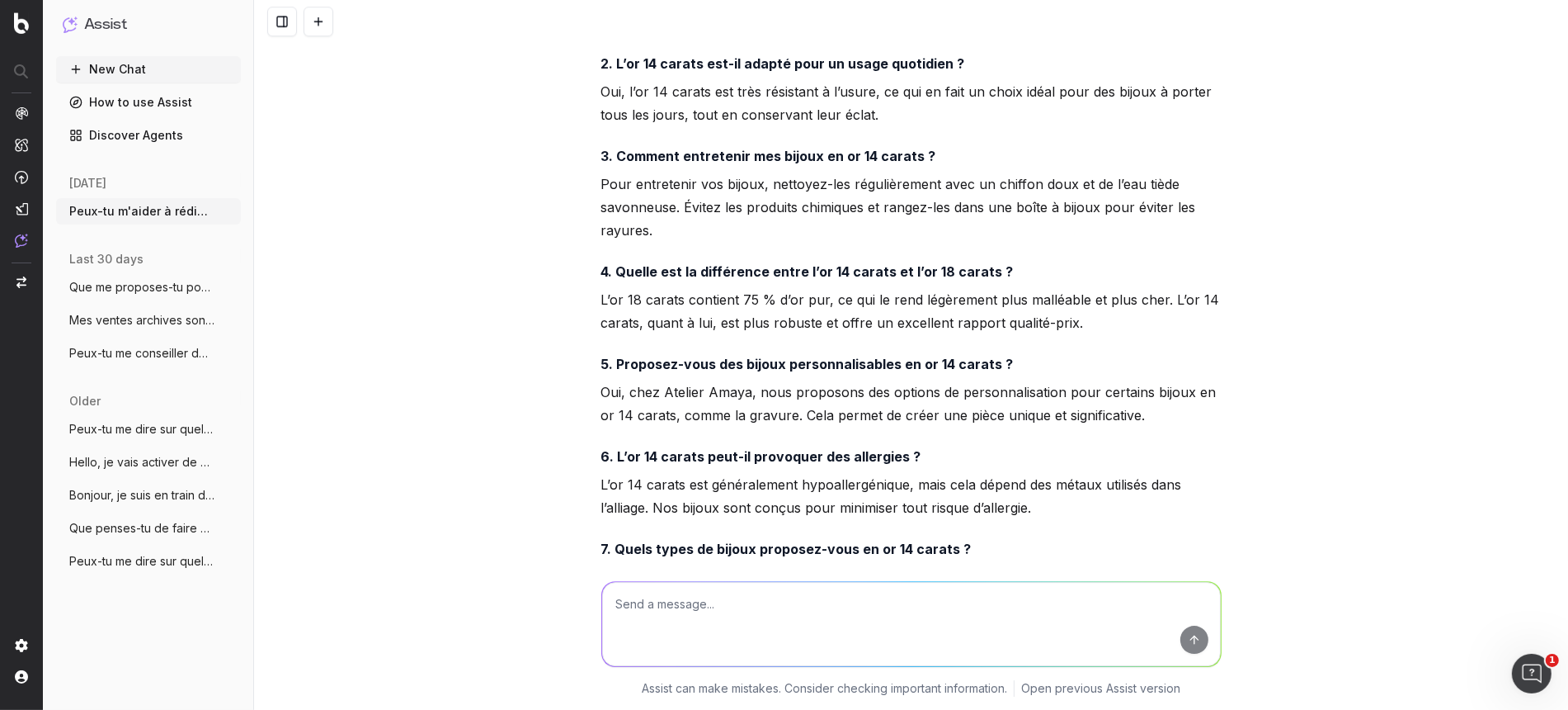
click at [691, 363] on strong "5. Proposez-vous des bijoux personnalisables en or 14 carats ?" at bounding box center [808, 364] width 413 height 16
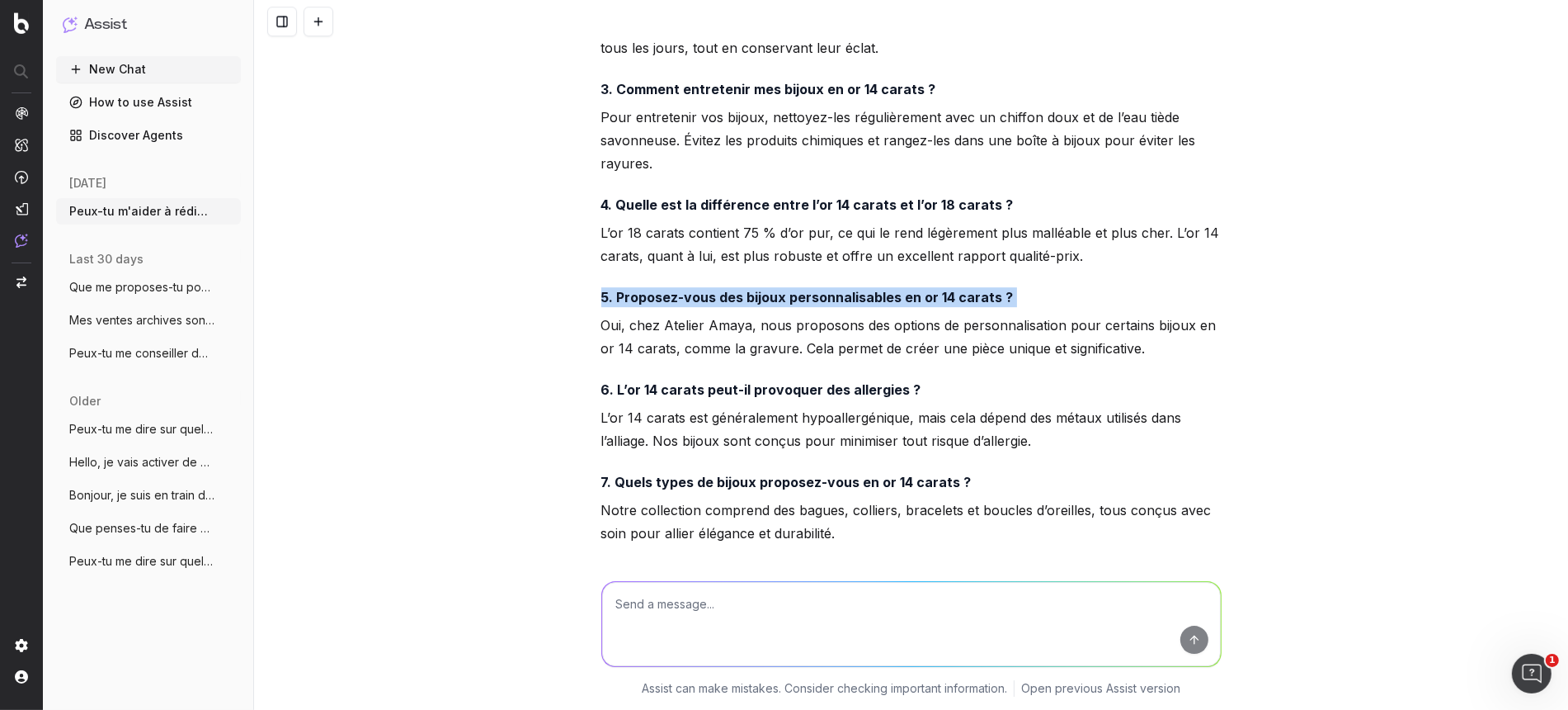
scroll to position [4976, 0]
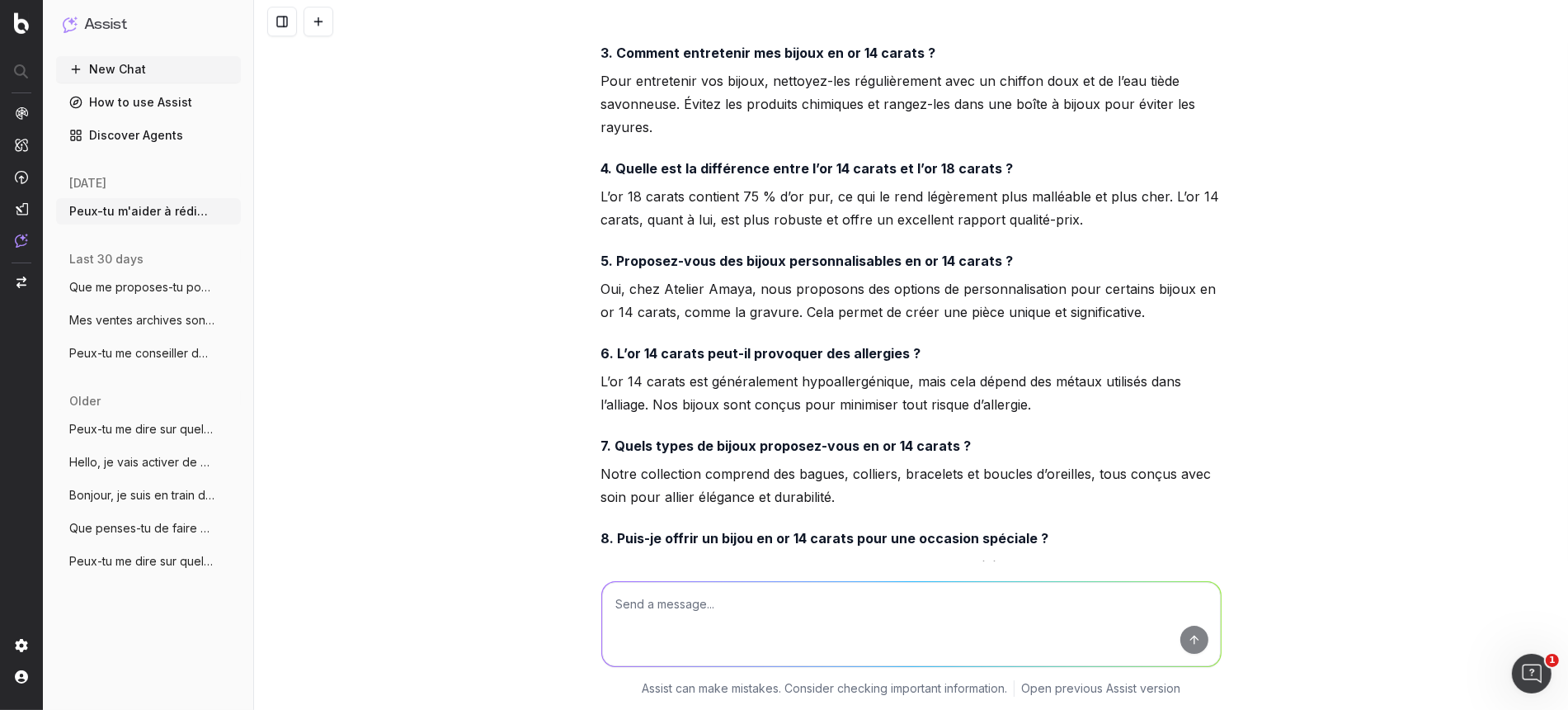
click at [685, 290] on p "Oui, chez Atelier Amaya, nous proposons des options de personnalisation pour ce…" at bounding box center [911, 300] width 620 height 46
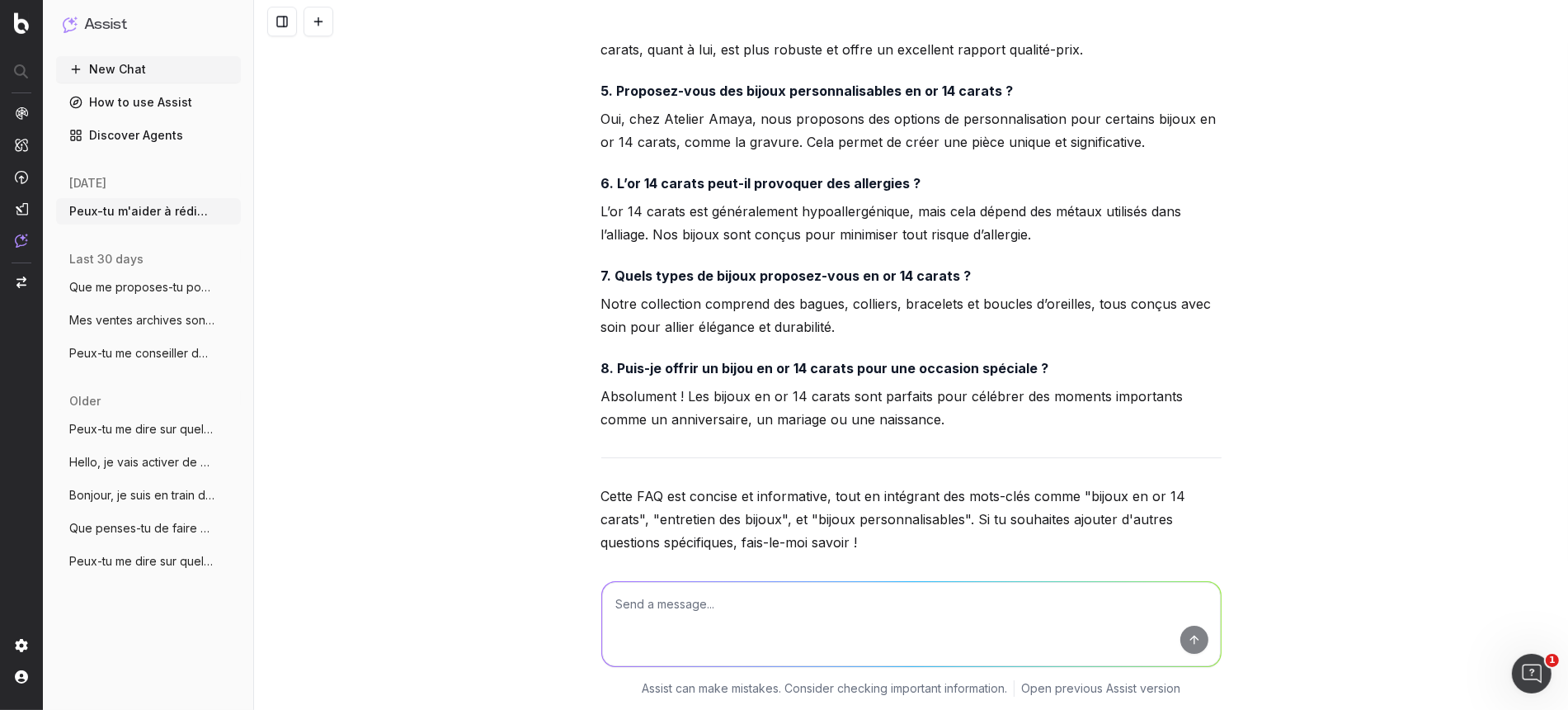
scroll to position [5183, 0]
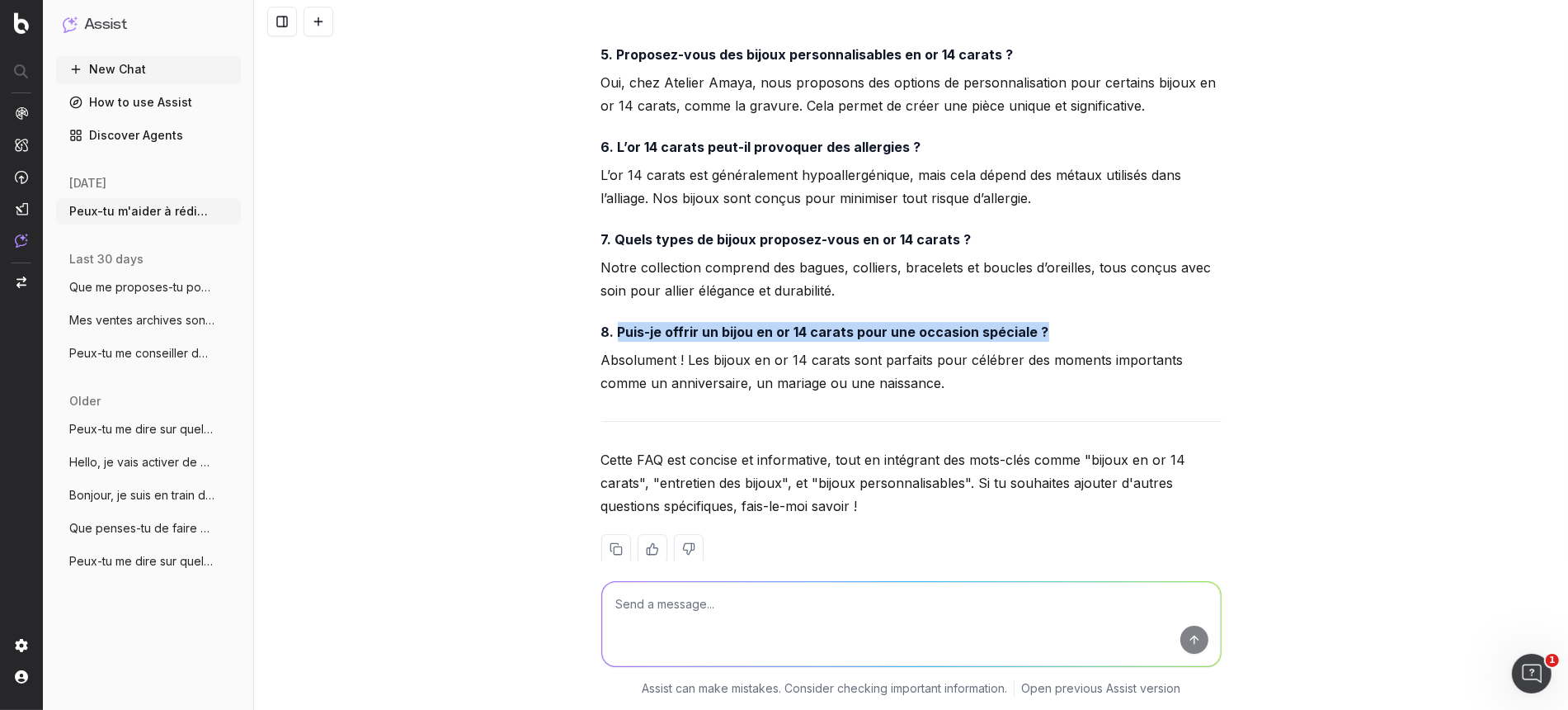
drag, startPoint x: 610, startPoint y: 339, endPoint x: 1036, endPoint y: 315, distance: 426.7
click at [1036, 315] on div "Voici une suggestion de FAQ à intégrer en bas de page de l'article. Les questio…" at bounding box center [911, 53] width 620 height 1075
drag, startPoint x: 827, startPoint y: 345, endPoint x: 817, endPoint y: 341, distance: 10.8
click at [827, 345] on div "Voici une suggestion de FAQ à intégrer en bas de page de l'article. Les questio…" at bounding box center [911, 53] width 620 height 1075
click at [814, 332] on strong "8. Puis-je offrir un bijou en or 14 carats pour une occasion spéciale ?" at bounding box center [825, 331] width 448 height 16
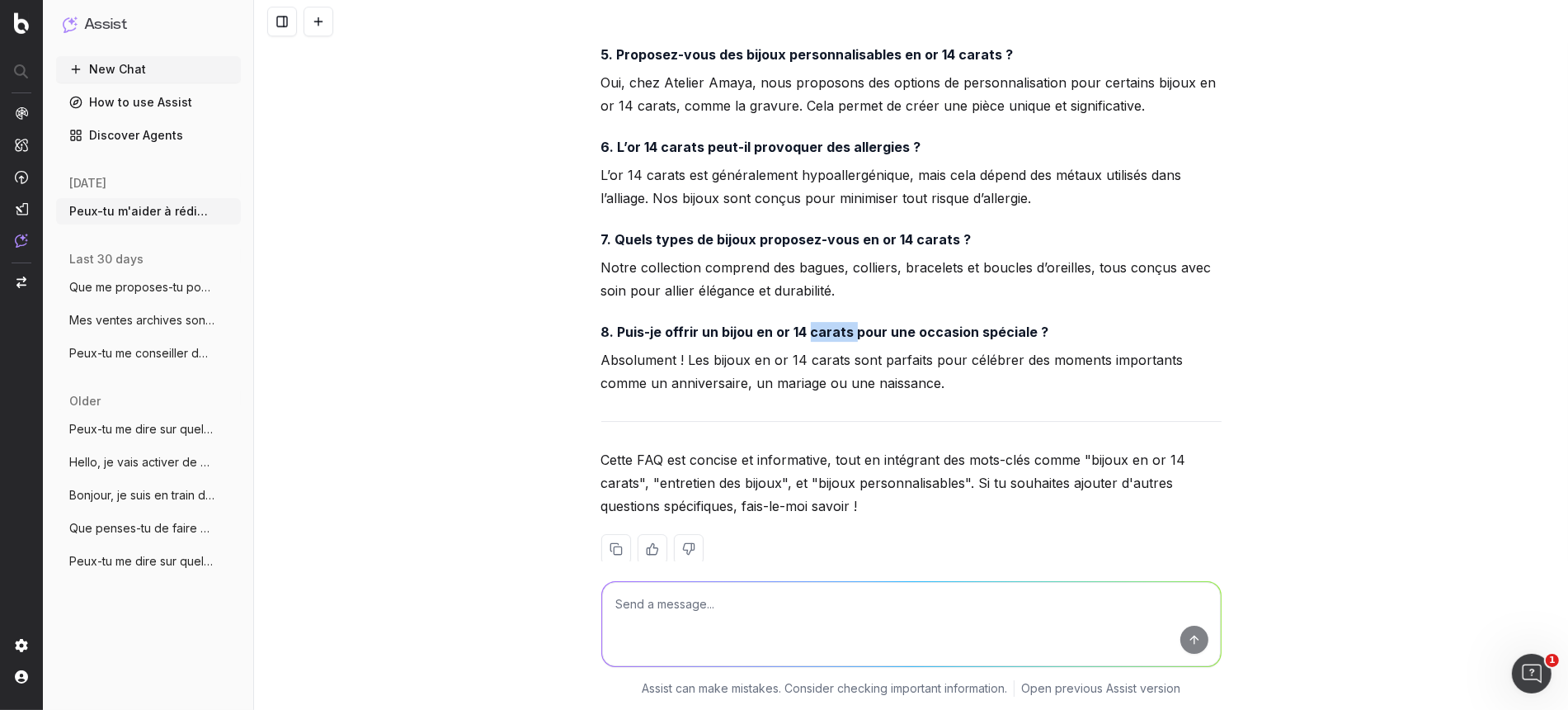
click at [814, 332] on strong "8. Puis-je offrir un bijou en or 14 carats pour une occasion spéciale ?" at bounding box center [825, 331] width 448 height 16
click at [682, 358] on p "Absolument ! Les bijoux en or 14 carats sont parfaits pour célébrer des moments…" at bounding box center [911, 371] width 620 height 46
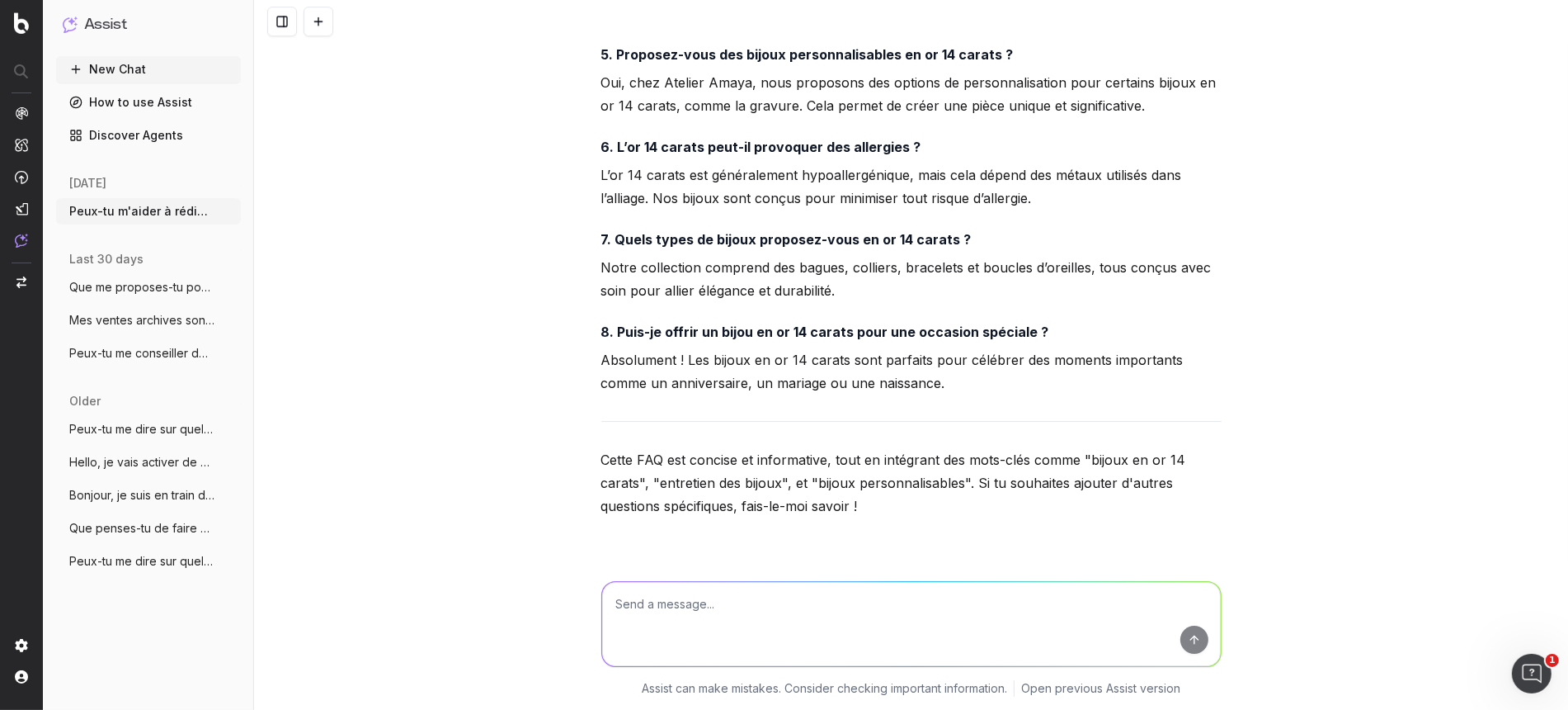
drag, startPoint x: 47, startPoint y: 554, endPoint x: 3, endPoint y: 492, distance: 76.0
click at [47, 553] on div "Assist New Chat How to use Assist Discover Agents [DATE] Peux-tu m'aider à rédi…" at bounding box center [148, 355] width 211 height 710
